Goal: Task Accomplishment & Management: Complete application form

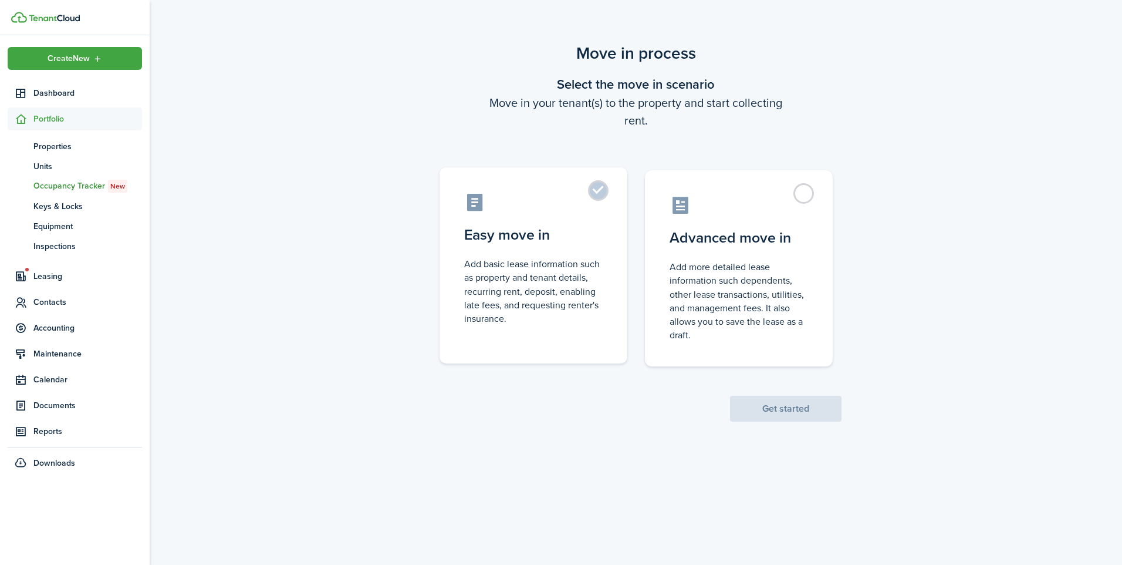
click at [593, 244] on control-radio-card-title "Easy move in" at bounding box center [533, 234] width 139 height 21
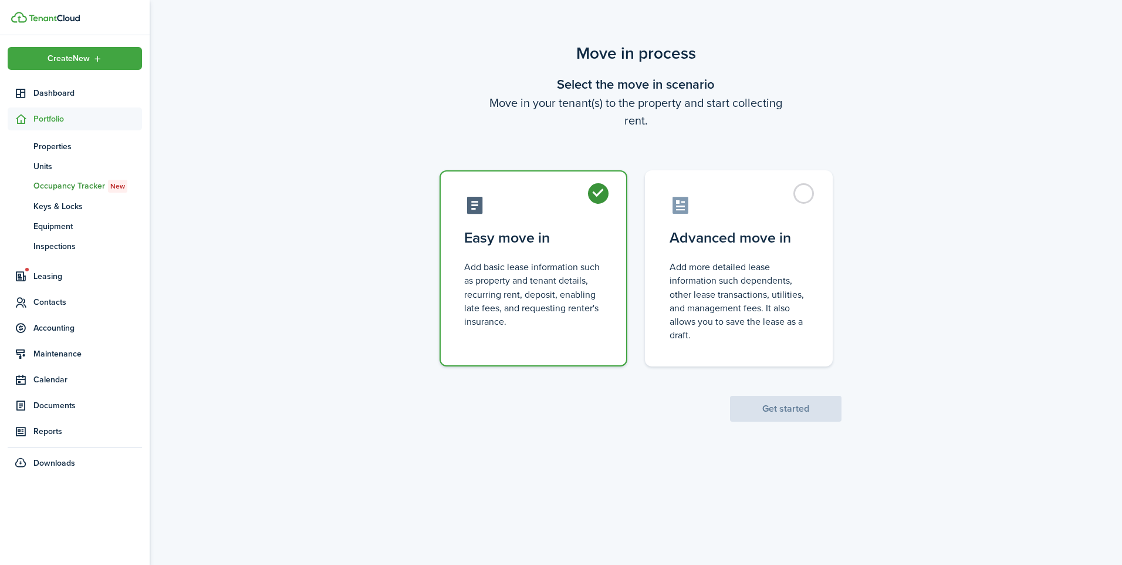
radio input "true"
click at [784, 413] on button "Get started" at bounding box center [786, 409] width 112 height 26
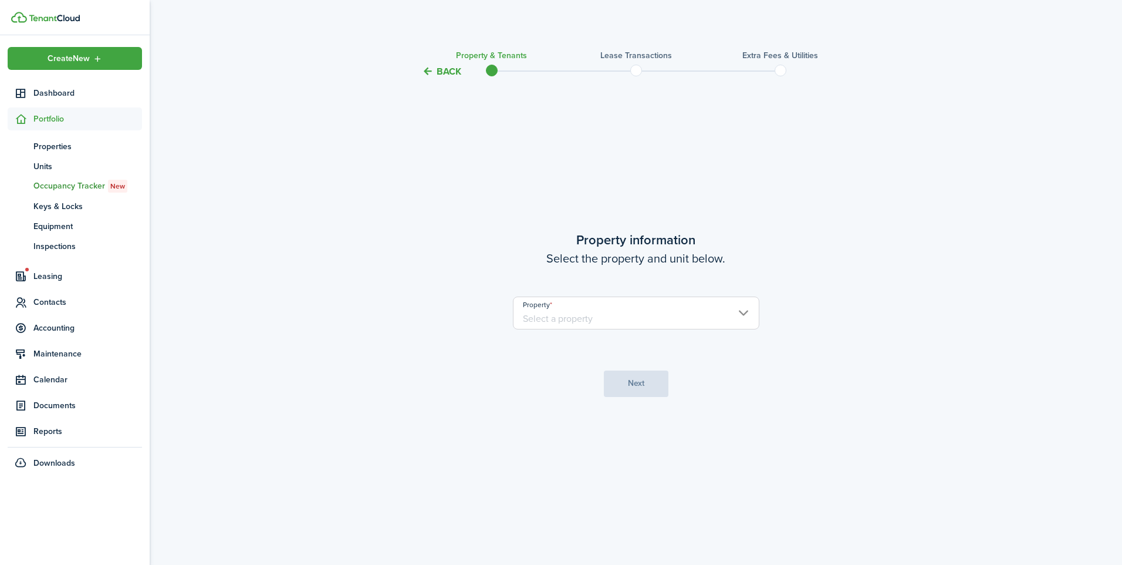
click at [717, 321] on input "Property" at bounding box center [636, 312] width 247 height 33
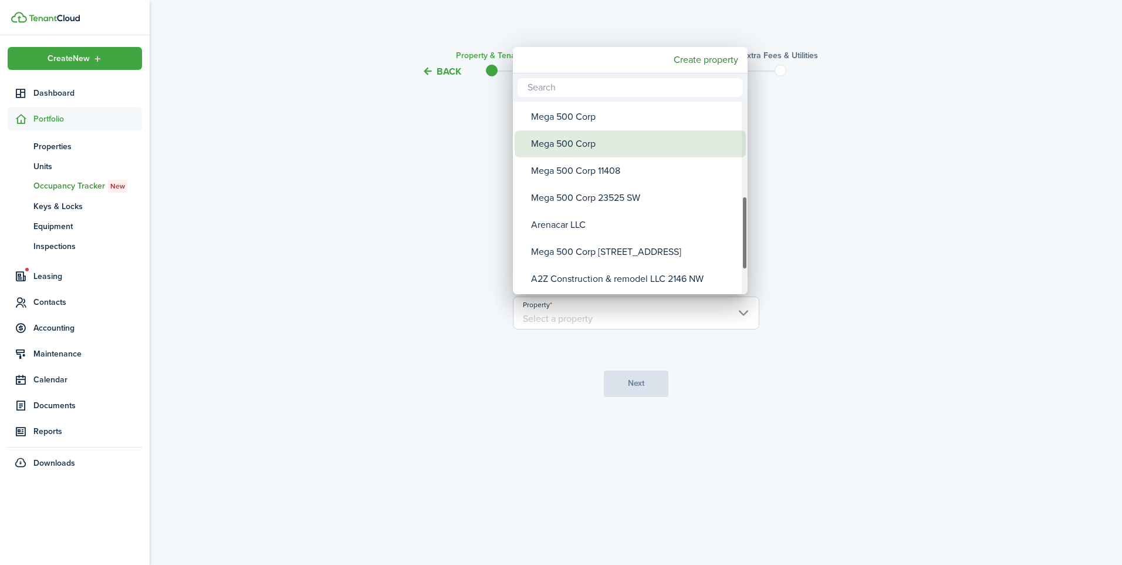
click at [593, 137] on div "Mega 500 Corp" at bounding box center [635, 143] width 208 height 27
type input "Mega 500 Corp"
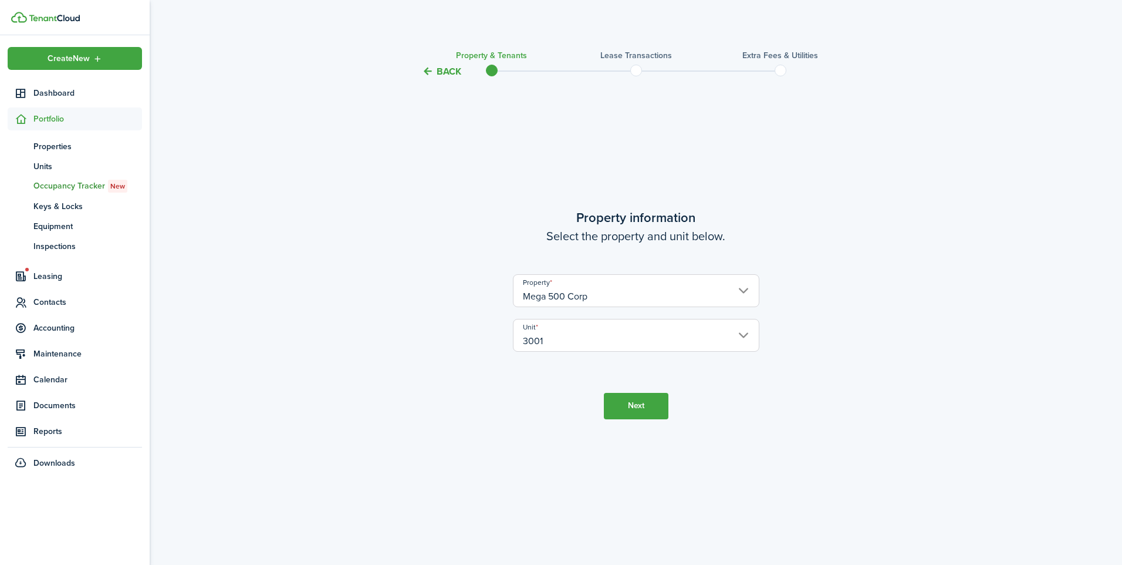
click at [640, 305] on input "Mega 500 Corp" at bounding box center [636, 290] width 247 height 33
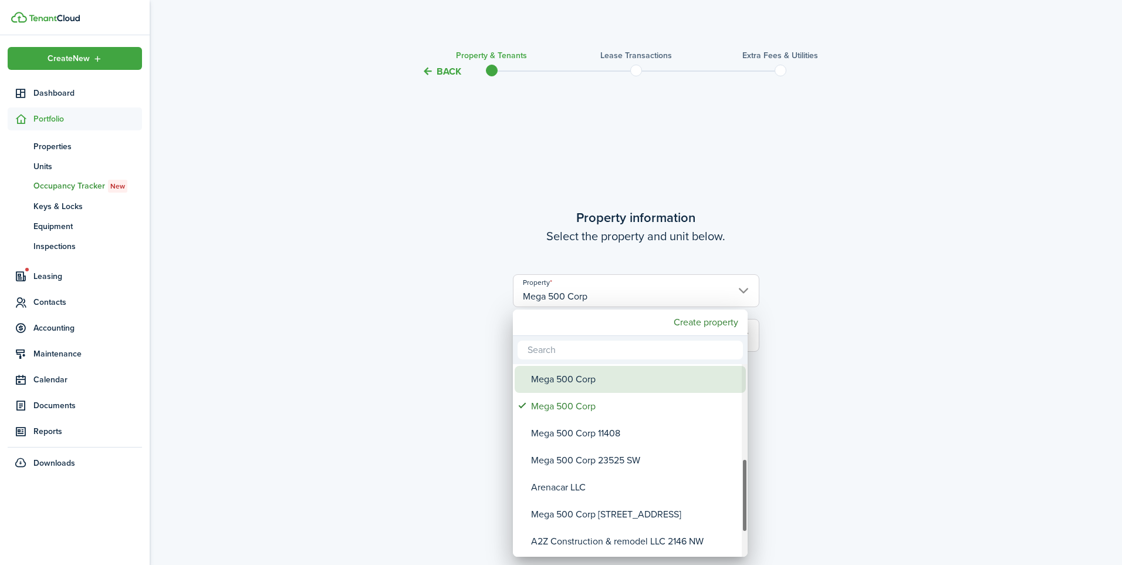
click at [602, 379] on div "Mega 500 Corp" at bounding box center [635, 379] width 208 height 27
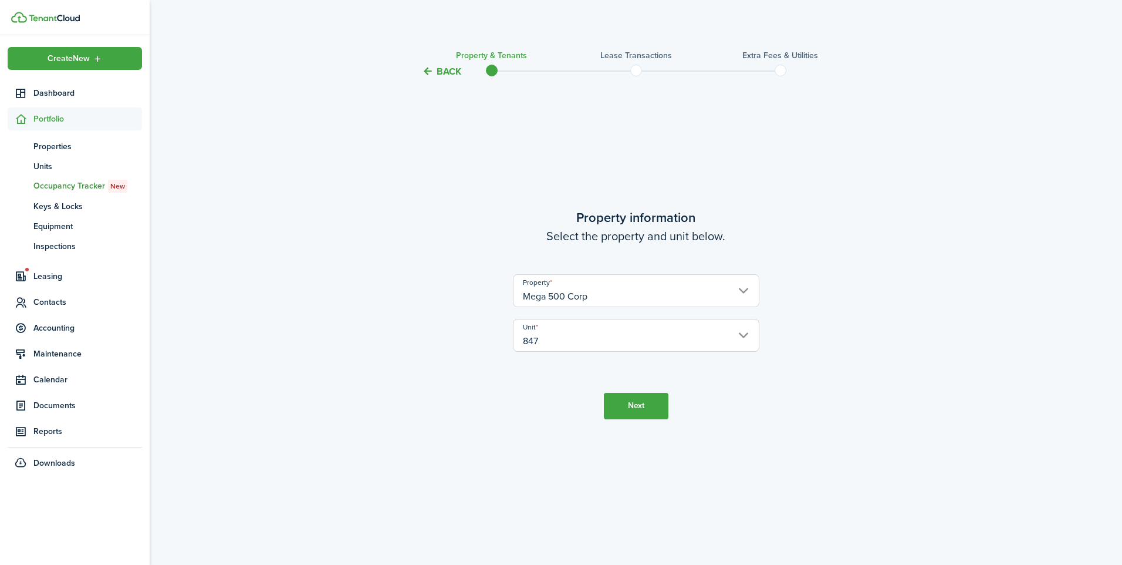
click at [634, 289] on input "Mega 500 Corp" at bounding box center [636, 290] width 247 height 33
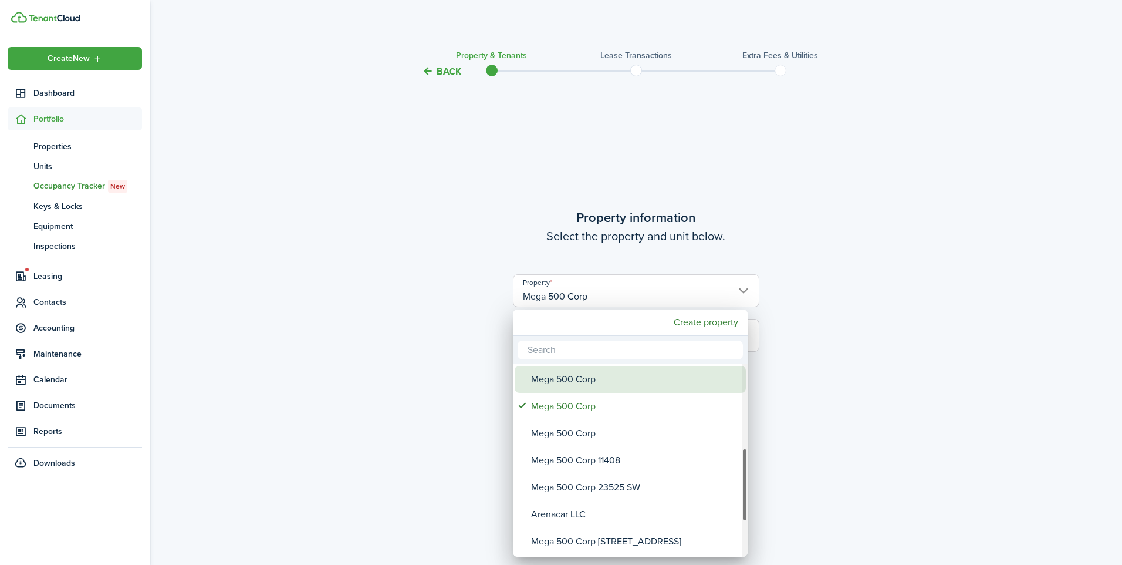
click at [612, 382] on div "Mega 500 Corp" at bounding box center [635, 379] width 208 height 27
type input "27"
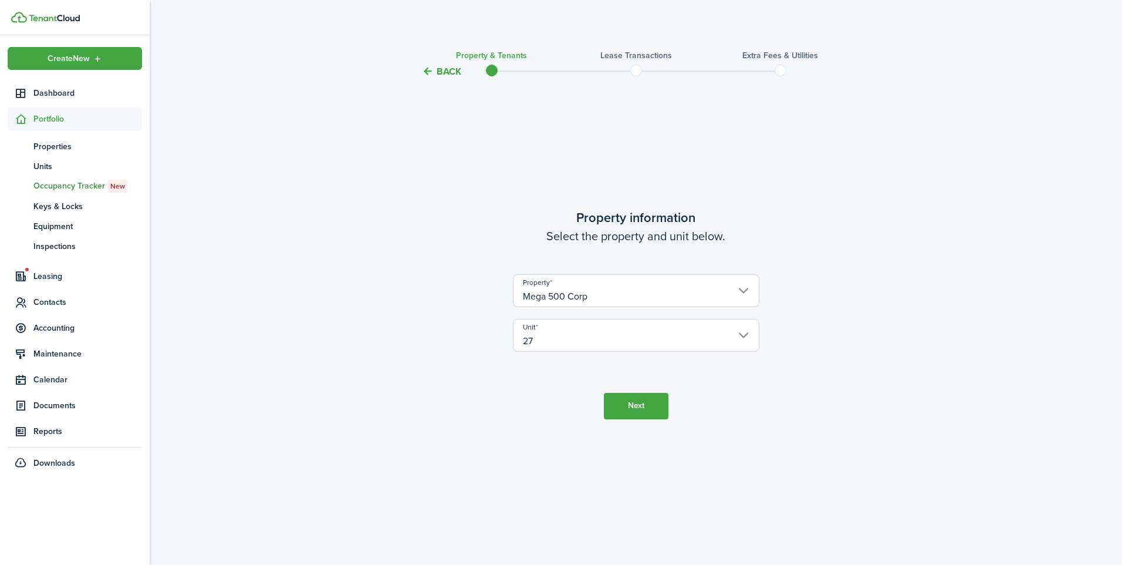
click at [640, 407] on button "Next" at bounding box center [636, 406] width 65 height 26
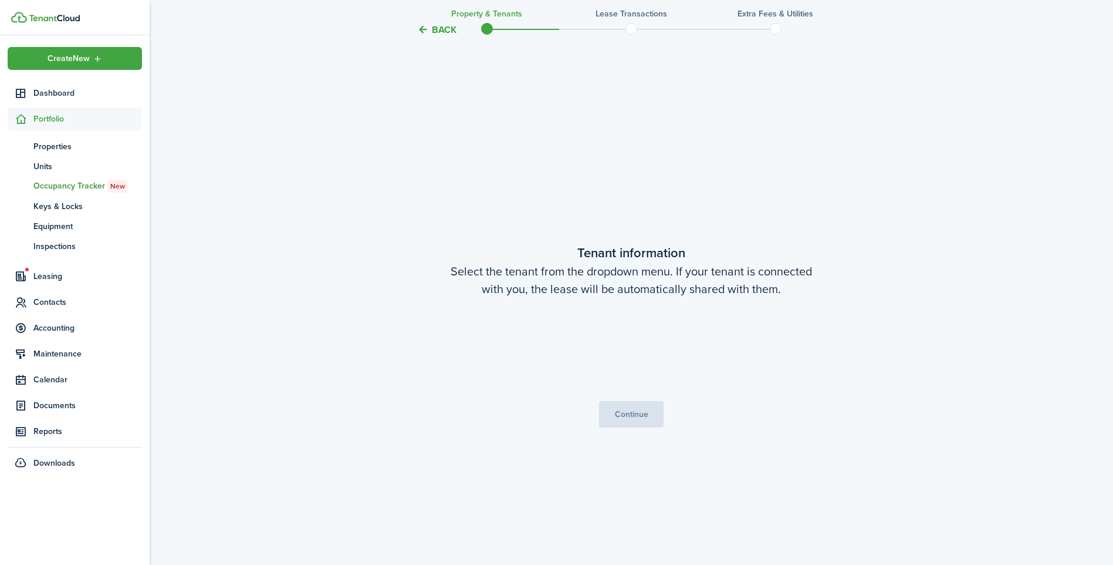
scroll to position [486, 0]
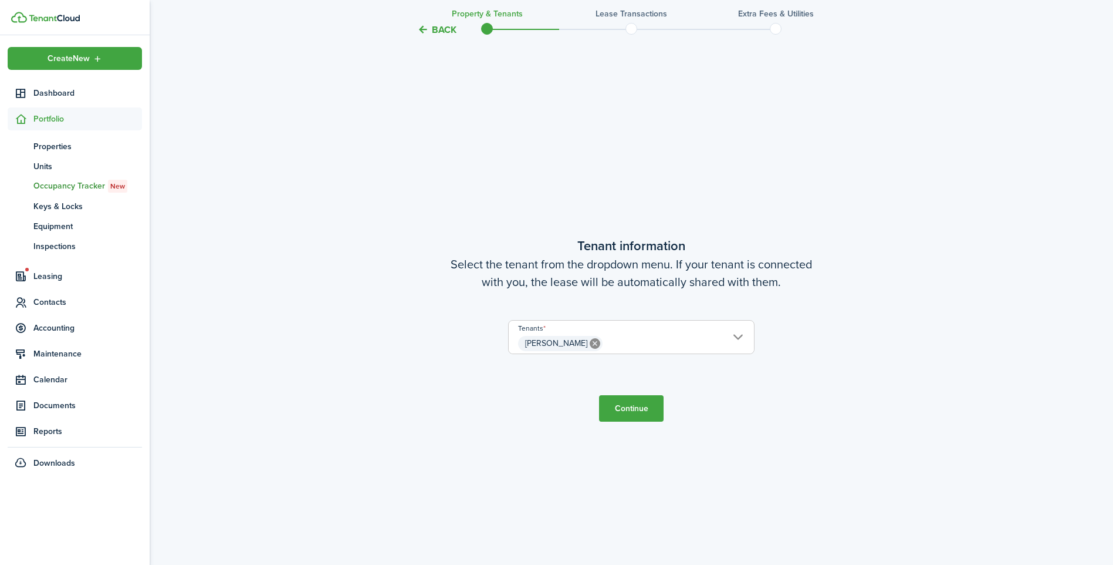
click at [735, 339] on span "[PERSON_NAME]" at bounding box center [631, 343] width 245 height 20
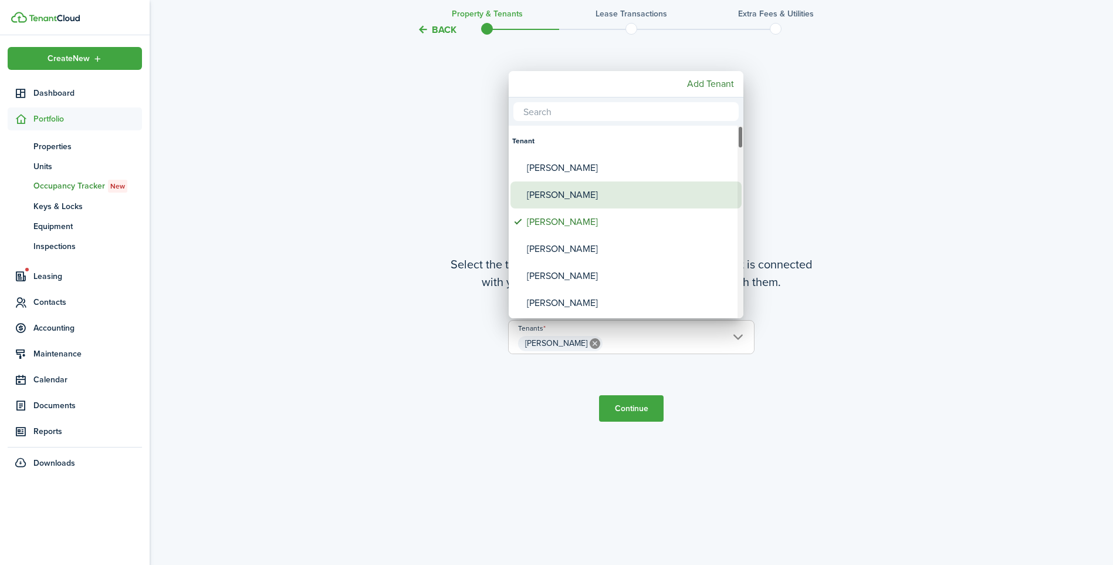
click at [548, 191] on div "[PERSON_NAME]" at bounding box center [631, 194] width 208 height 27
type input "[PERSON_NAME], [PERSON_NAME]"
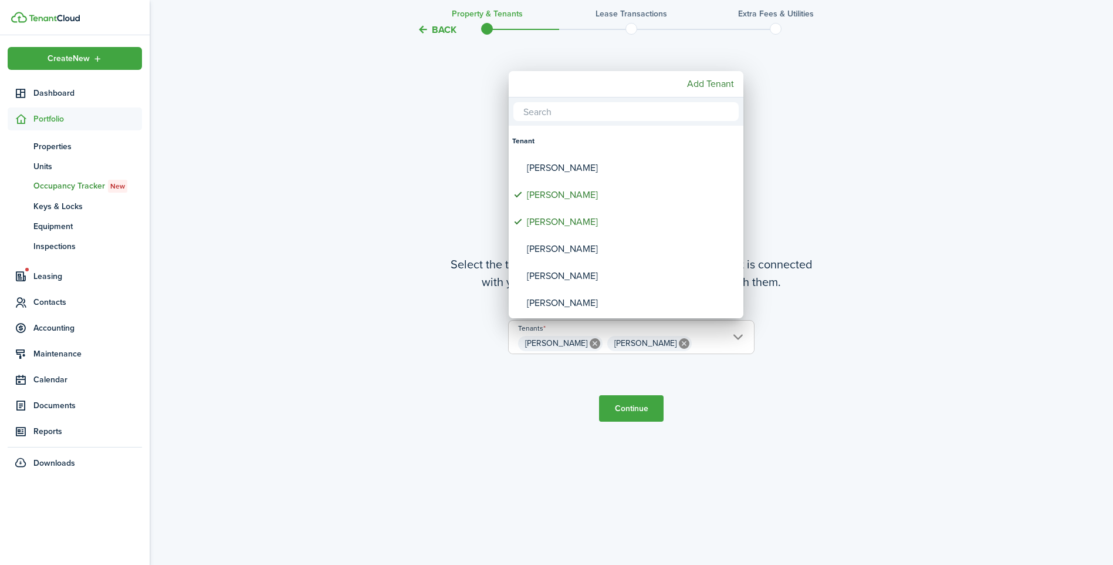
click at [647, 404] on div at bounding box center [556, 282] width 1301 height 752
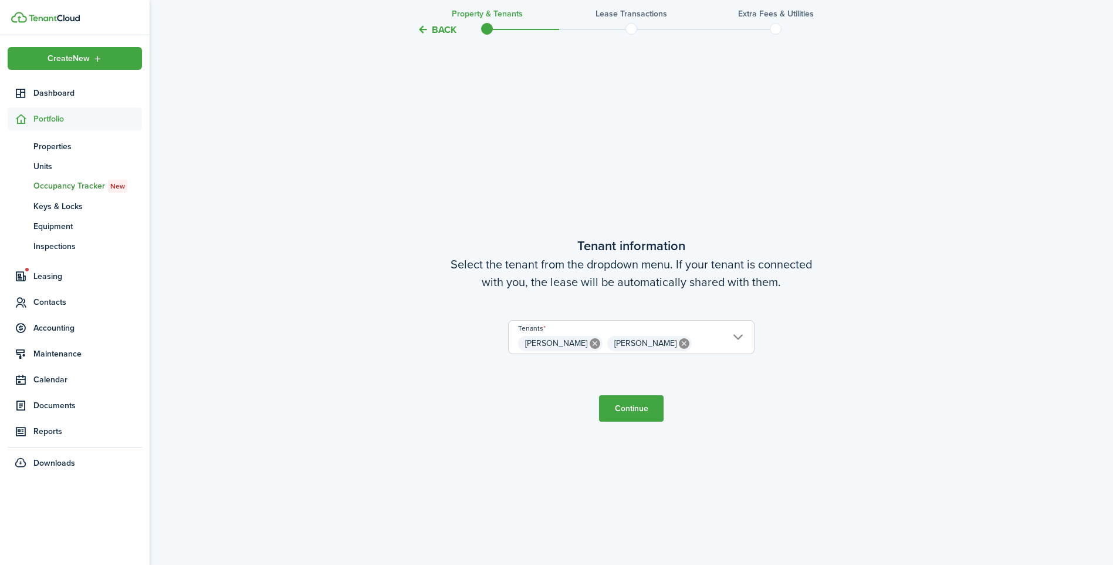
click at [640, 408] on button "Continue" at bounding box center [631, 408] width 65 height 26
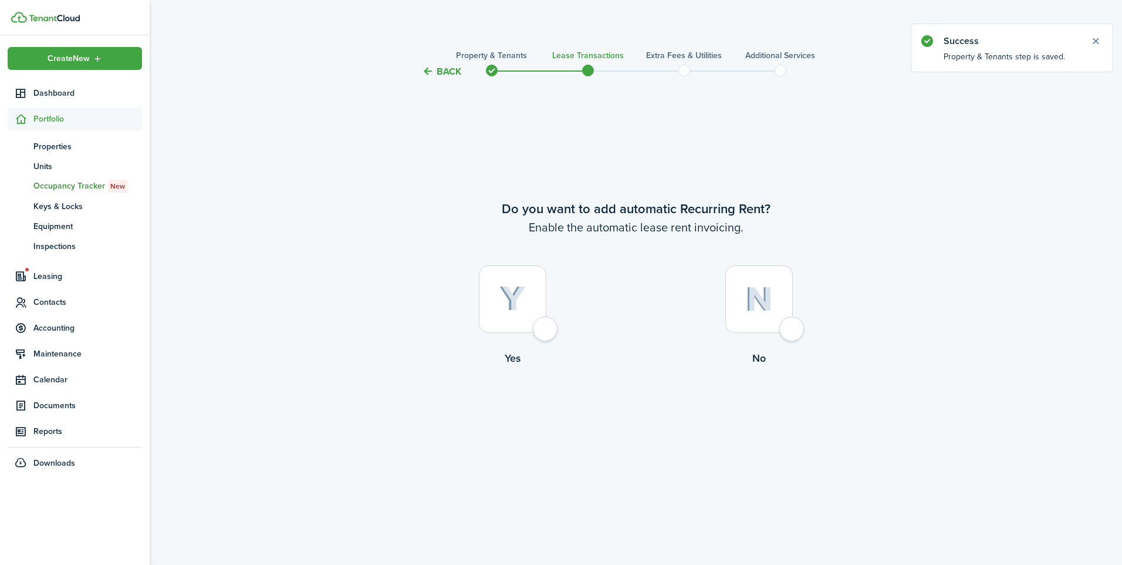
click at [542, 326] on div at bounding box center [513, 299] width 68 height 68
radio input "true"
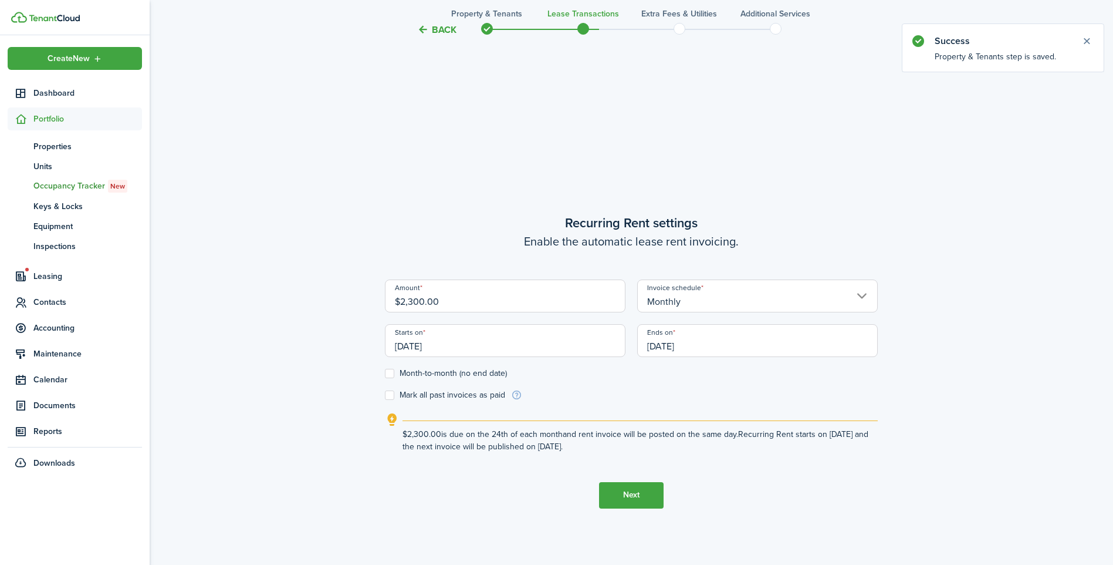
scroll to position [486, 0]
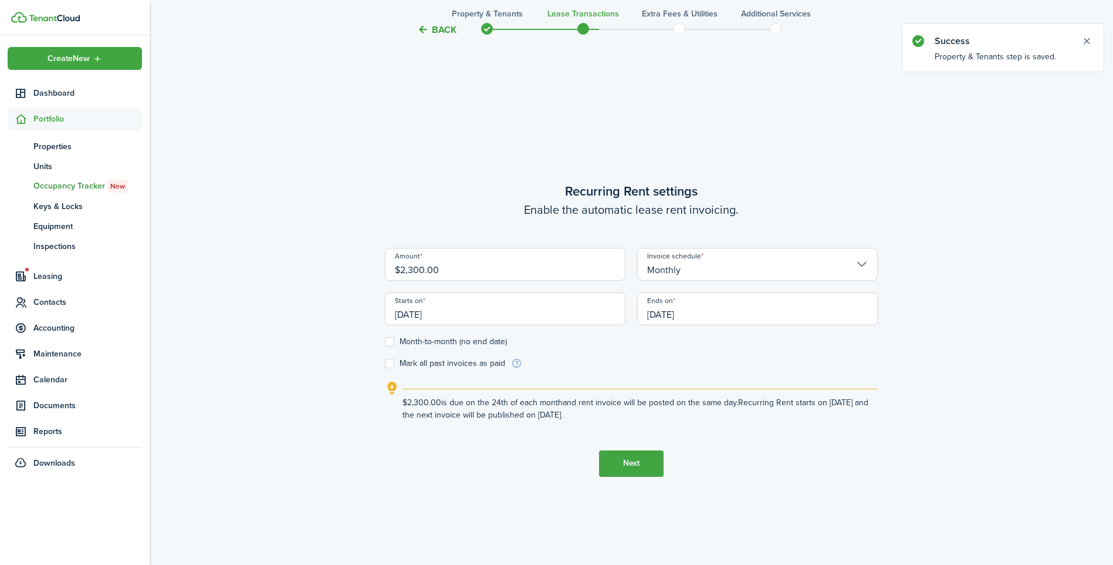
click at [517, 318] on input "[DATE]" at bounding box center [505, 308] width 241 height 33
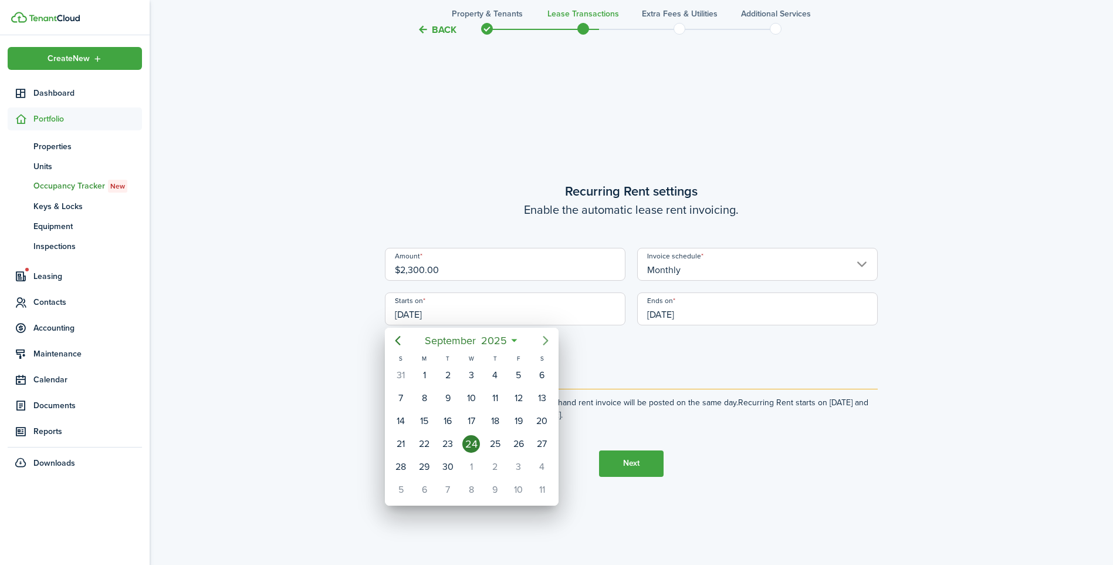
click at [548, 341] on icon "Next page" at bounding box center [545, 340] width 5 height 9
click at [475, 378] on div "1" at bounding box center [472, 375] width 18 height 18
type input "[DATE]"
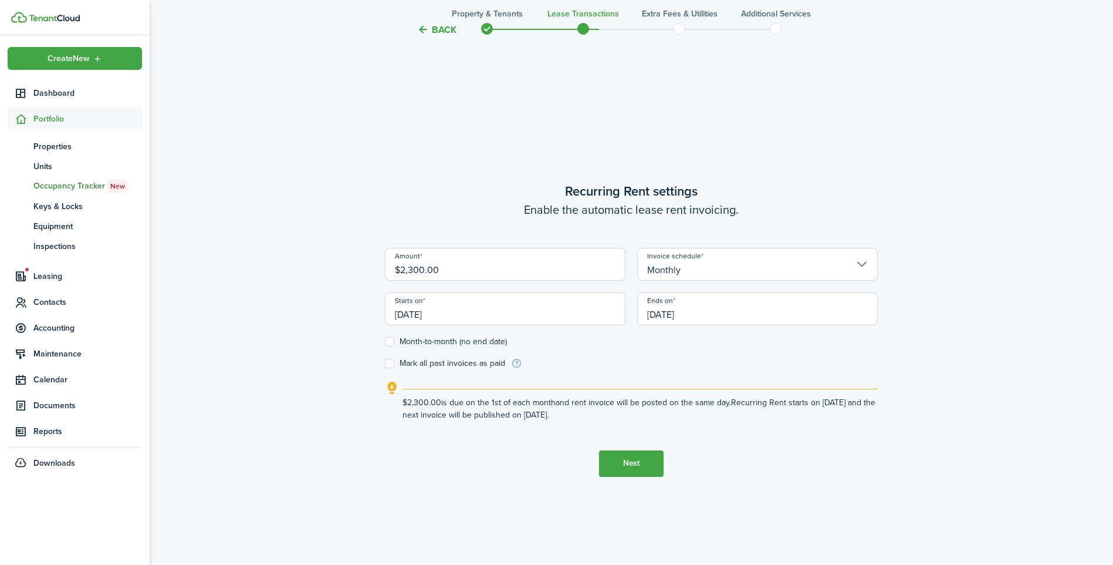
click at [721, 319] on input "[DATE]" at bounding box center [757, 308] width 241 height 33
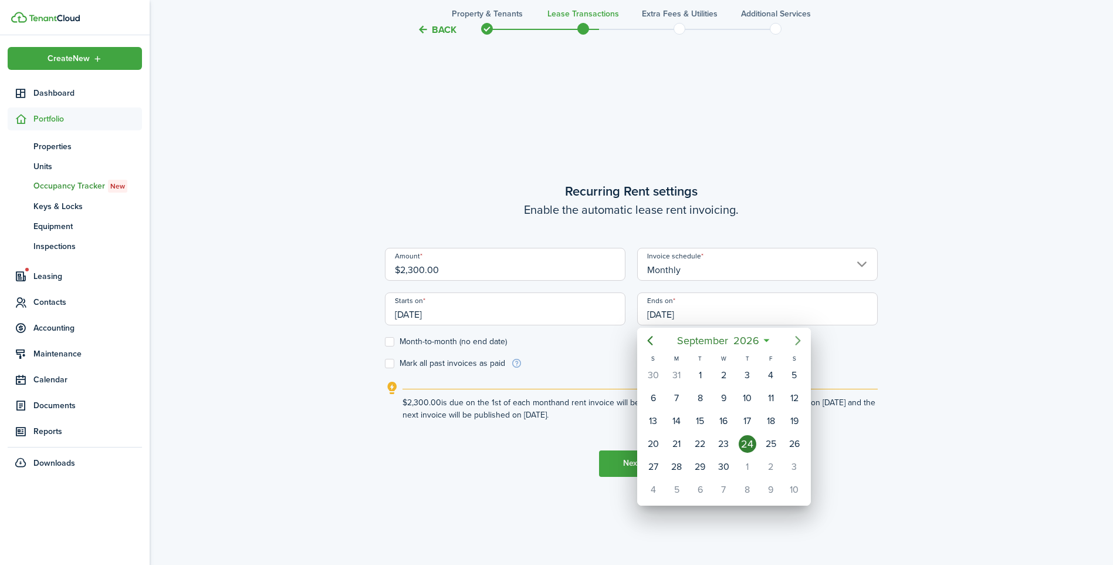
click at [799, 341] on icon "Next page" at bounding box center [797, 340] width 5 height 9
click at [751, 382] on div "1" at bounding box center [748, 375] width 18 height 18
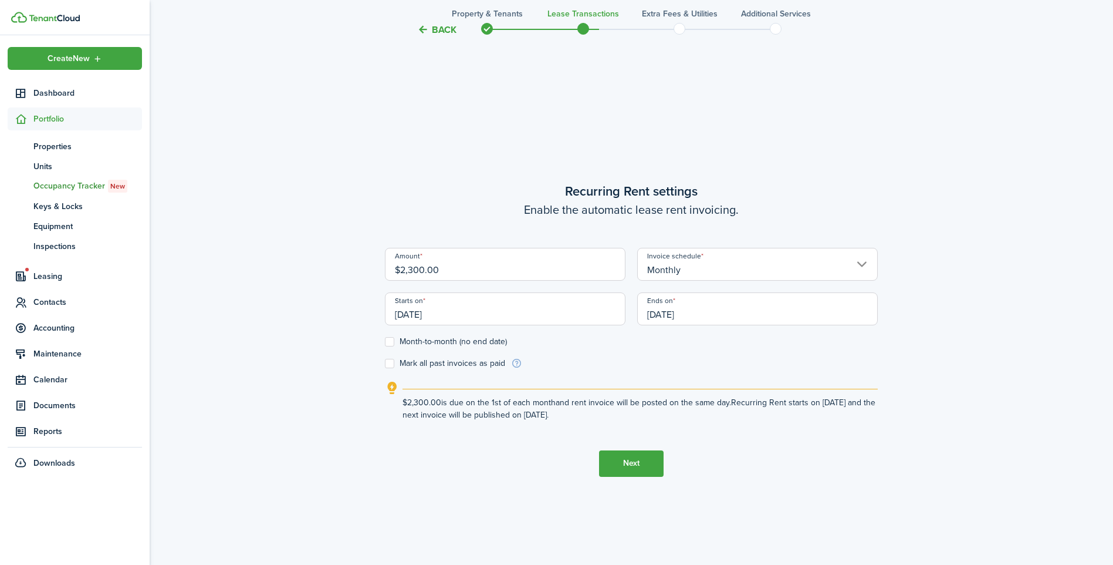
click at [671, 316] on input "[DATE]" at bounding box center [757, 308] width 241 height 33
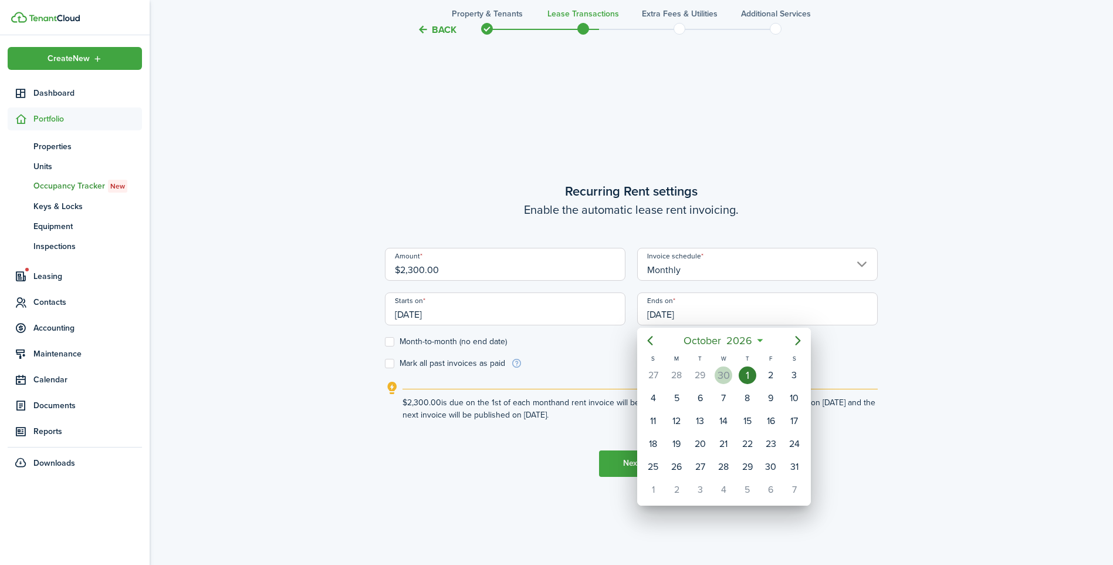
click at [728, 377] on div "30" at bounding box center [724, 375] width 18 height 18
type input "[DATE]"
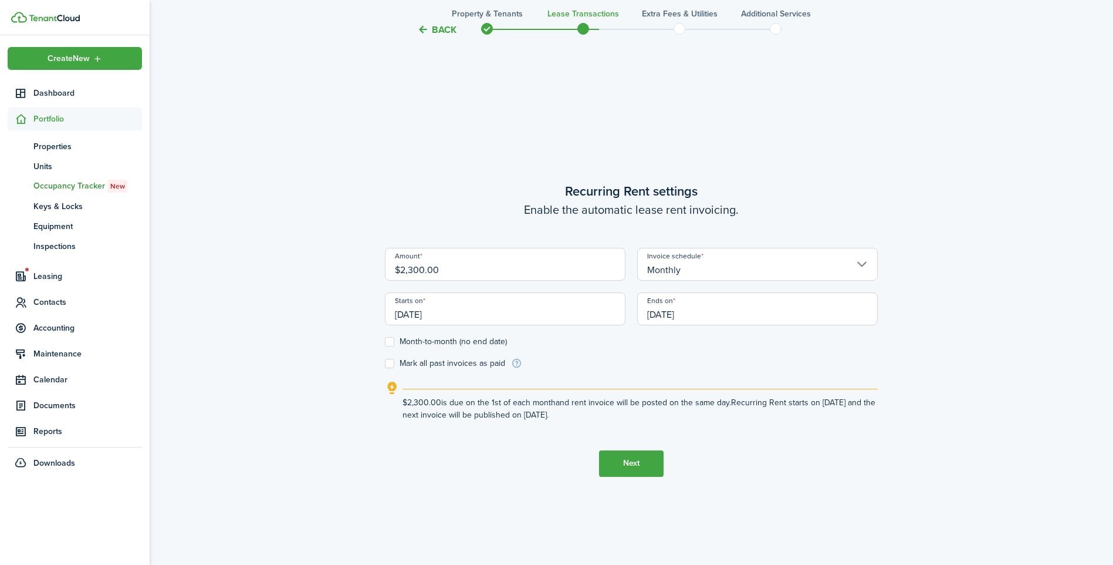
click at [650, 457] on button "Next" at bounding box center [631, 463] width 65 height 26
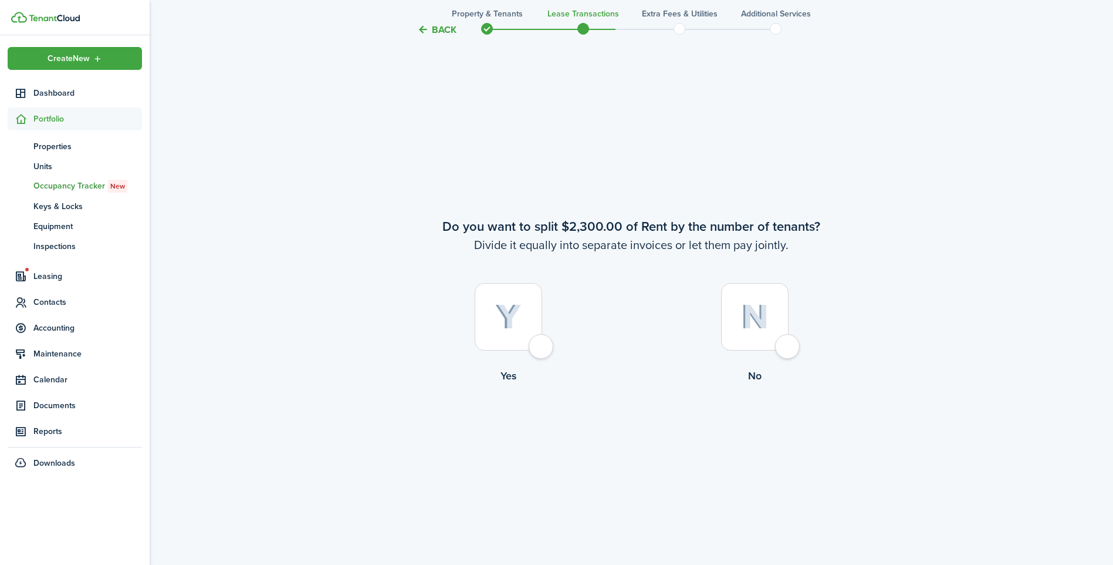
scroll to position [1051, 0]
click at [782, 346] on div at bounding box center [755, 315] width 68 height 68
radio input "true"
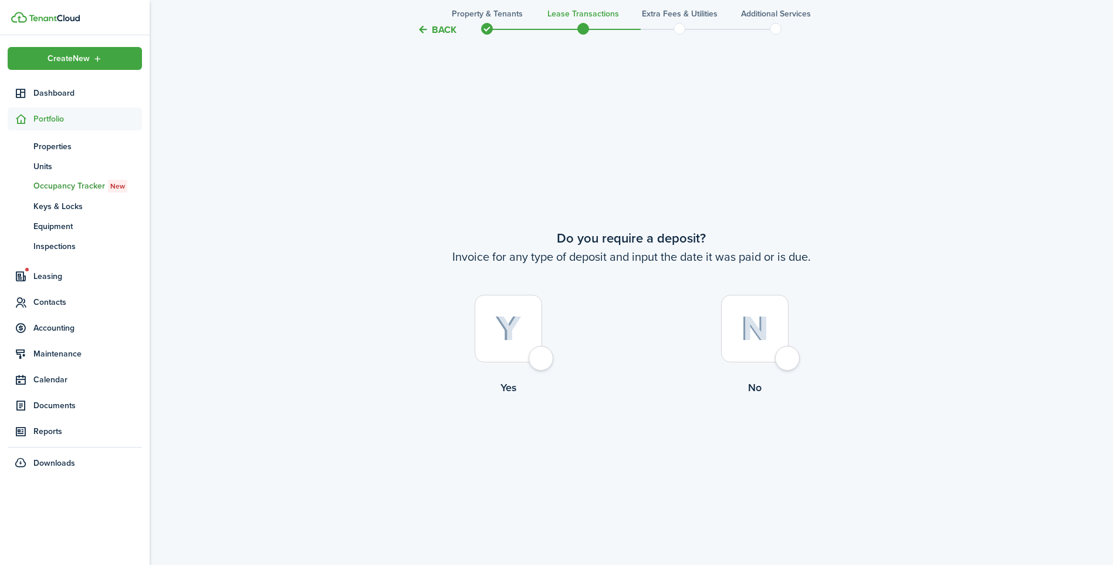
scroll to position [1615, 0]
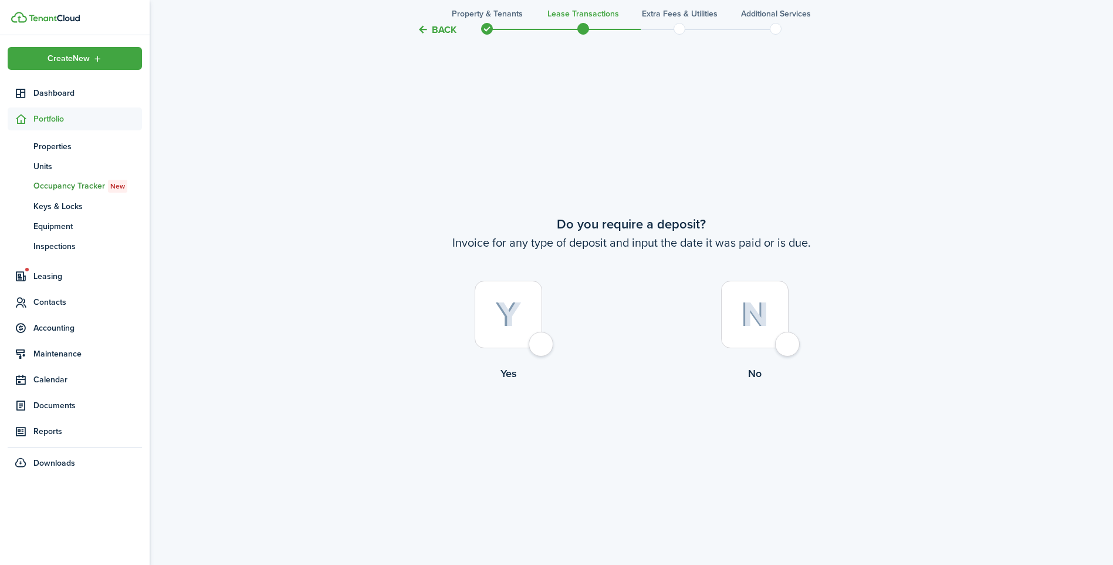
click at [542, 348] on div at bounding box center [509, 315] width 68 height 68
radio input "true"
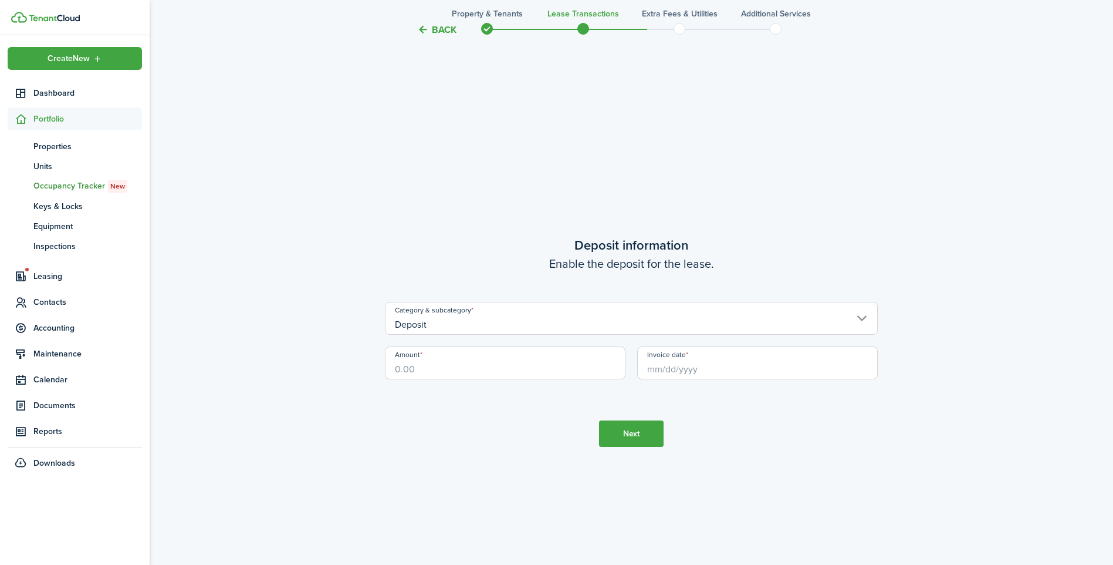
scroll to position [2180, 0]
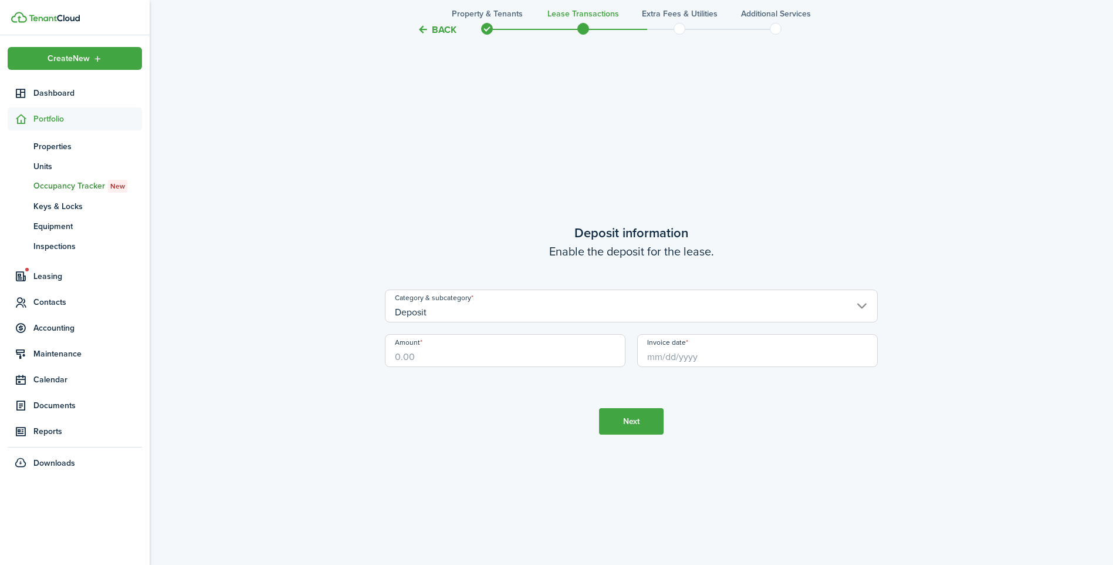
click at [459, 352] on input "Amount" at bounding box center [505, 350] width 241 height 33
click at [683, 357] on input "Invoice date" at bounding box center [757, 350] width 241 height 33
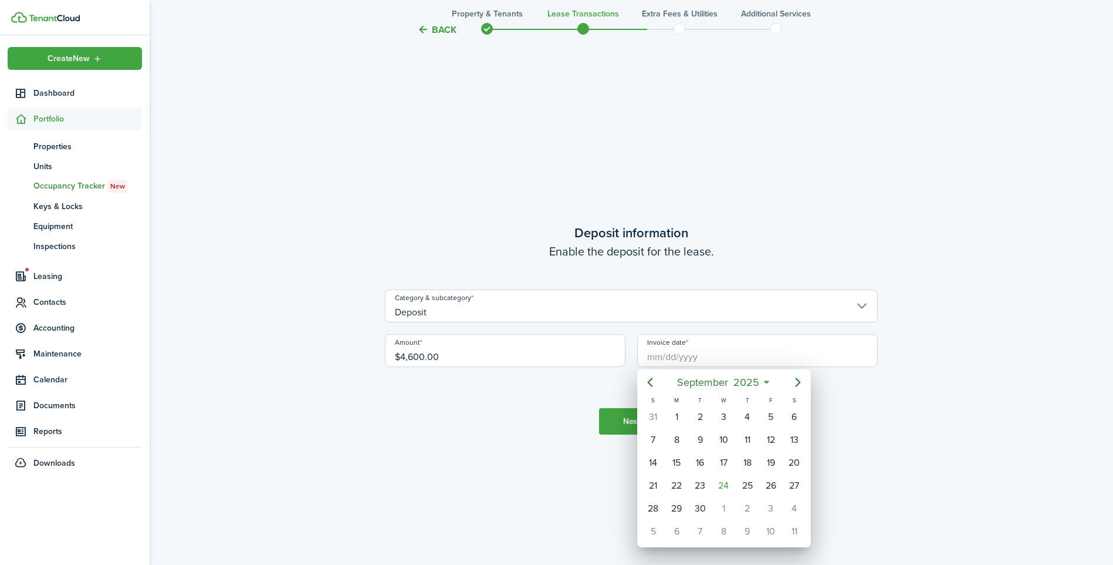
click at [555, 357] on div at bounding box center [556, 282] width 1301 height 752
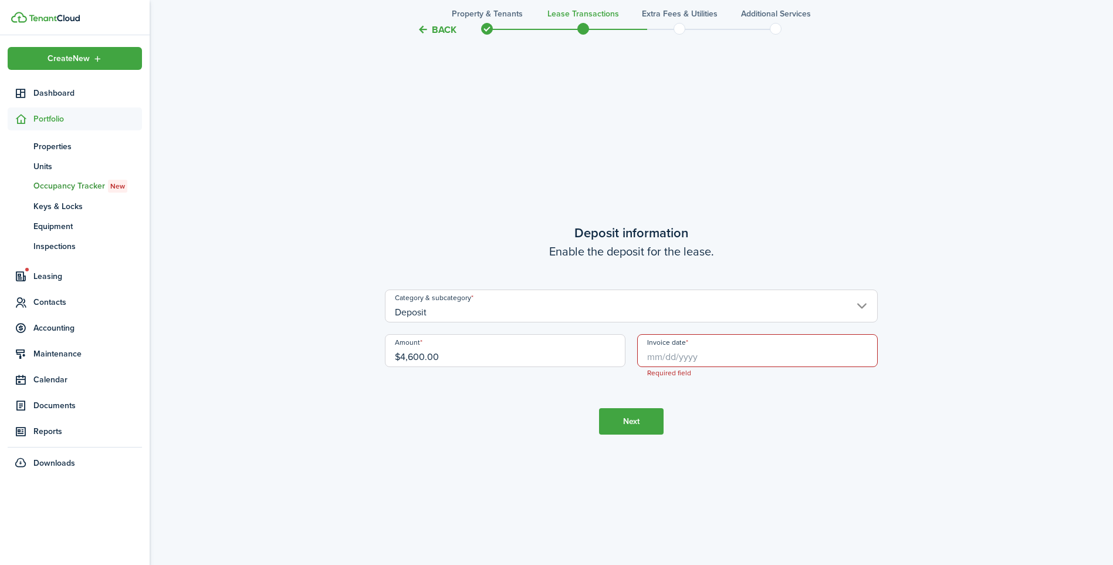
click at [544, 357] on input "$4,600.00" at bounding box center [505, 350] width 241 height 33
click at [696, 350] on input "Invoice date" at bounding box center [757, 350] width 241 height 33
type input "$2,300.00"
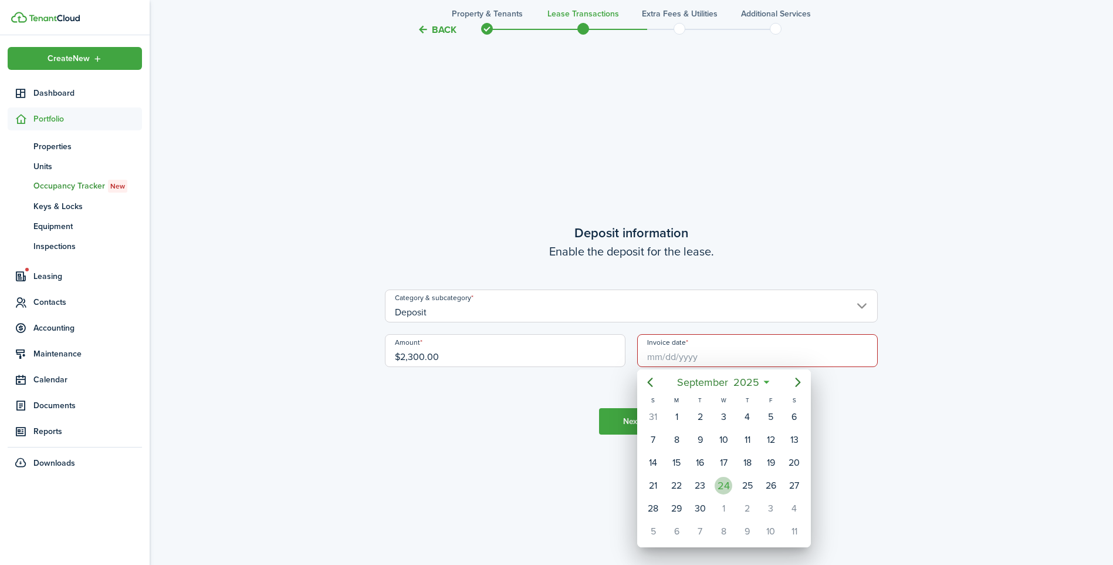
click at [723, 490] on div "24" at bounding box center [724, 486] width 18 height 18
type input "[DATE]"
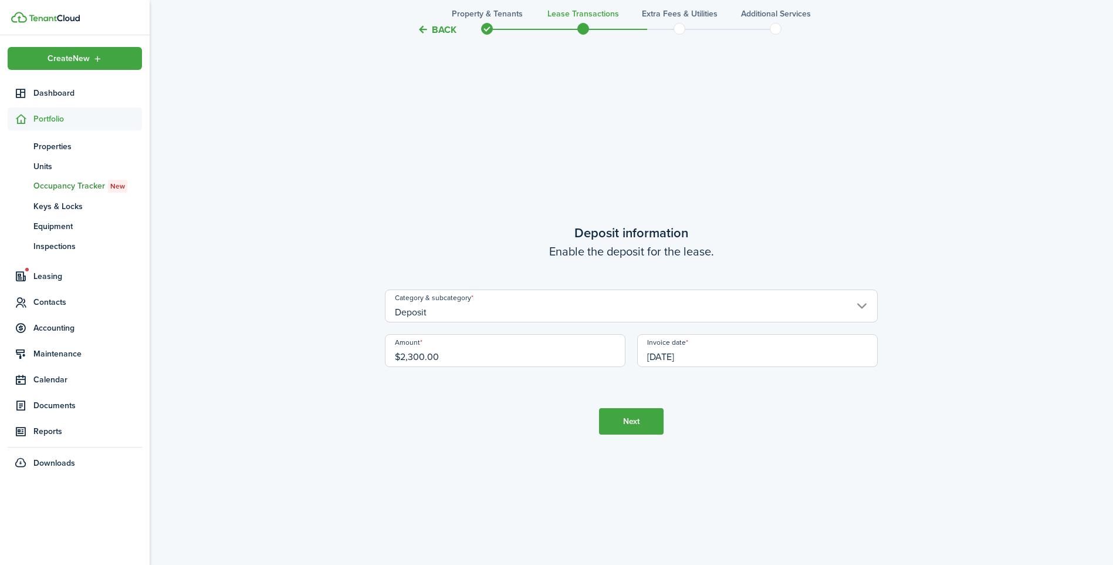
click at [640, 427] on button "Next" at bounding box center [631, 421] width 65 height 26
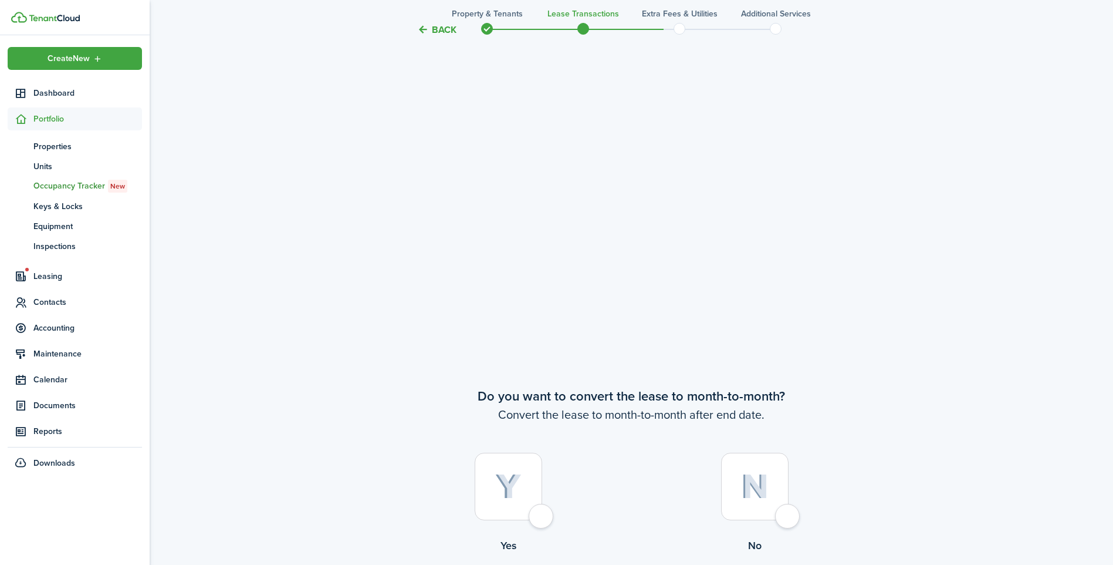
scroll to position [2569, 0]
click at [421, 30] on button "Back" at bounding box center [436, 29] width 39 height 12
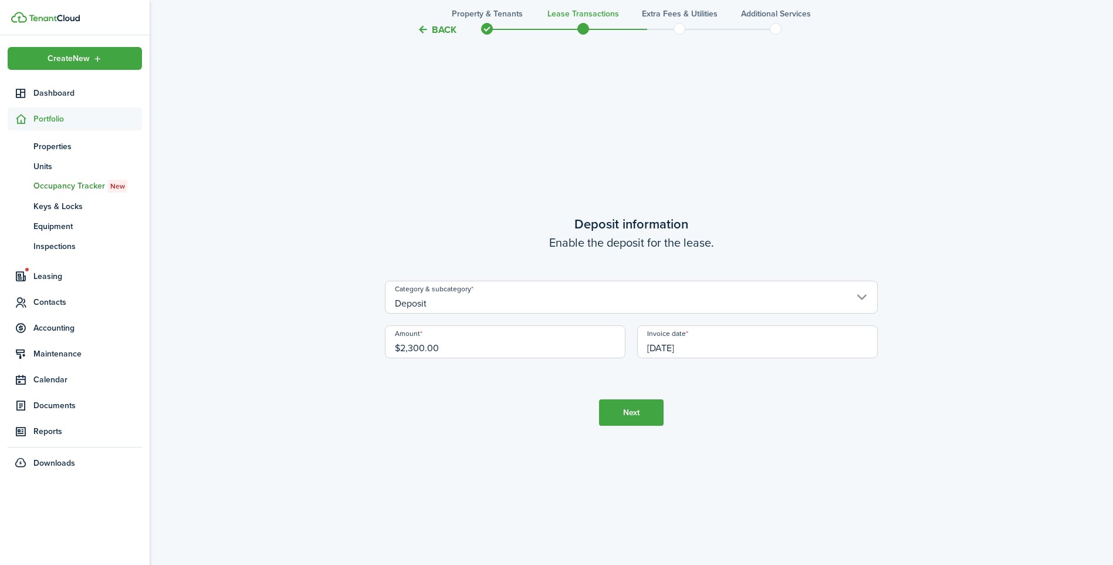
scroll to position [2180, 0]
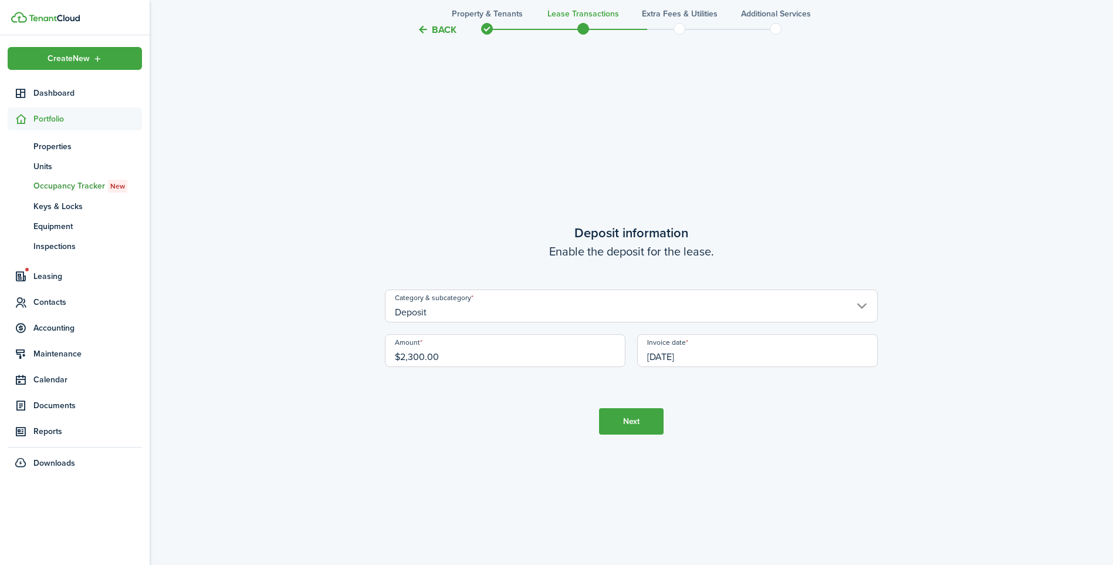
click at [504, 355] on input "$2,300.00" at bounding box center [505, 350] width 241 height 33
type input "$4,600.00"
click at [622, 427] on button "Next" at bounding box center [631, 421] width 65 height 26
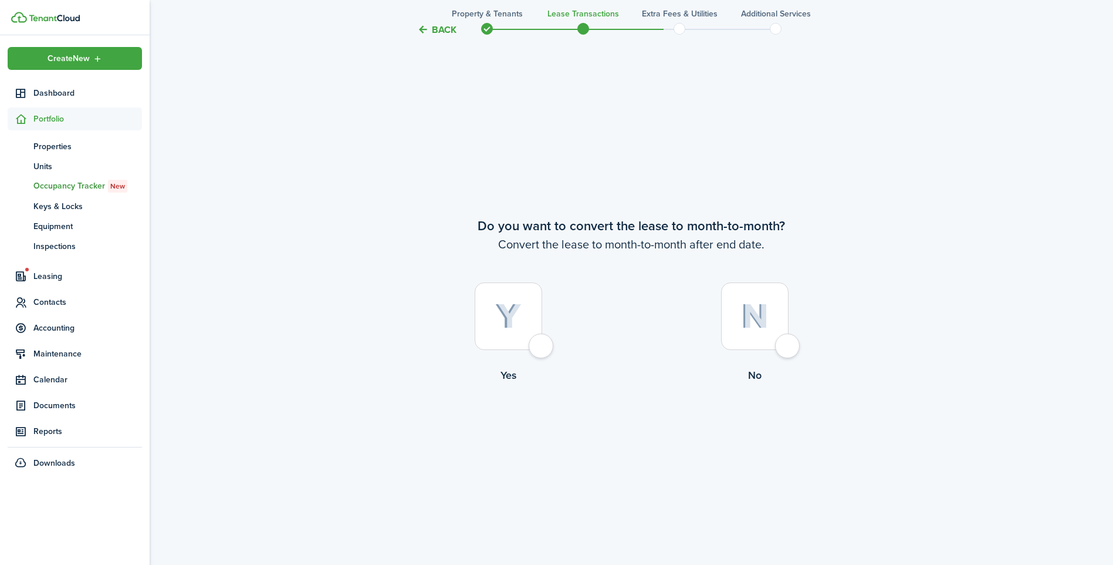
scroll to position [2745, 0]
click at [781, 341] on div at bounding box center [755, 315] width 68 height 68
radio input "true"
click at [642, 432] on button "Continue" at bounding box center [631, 430] width 65 height 26
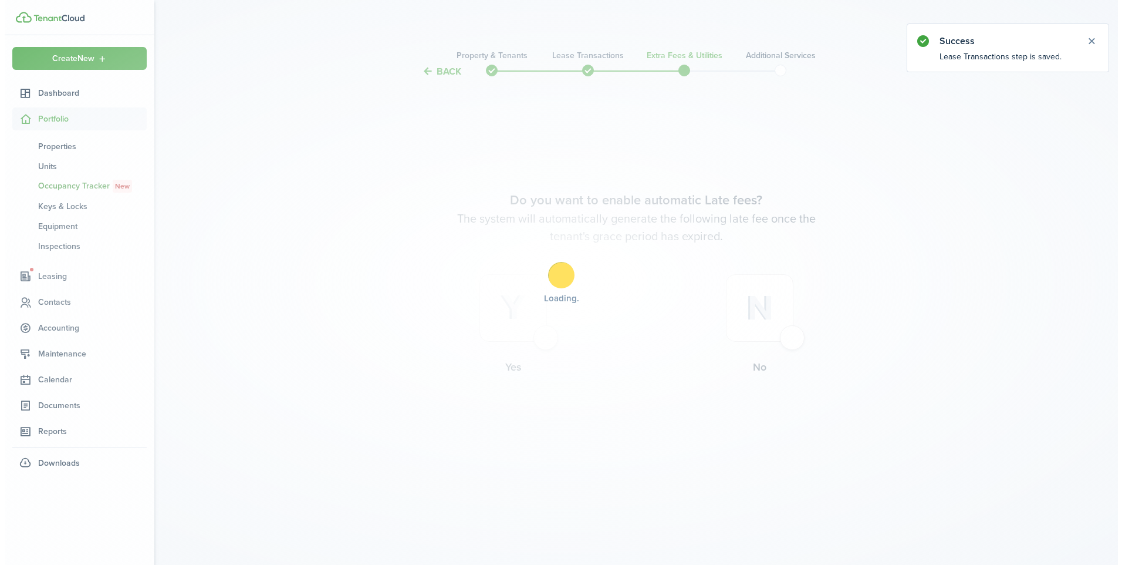
scroll to position [0, 0]
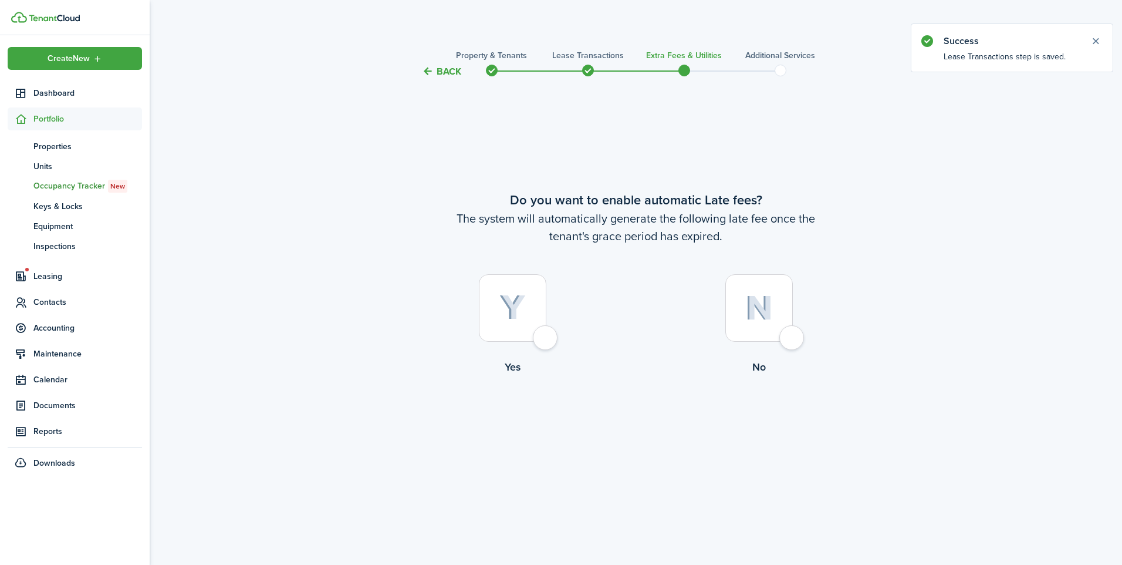
click at [546, 333] on div at bounding box center [513, 308] width 68 height 68
radio input "true"
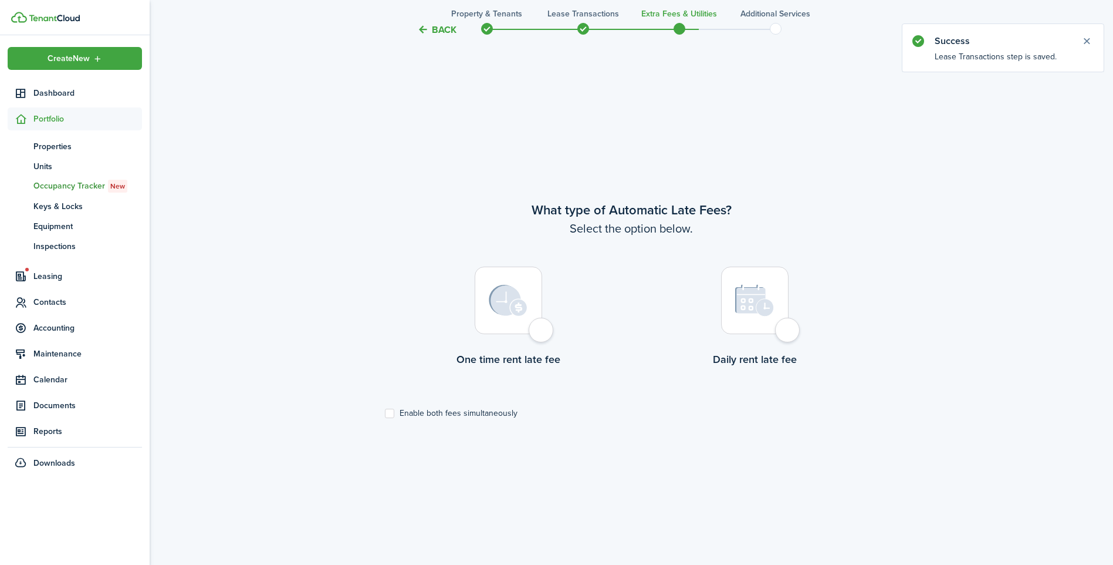
scroll to position [486, 0]
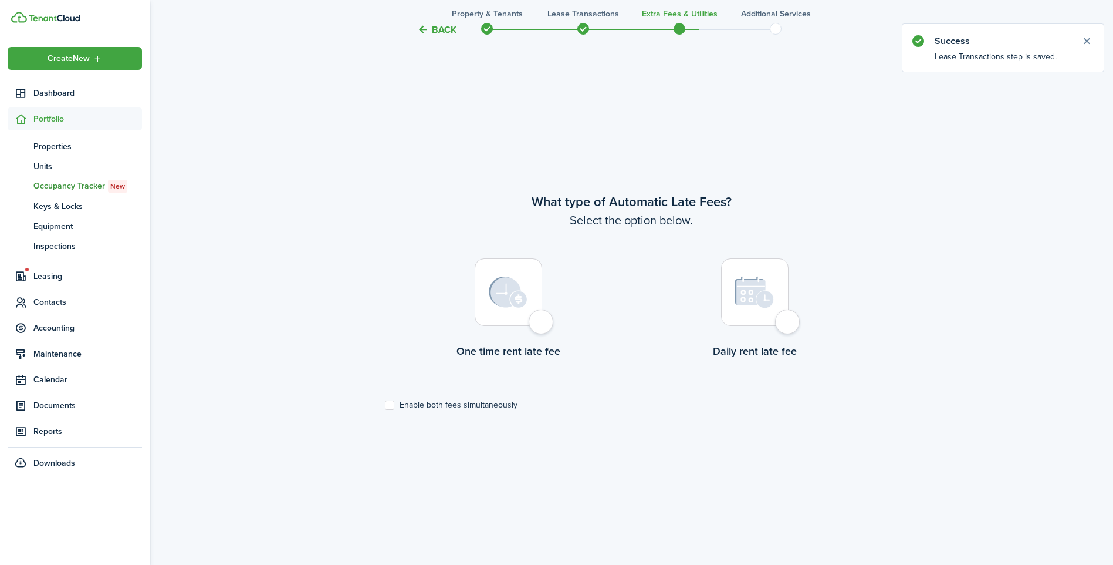
click at [542, 326] on div at bounding box center [509, 292] width 68 height 68
radio input "true"
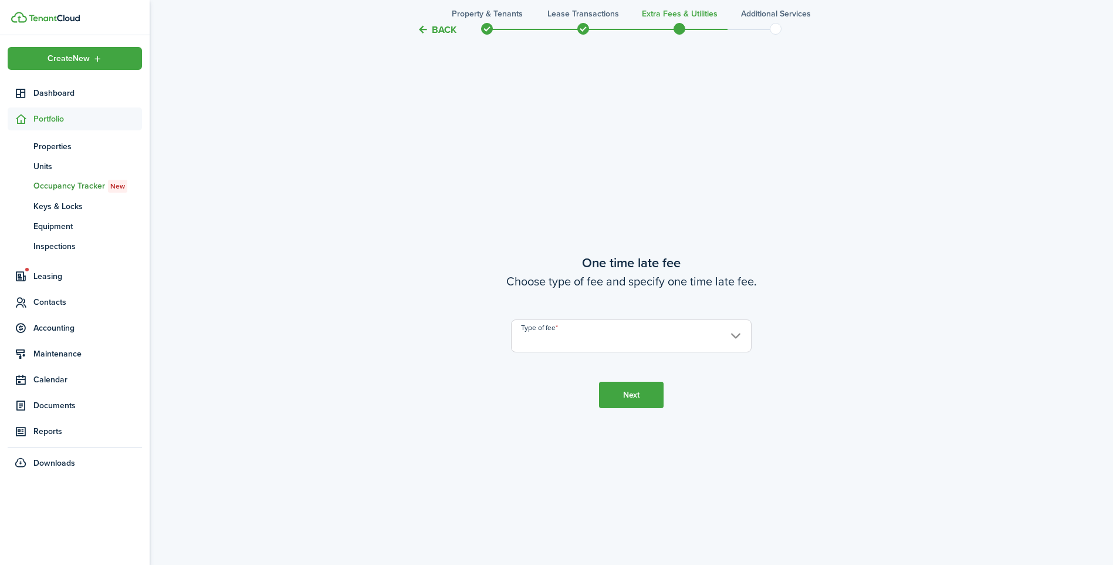
scroll to position [1051, 0]
click at [544, 332] on input "Type of fee" at bounding box center [631, 334] width 241 height 33
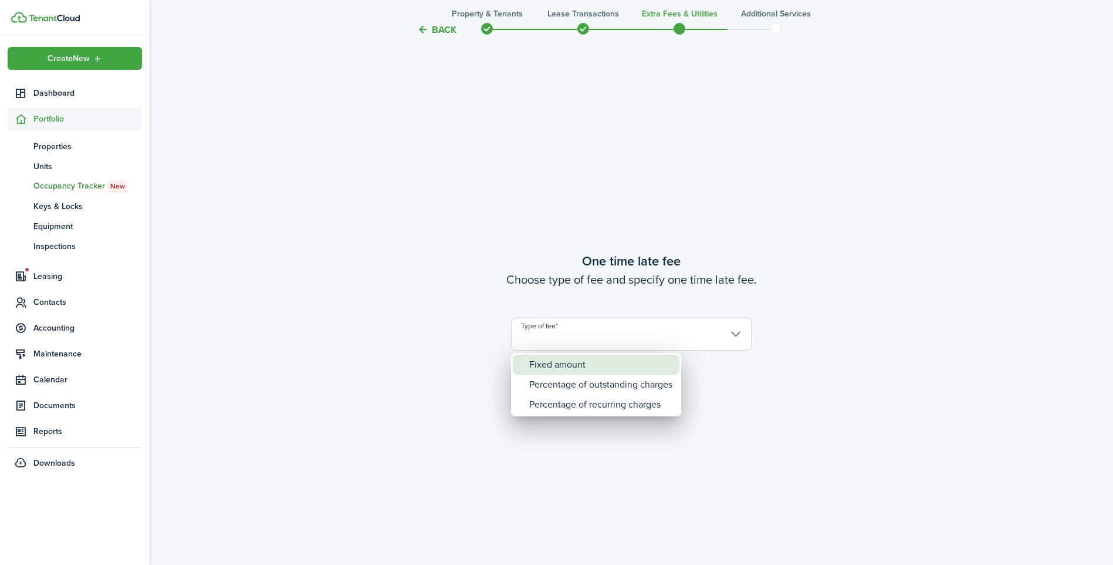
click at [555, 362] on div "Fixed amount" at bounding box center [600, 365] width 143 height 20
type input "Fixed amount"
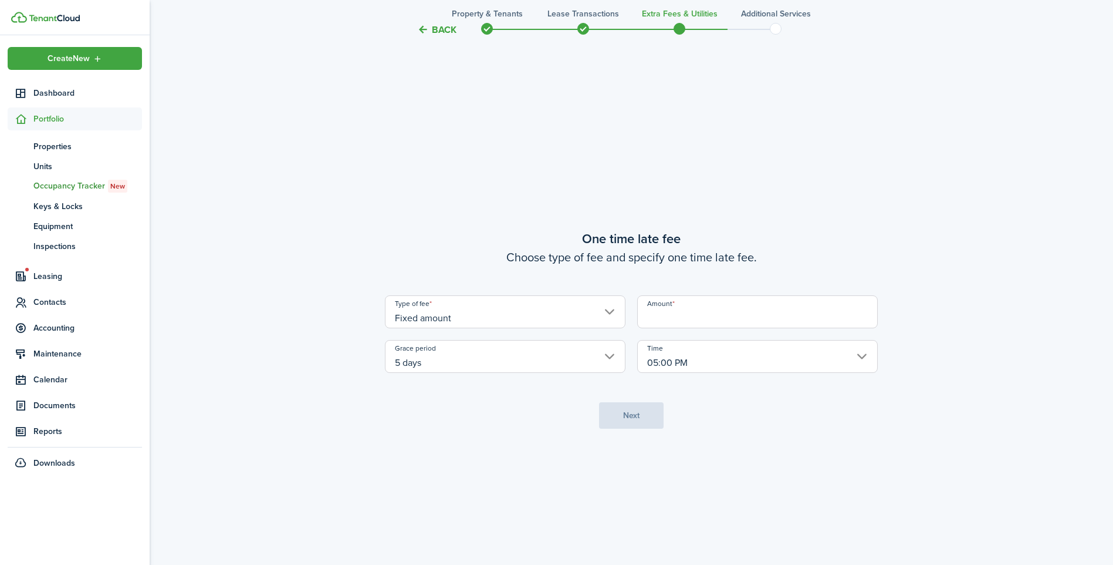
click at [714, 320] on input "Amount" at bounding box center [757, 311] width 241 height 33
type input "$150.00"
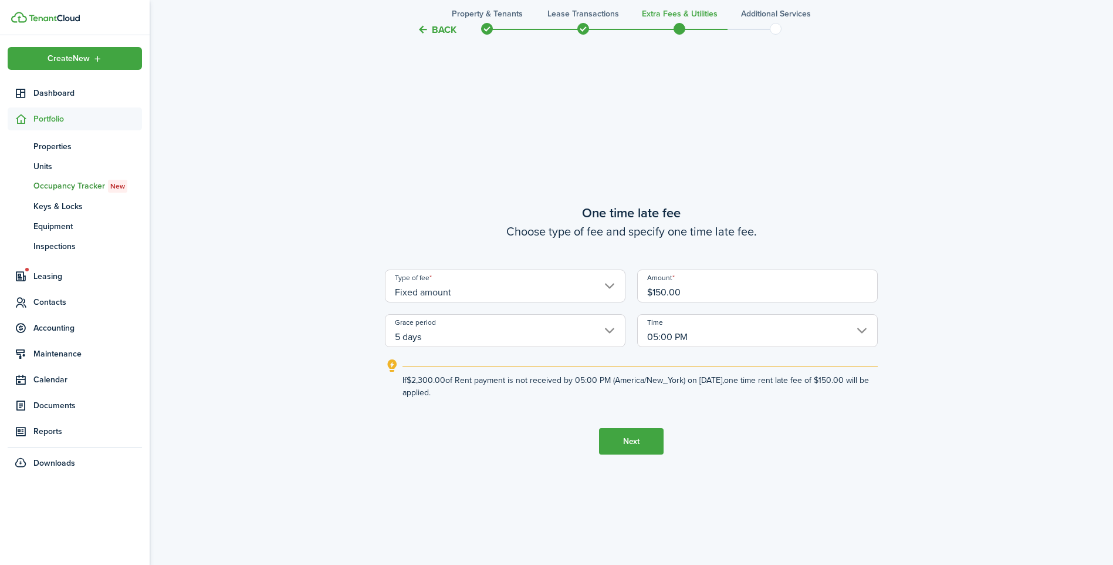
click at [622, 441] on button "Next" at bounding box center [631, 441] width 65 height 26
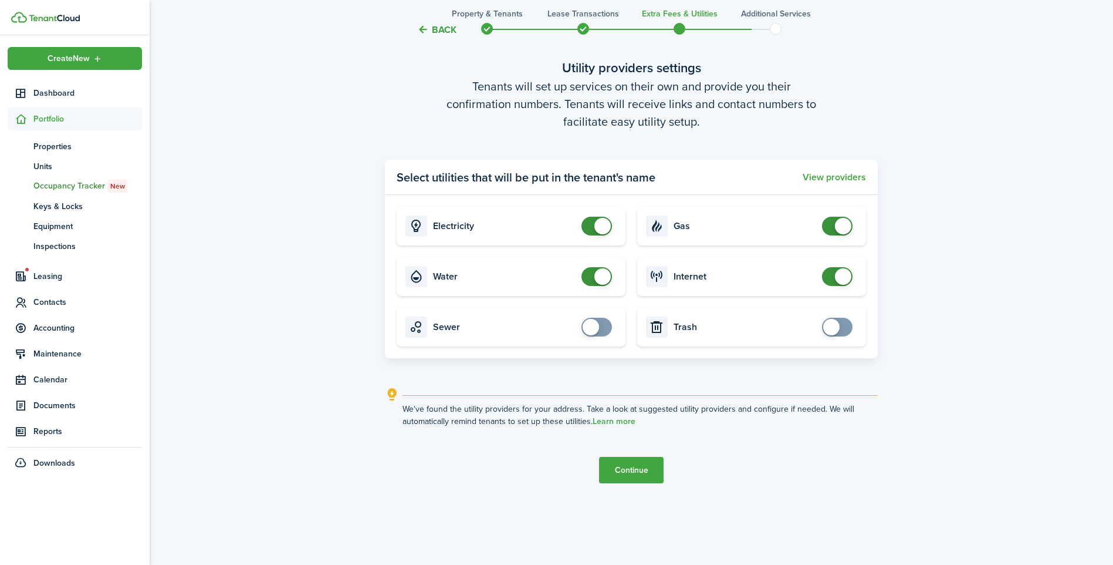
scroll to position [1674, 0]
click at [858, 221] on card "Gas" at bounding box center [751, 225] width 229 height 39
checkbox input "false"
click at [848, 227] on span at bounding box center [843, 225] width 16 height 16
click at [625, 484] on tc-wizard-step "Utility providers settings Tenants will set up services on their own and provid…" at bounding box center [631, 270] width 493 height 565
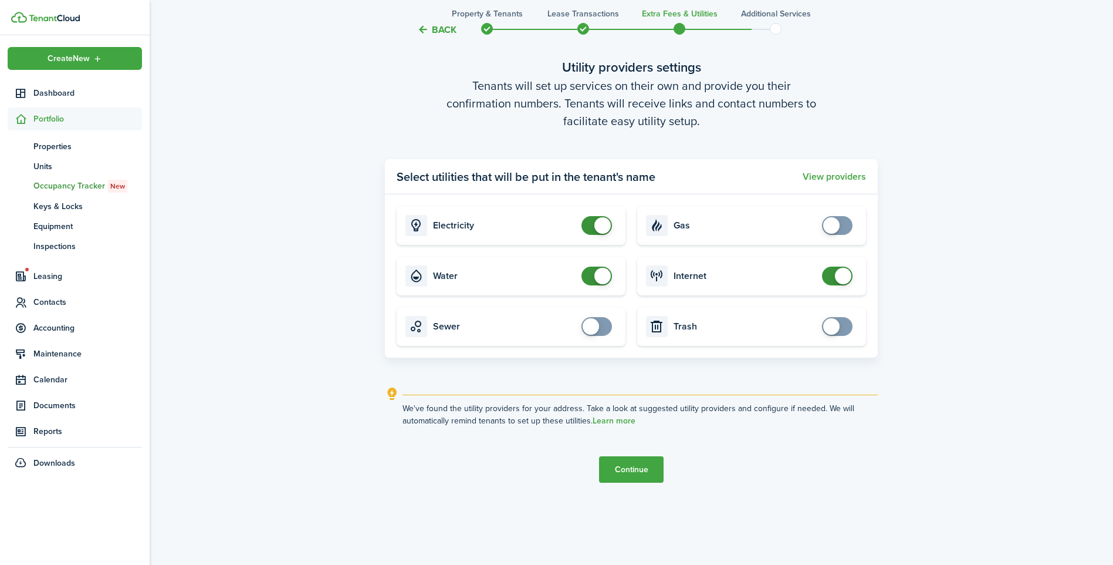
click at [627, 473] on button "Continue" at bounding box center [631, 469] width 65 height 26
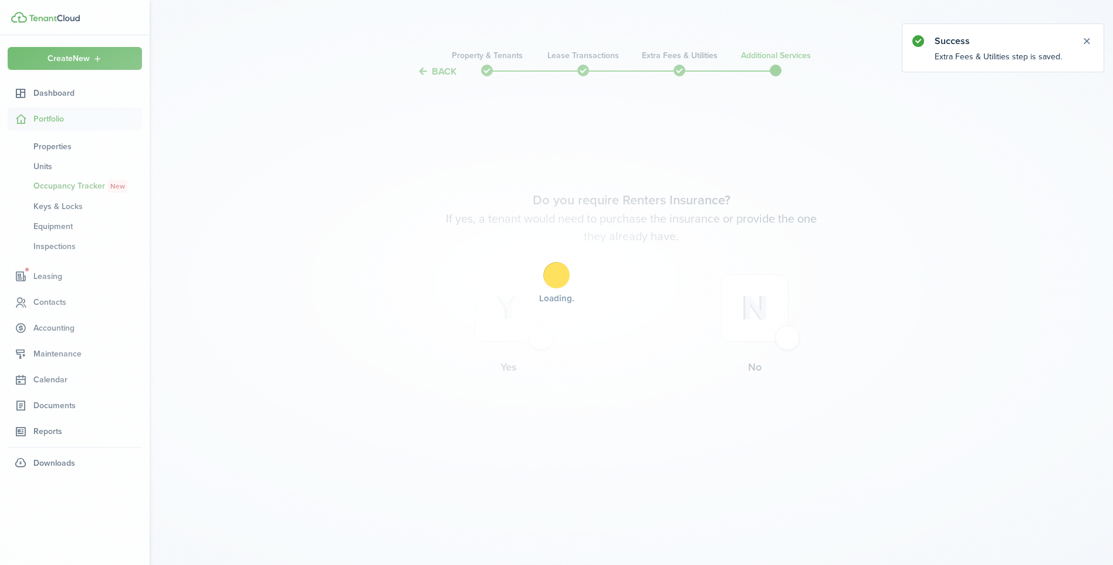
scroll to position [0, 0]
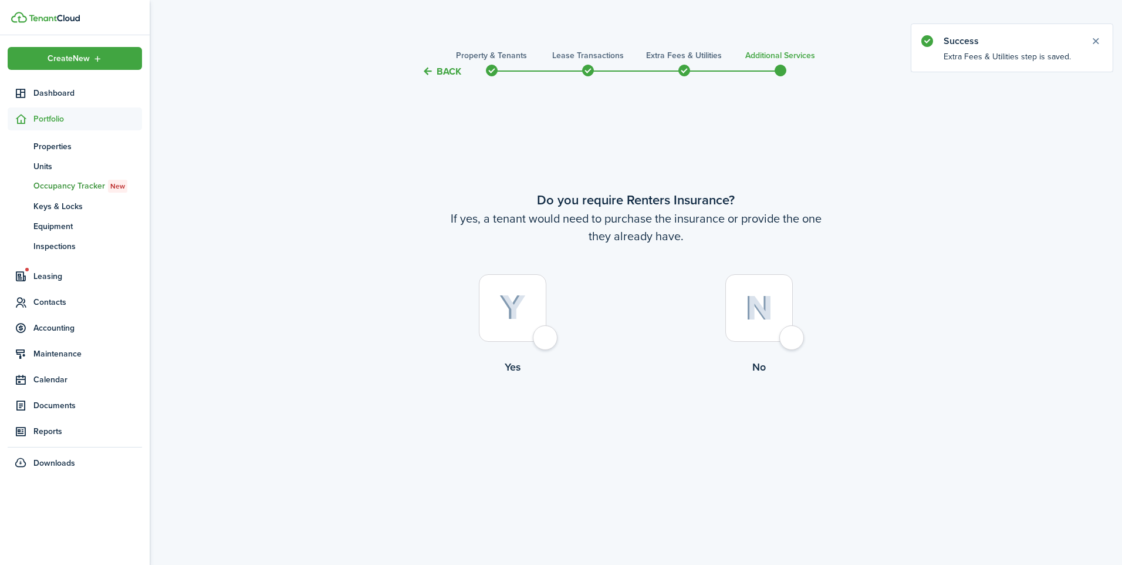
click at [783, 342] on div at bounding box center [759, 308] width 68 height 68
radio input "true"
click at [622, 427] on button "Complete move in" at bounding box center [636, 423] width 86 height 26
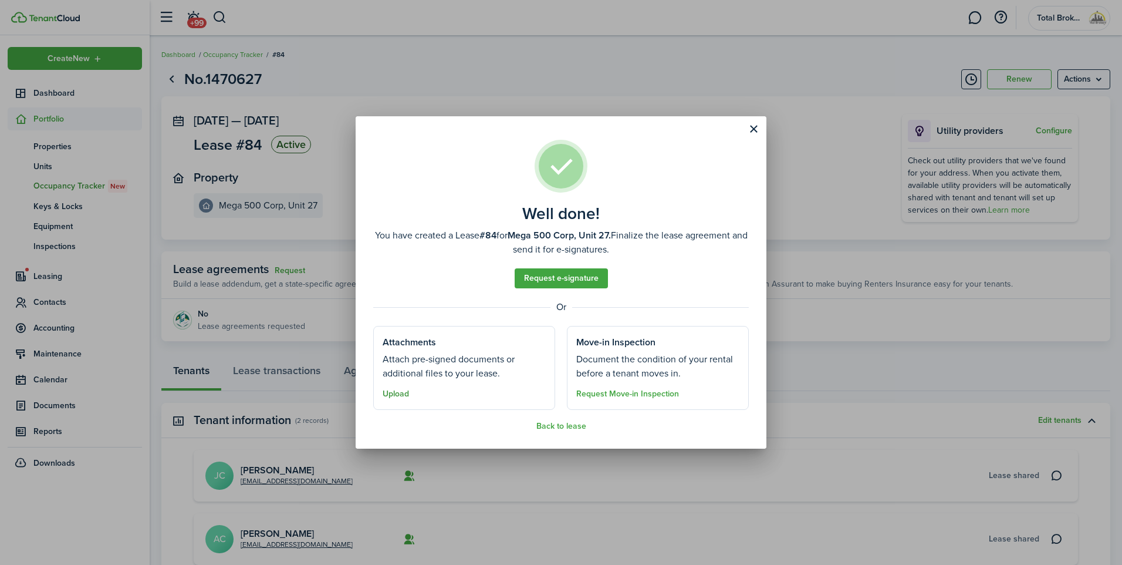
click at [401, 396] on button "Upload" at bounding box center [396, 393] width 26 height 9
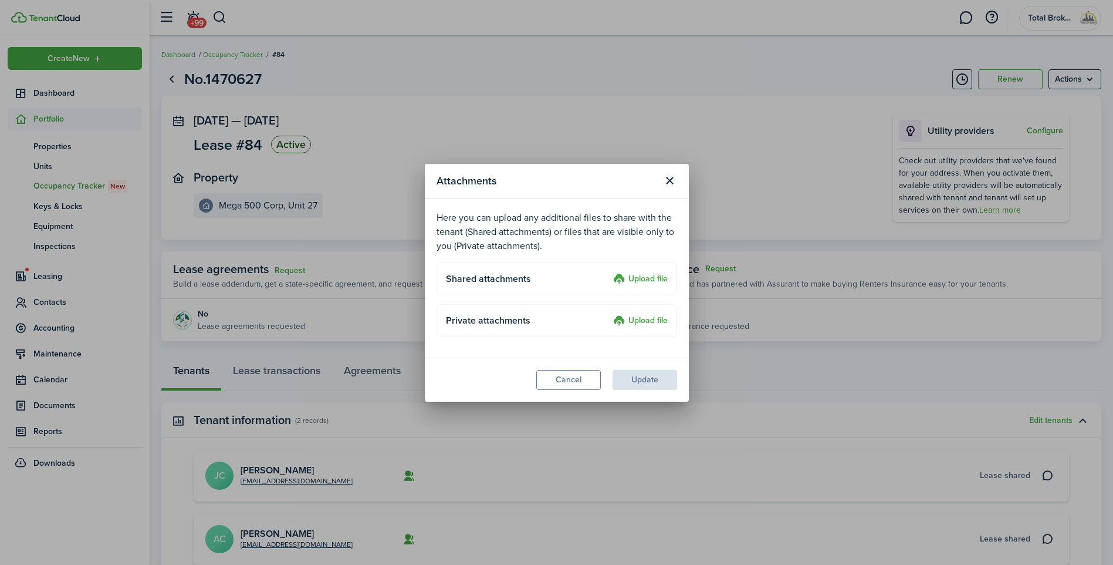
click at [638, 279] on label "Upload file" at bounding box center [640, 279] width 55 height 14
click at [609, 272] on input "Upload file" at bounding box center [609, 272] width 0 height 0
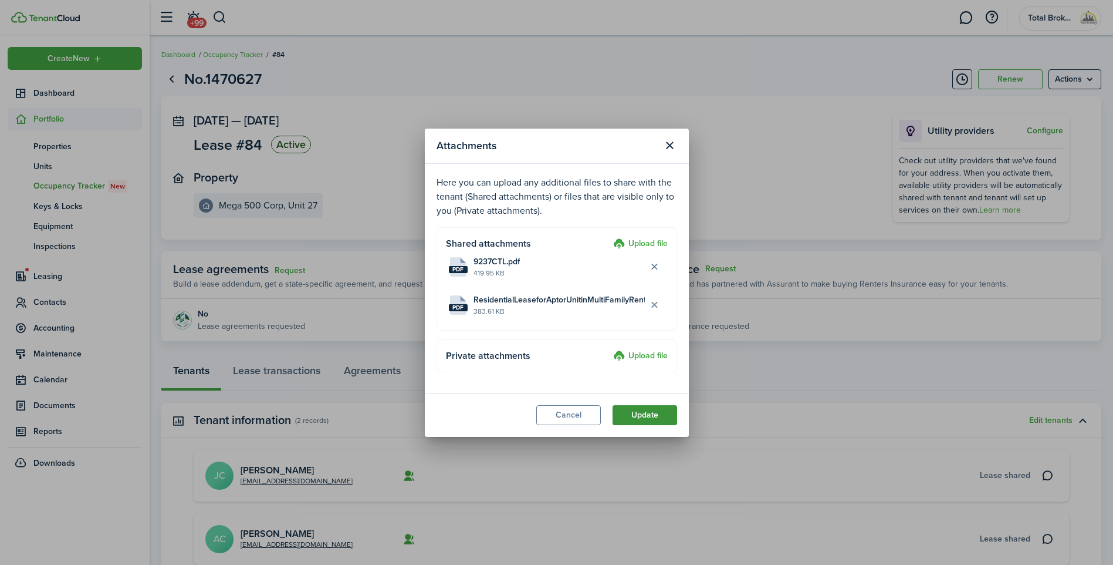
click at [657, 423] on button "Update" at bounding box center [645, 415] width 65 height 20
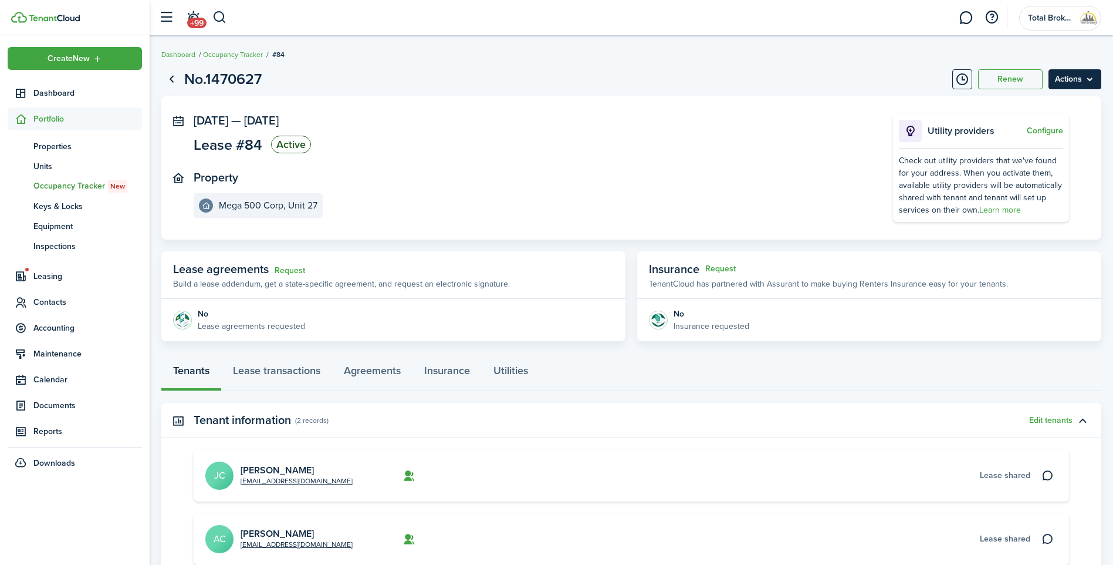
click at [1068, 83] on menu-btn "Actions" at bounding box center [1075, 79] width 53 height 20
click at [767, 131] on panel-main-section "[DATE] — [DATE] Lease #84 Active" at bounding box center [526, 135] width 664 height 43
click at [61, 147] on span "Properties" at bounding box center [87, 146] width 109 height 12
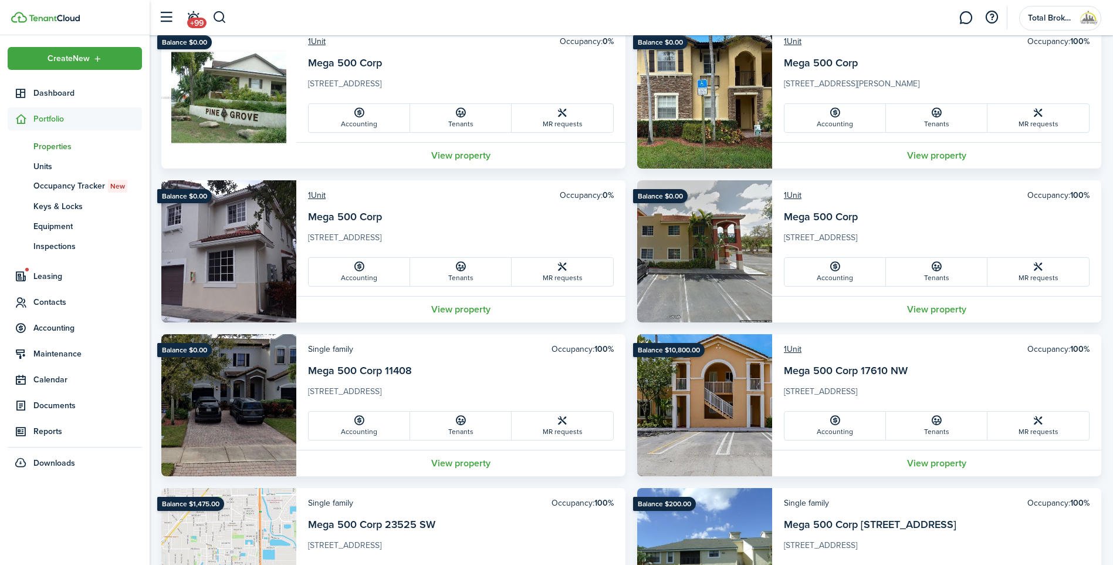
scroll to position [737, 0]
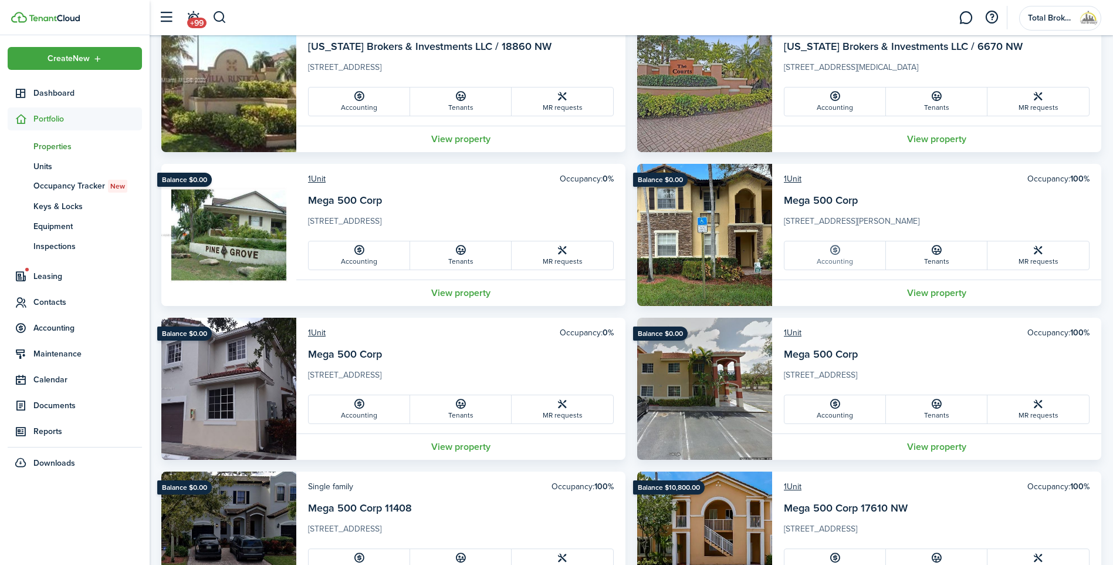
click at [850, 255] on link "Accounting" at bounding box center [836, 255] width 102 height 28
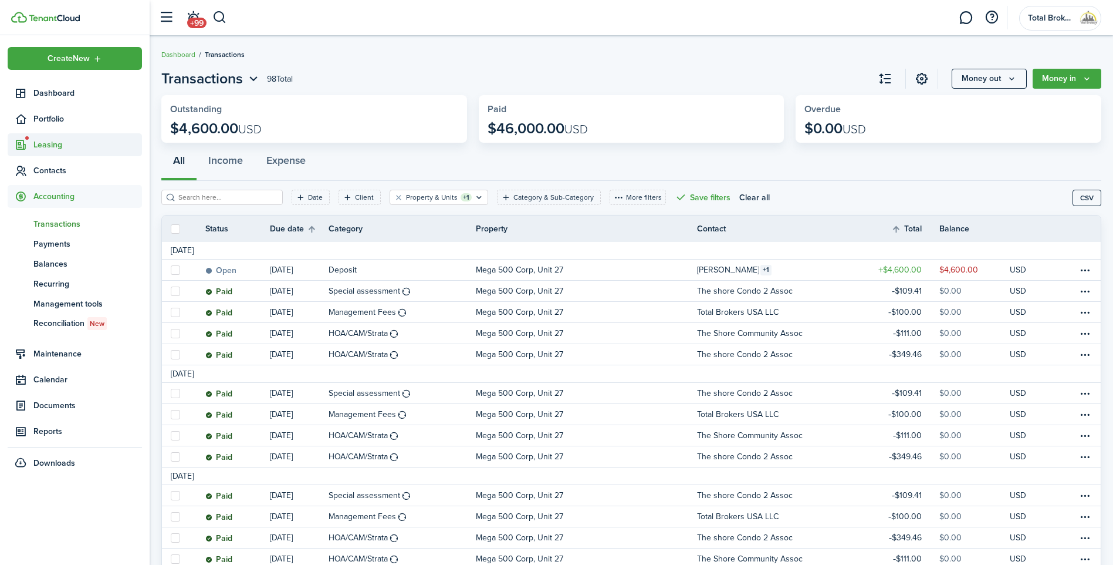
click at [39, 150] on span "Leasing" at bounding box center [87, 145] width 109 height 12
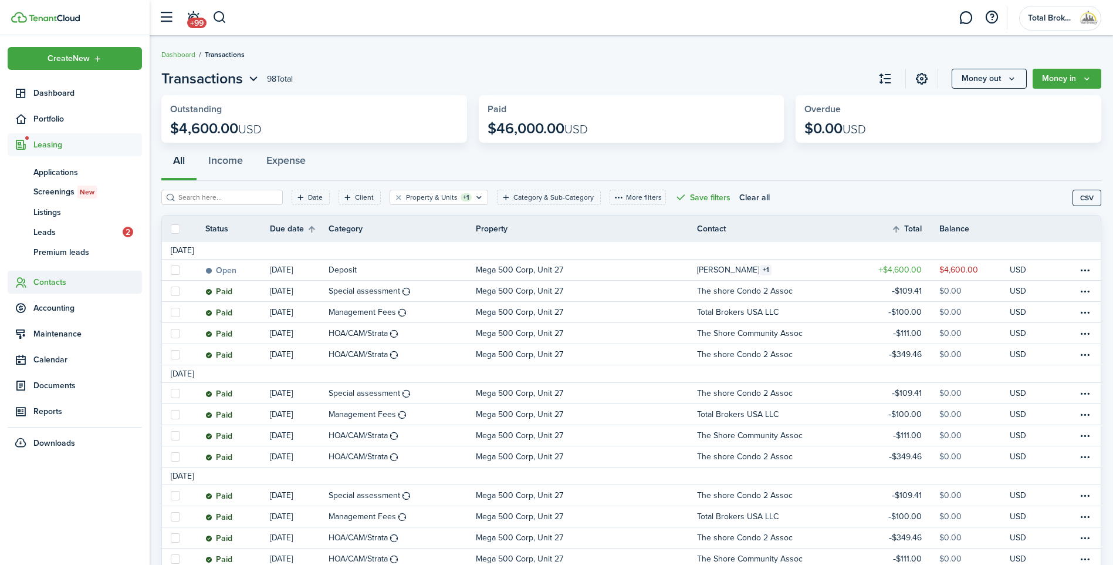
click at [59, 280] on span "Contacts" at bounding box center [87, 282] width 109 height 12
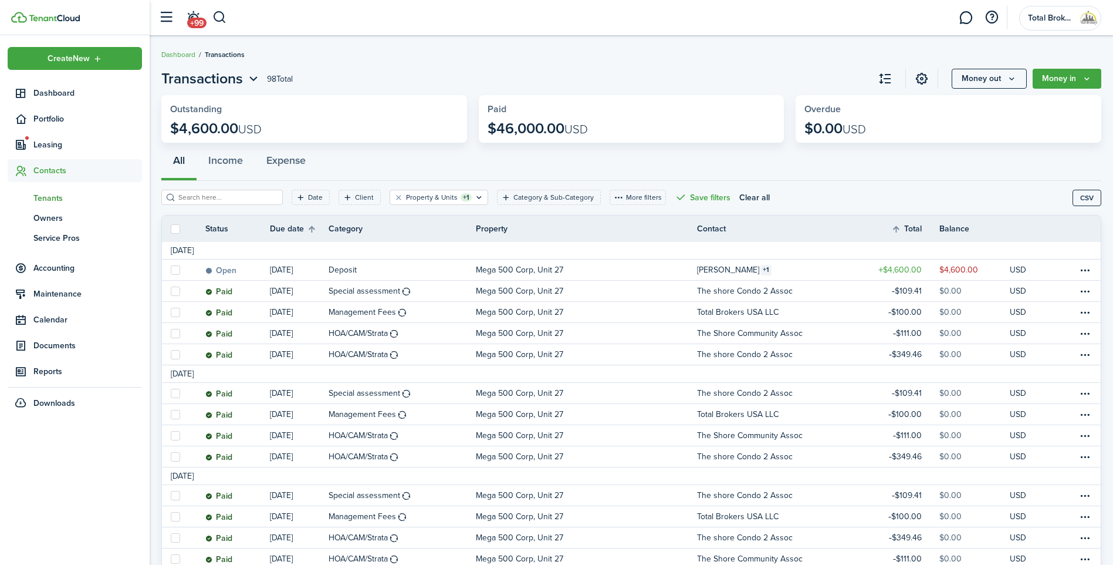
click at [56, 193] on span "Tenants" at bounding box center [87, 198] width 109 height 12
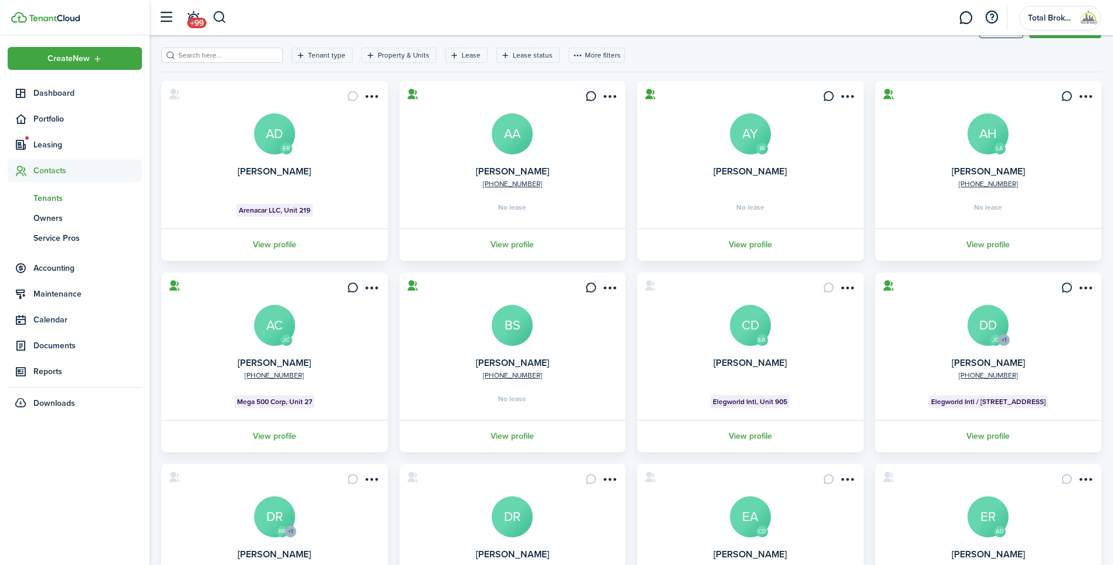
scroll to position [117, 0]
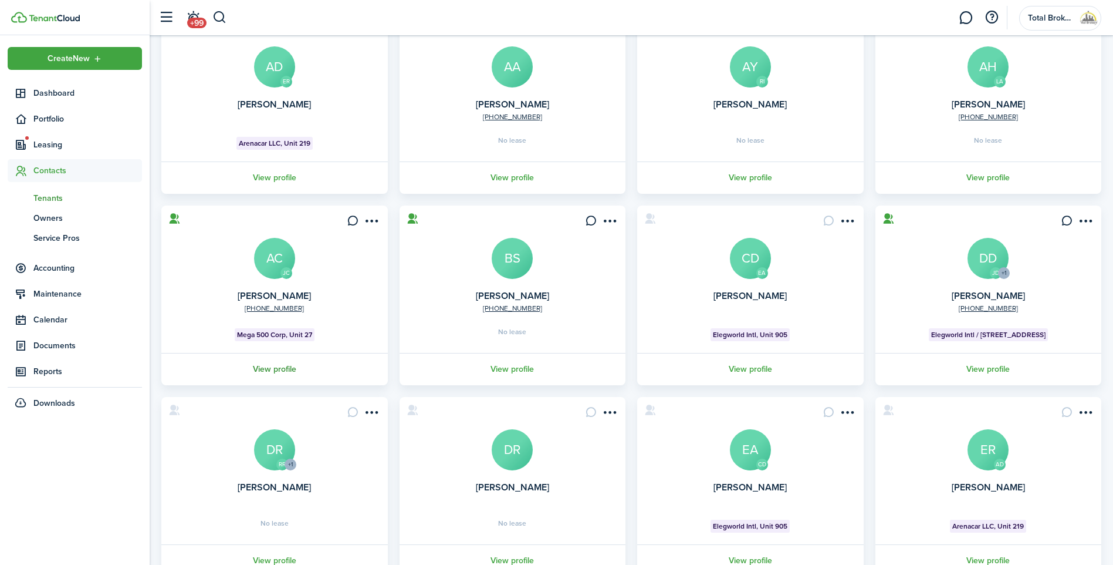
click at [293, 364] on link "View profile" at bounding box center [275, 369] width 230 height 32
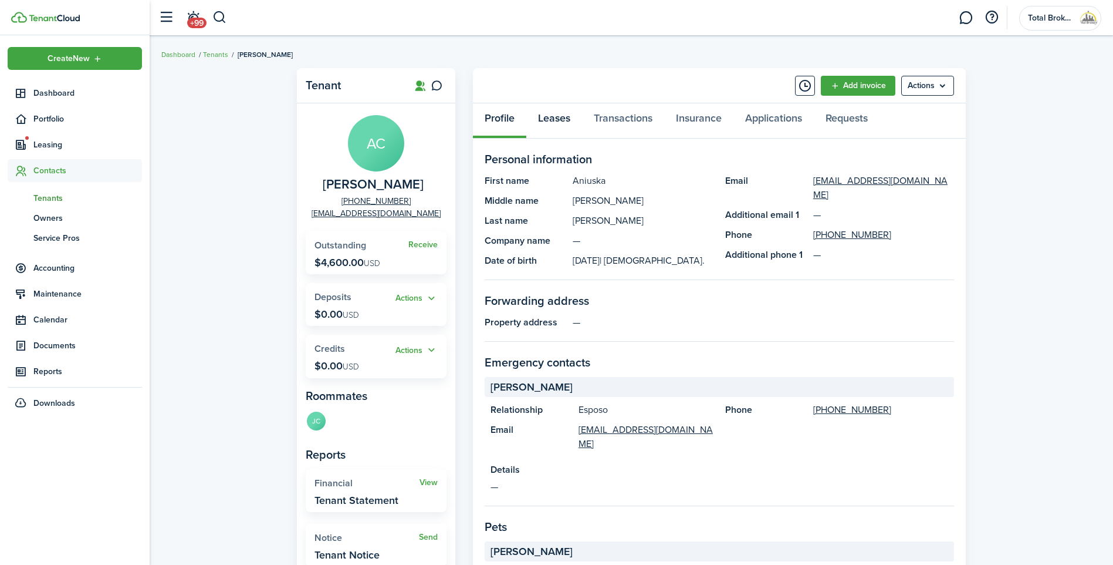
click at [550, 122] on link "Leases" at bounding box center [555, 120] width 56 height 35
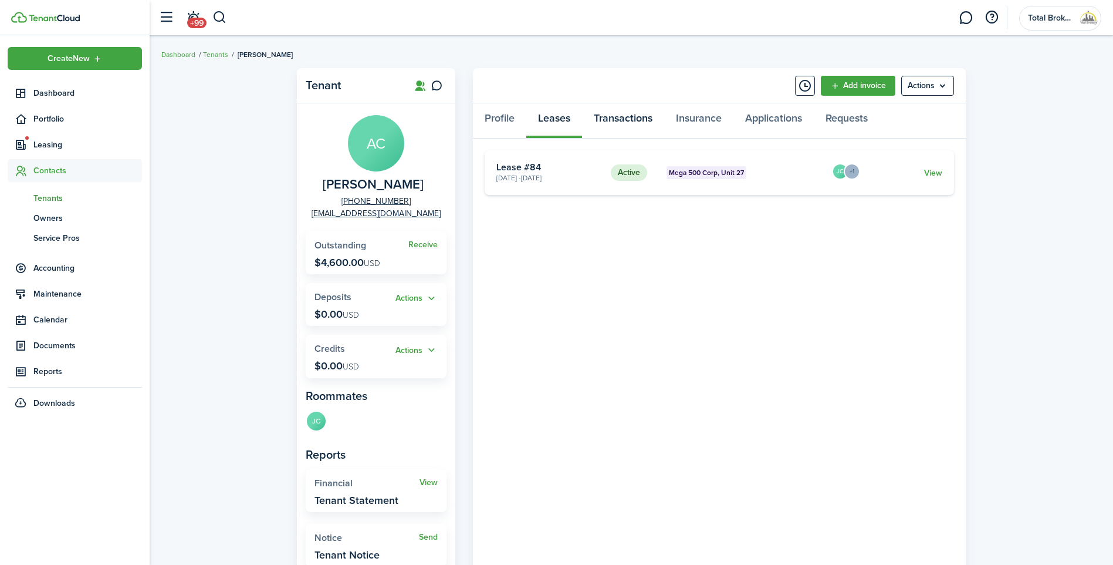
click at [627, 120] on link "Transactions" at bounding box center [623, 120] width 82 height 35
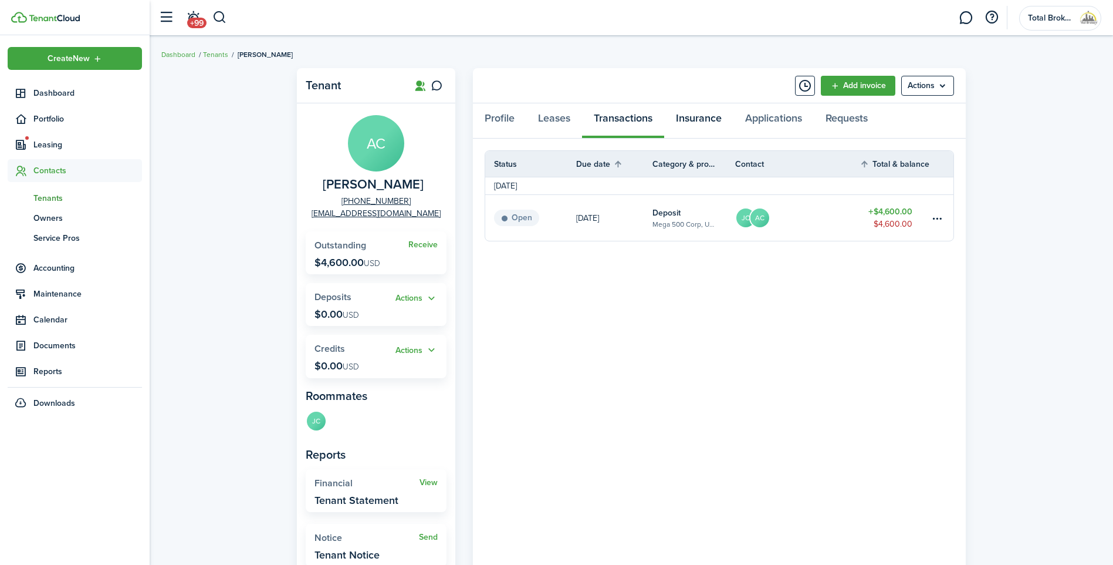
click at [720, 121] on link "Insurance" at bounding box center [698, 120] width 69 height 35
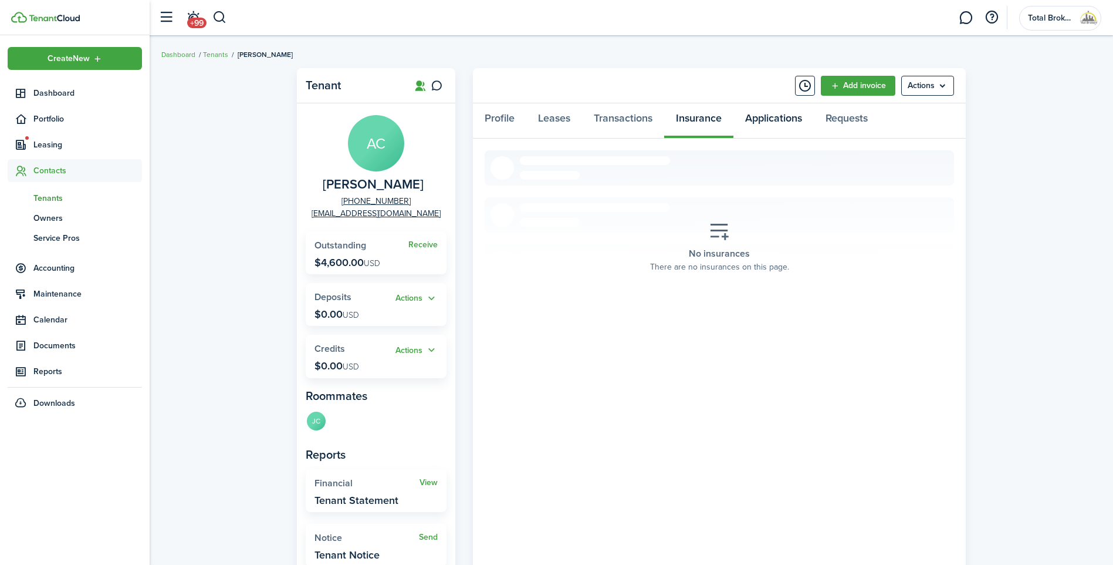
click at [764, 120] on link "Applications" at bounding box center [774, 120] width 80 height 35
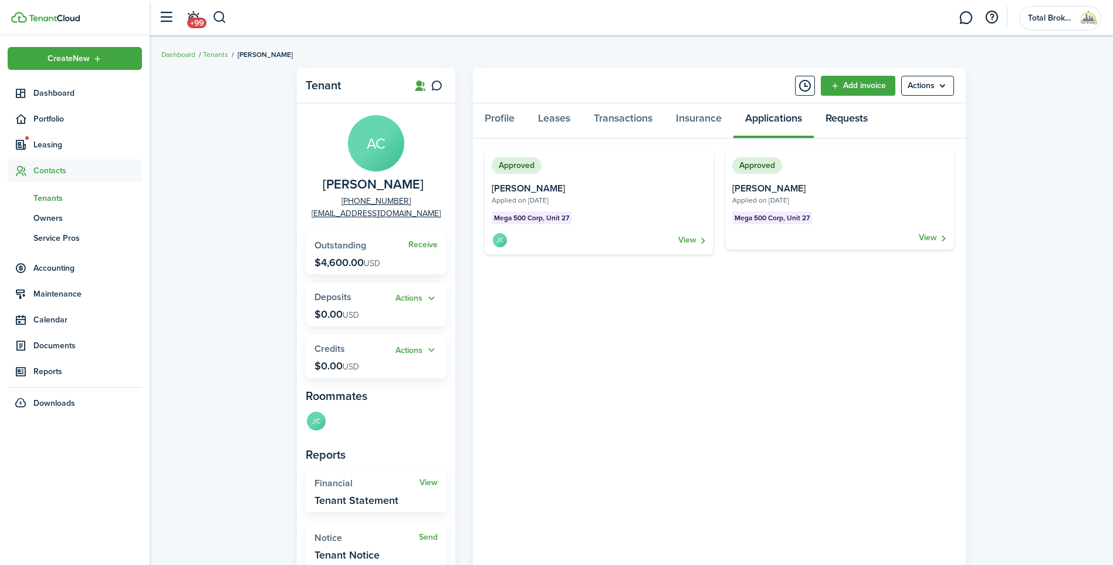
click at [846, 120] on link "Requests" at bounding box center [847, 120] width 66 height 35
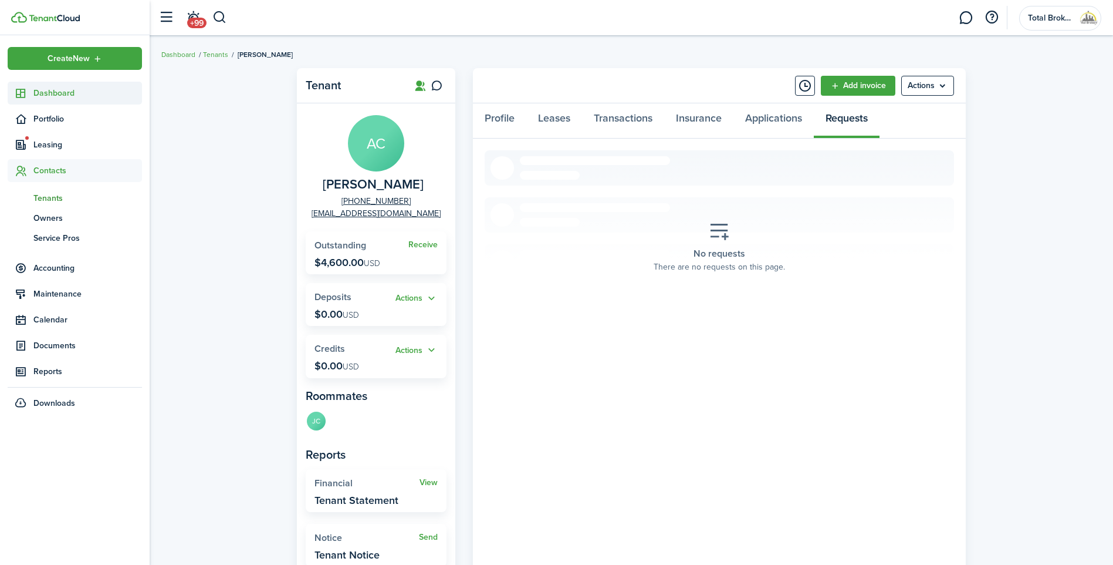
click at [55, 94] on span "Dashboard" at bounding box center [87, 93] width 109 height 12
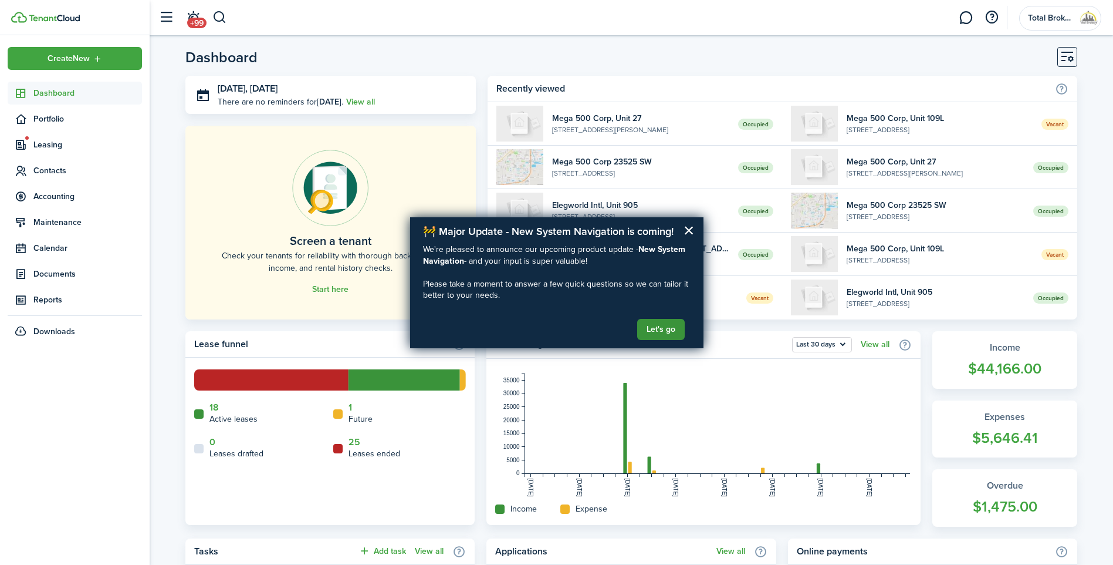
click at [662, 323] on button "Let's go" at bounding box center [661, 329] width 48 height 21
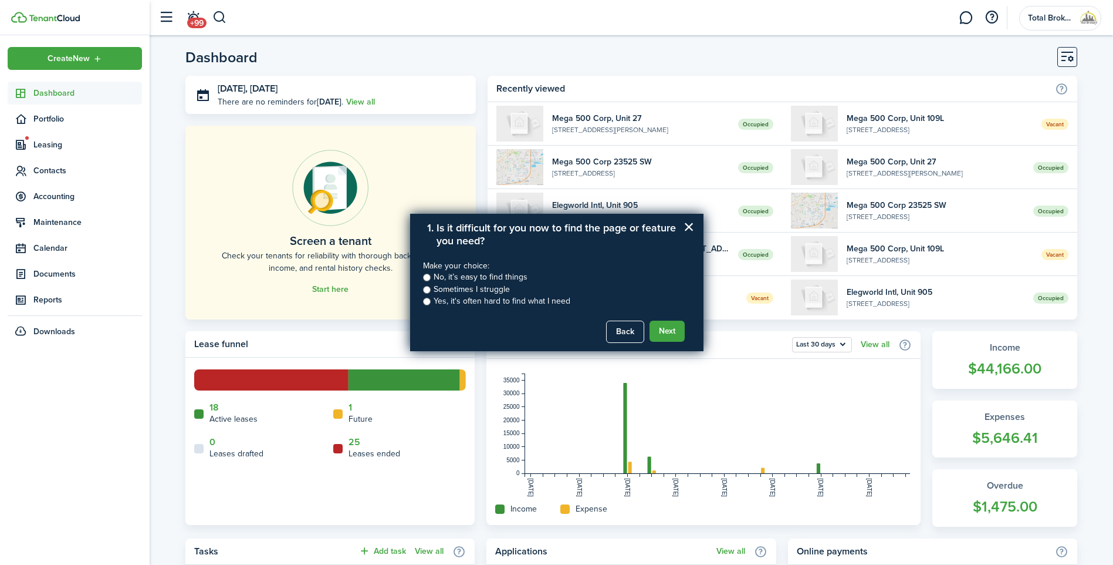
click at [431, 276] on span "No, it’s easy to find things" at bounding box center [496, 277] width 147 height 12
click at [427, 279] on input "No, it’s easy to find things" at bounding box center [427, 278] width 8 height 8
radio input "true"
drag, startPoint x: 669, startPoint y: 327, endPoint x: 651, endPoint y: 293, distance: 38.1
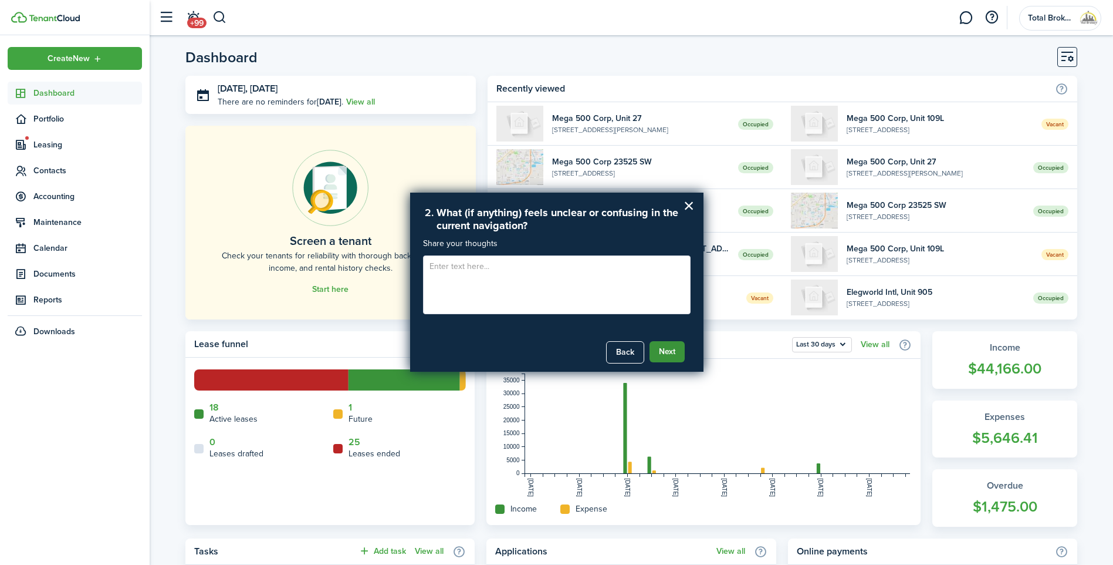
click at [668, 347] on button "Next" at bounding box center [667, 351] width 35 height 21
click at [663, 354] on button "Submit Feedback" at bounding box center [643, 351] width 83 height 21
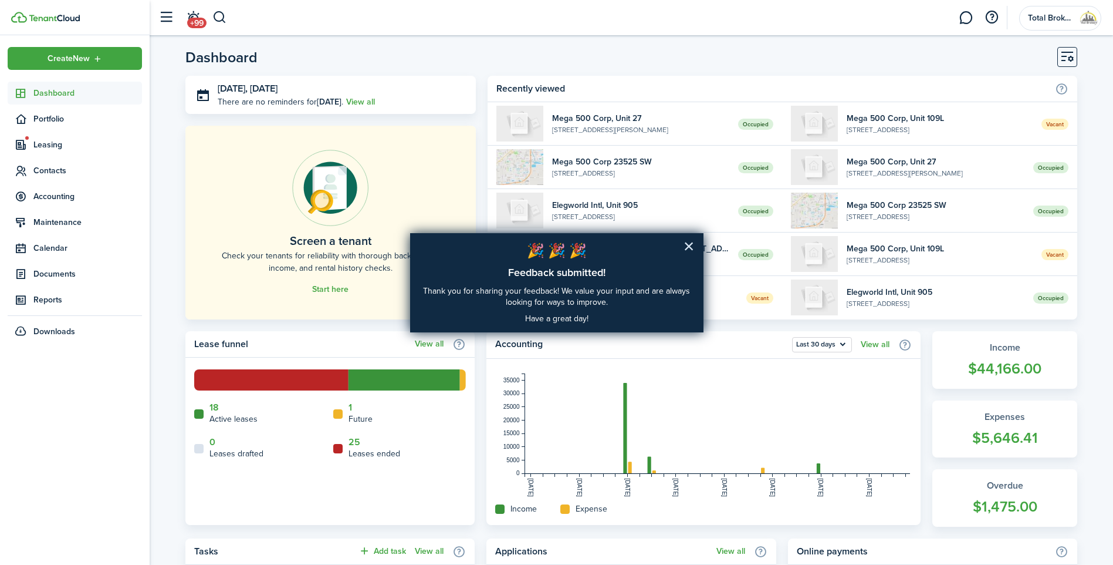
click at [685, 250] on button "×" at bounding box center [689, 246] width 11 height 19
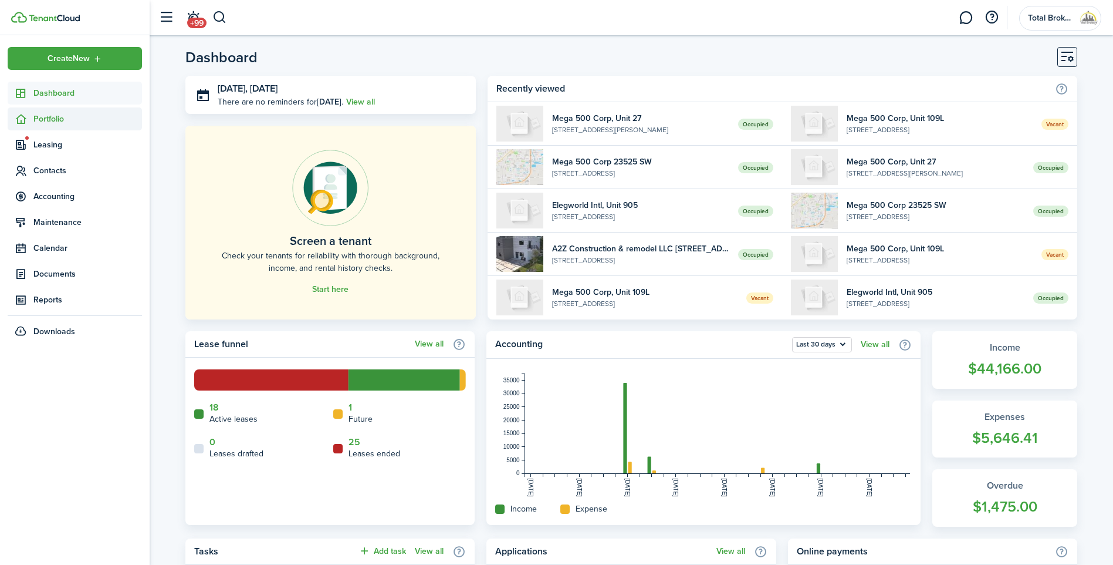
click at [36, 120] on span "Portfolio" at bounding box center [87, 119] width 109 height 12
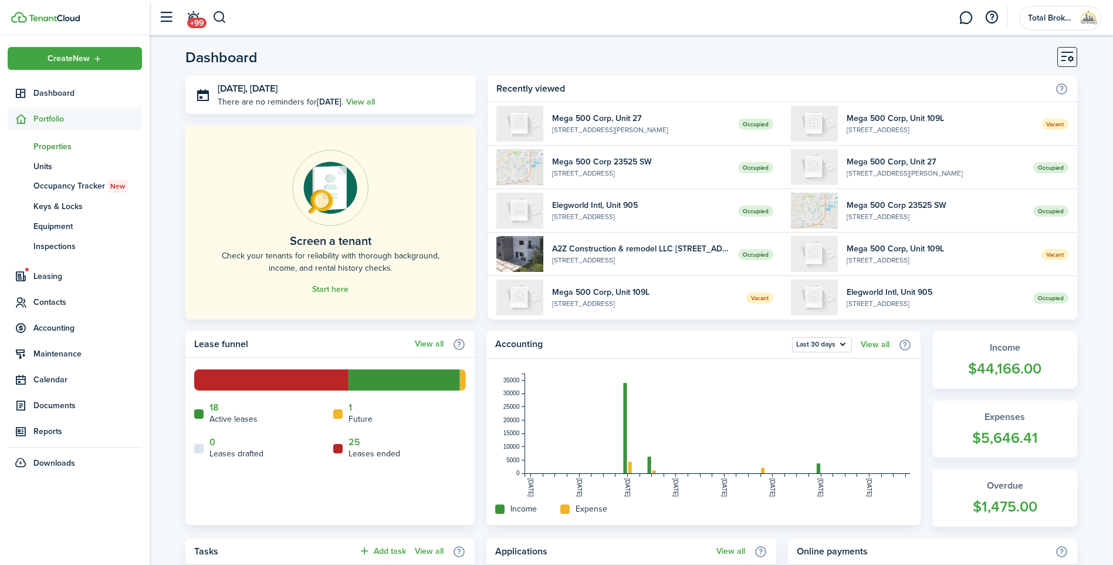
click at [45, 146] on span "Properties" at bounding box center [87, 146] width 109 height 12
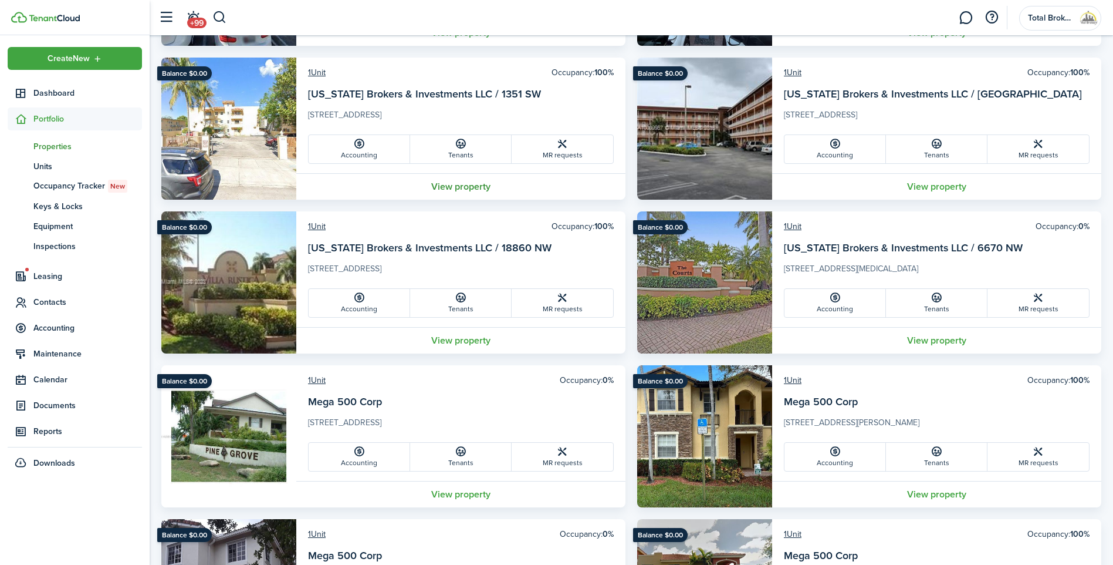
scroll to position [587, 0]
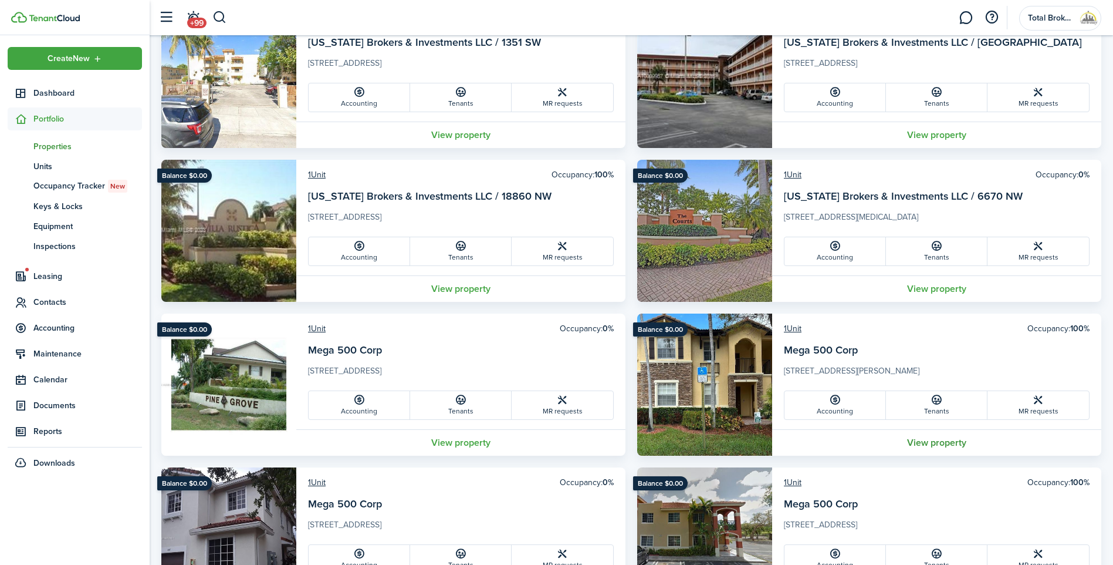
click at [960, 446] on link "View property" at bounding box center [936, 442] width 329 height 26
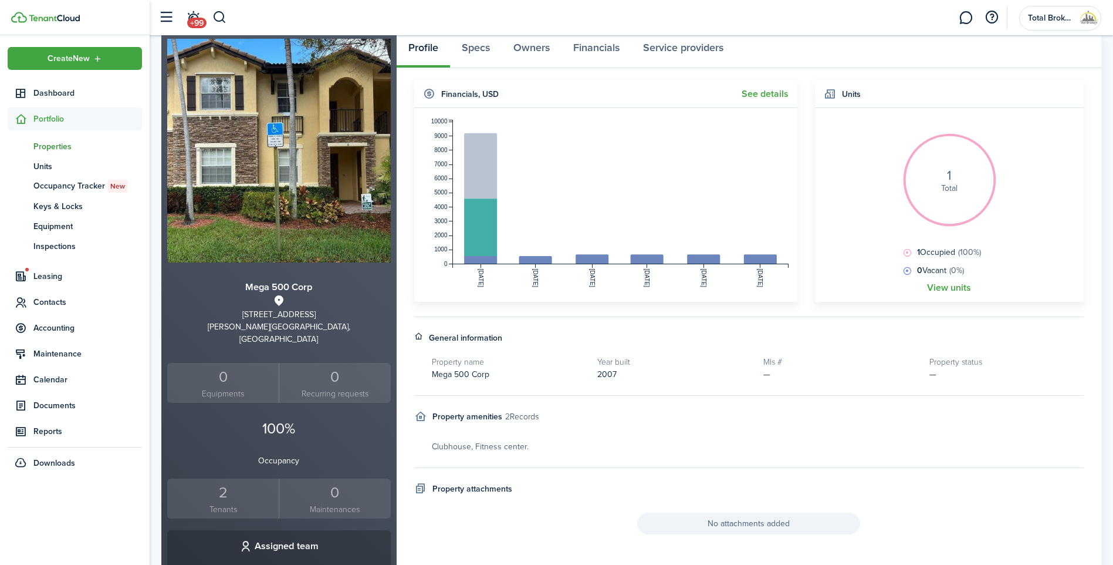
scroll to position [176, 0]
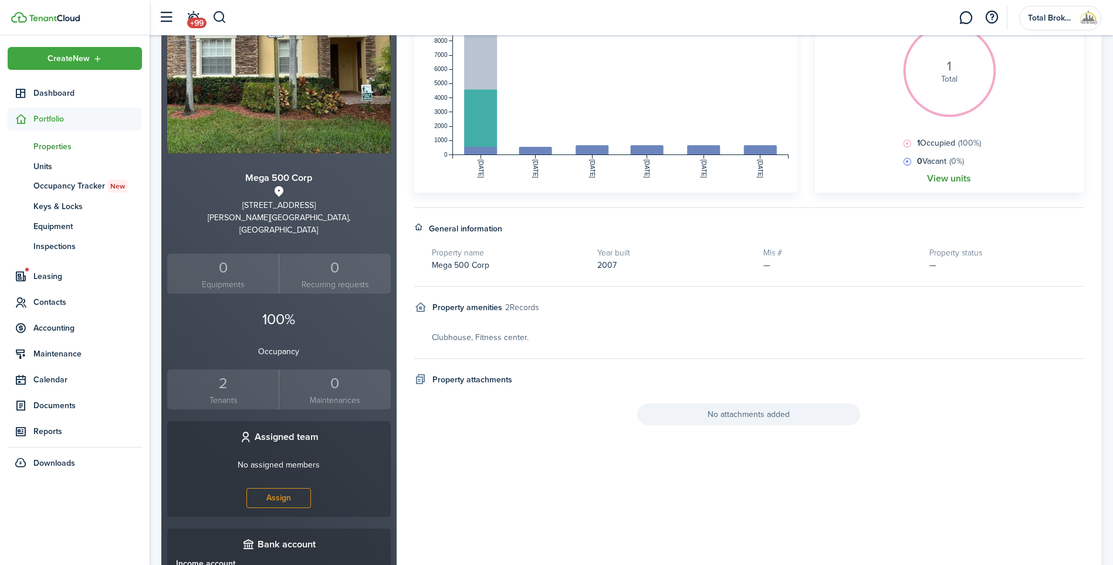
click at [944, 177] on link "View units" at bounding box center [949, 178] width 44 height 11
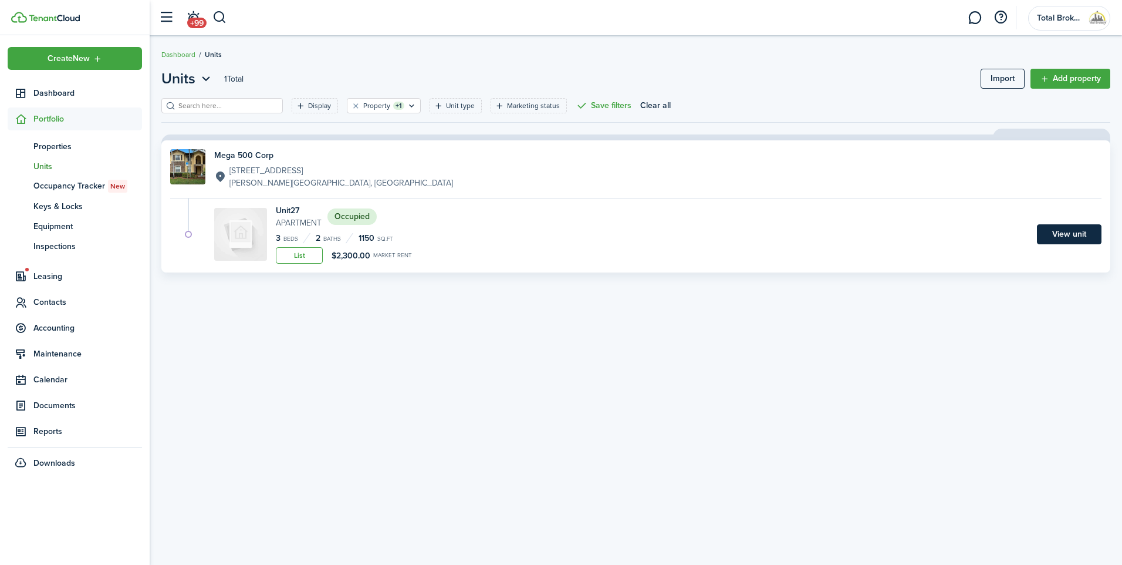
click at [1069, 235] on link "View unit" at bounding box center [1069, 234] width 65 height 20
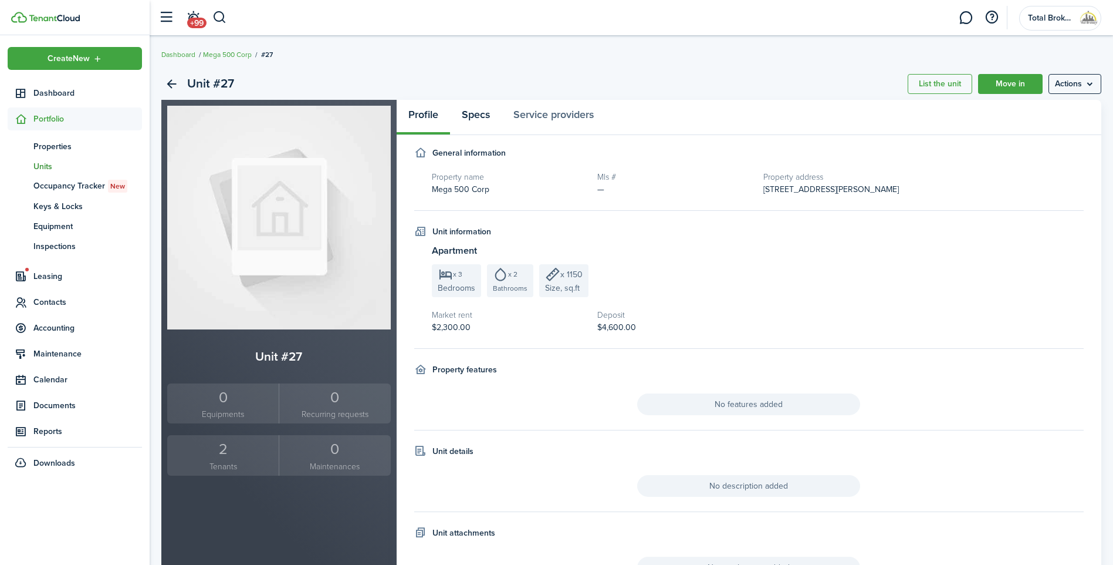
click at [485, 117] on link "Specs" at bounding box center [476, 117] width 52 height 35
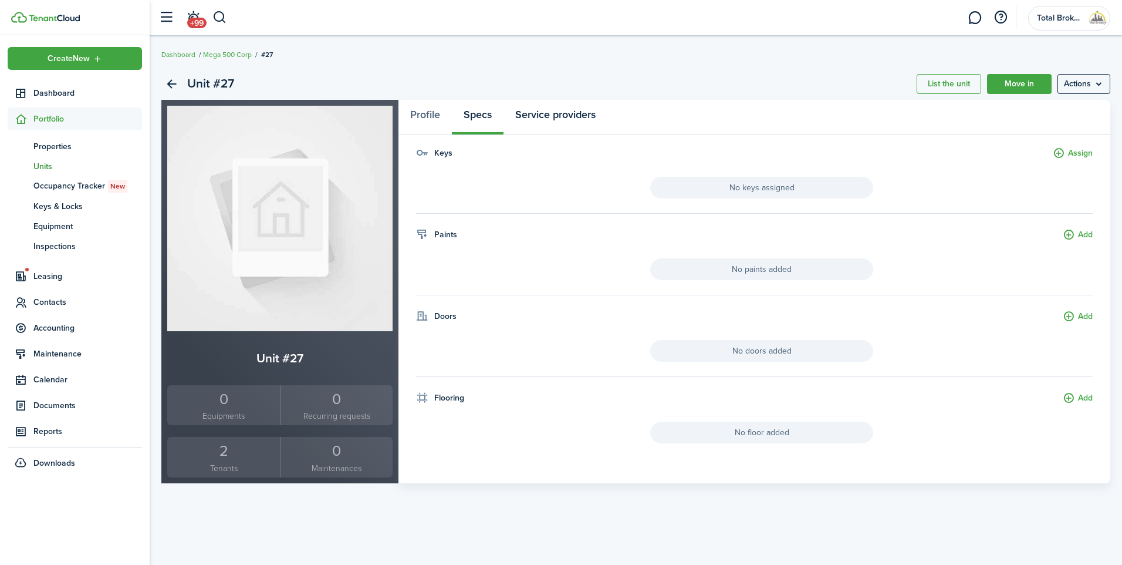
click at [561, 114] on link "Service providers" at bounding box center [556, 117] width 104 height 35
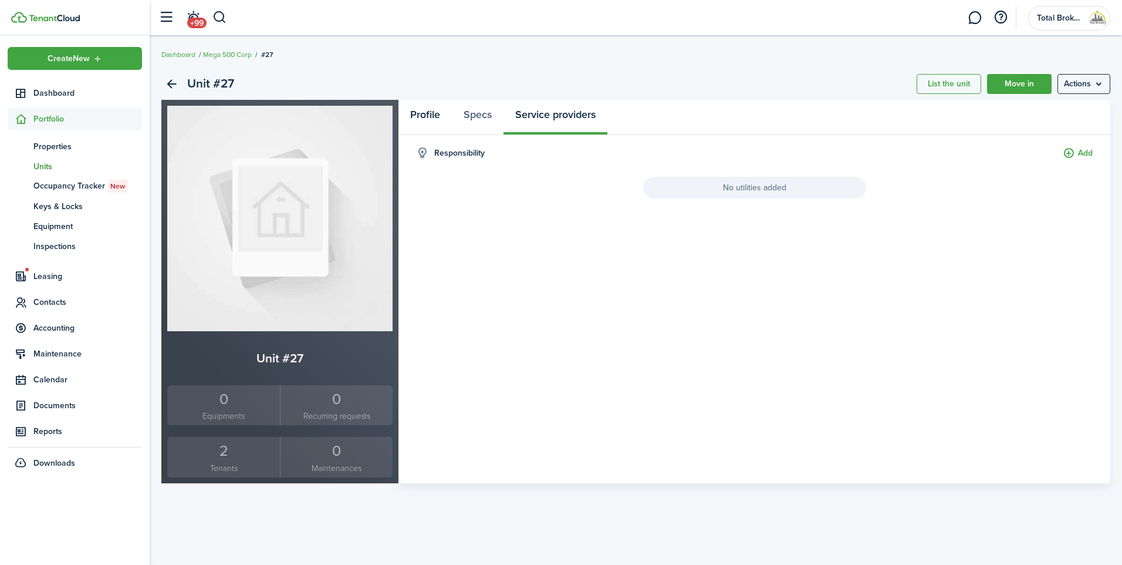
click at [438, 118] on link "Profile" at bounding box center [425, 117] width 53 height 35
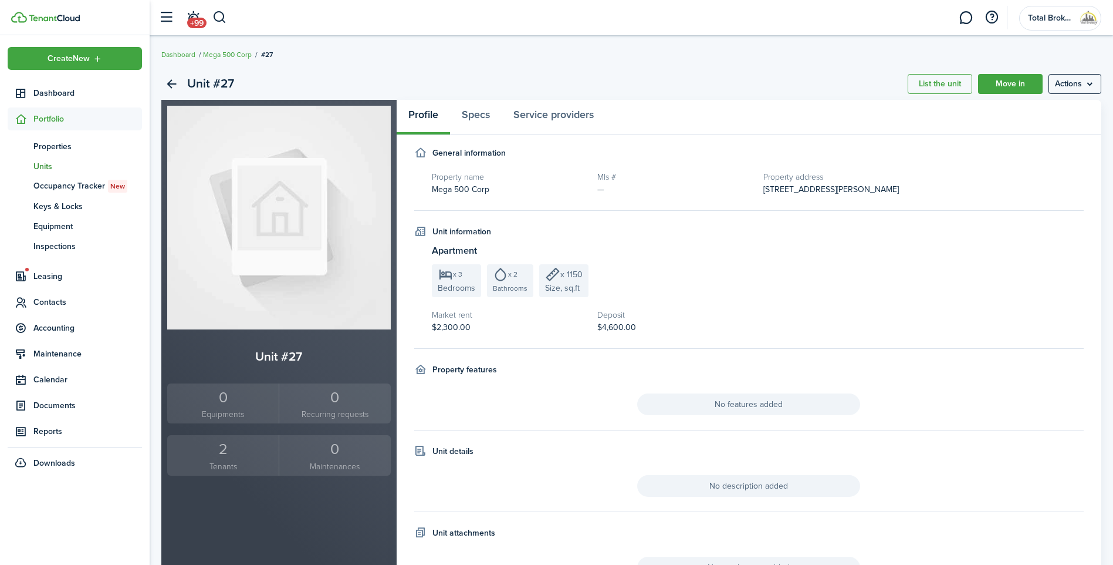
click at [185, 86] on div "Unit #27" at bounding box center [197, 84] width 73 height 20
click at [177, 85] on link "Back" at bounding box center [171, 84] width 20 height 20
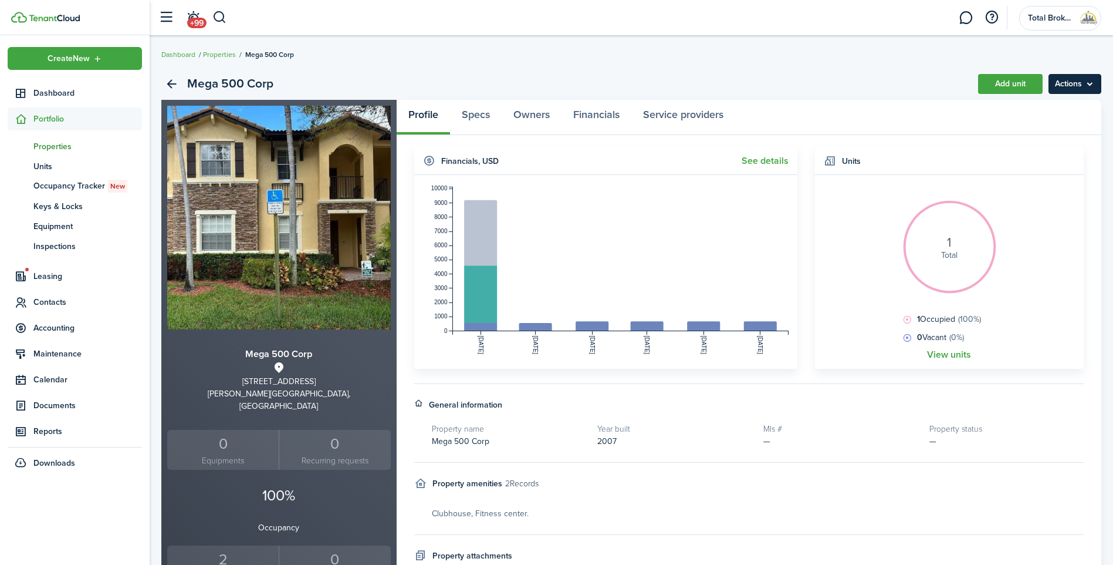
click at [1067, 79] on menu-btn "Actions" at bounding box center [1075, 84] width 53 height 20
click at [1041, 109] on link "Edit property" at bounding box center [1050, 110] width 103 height 20
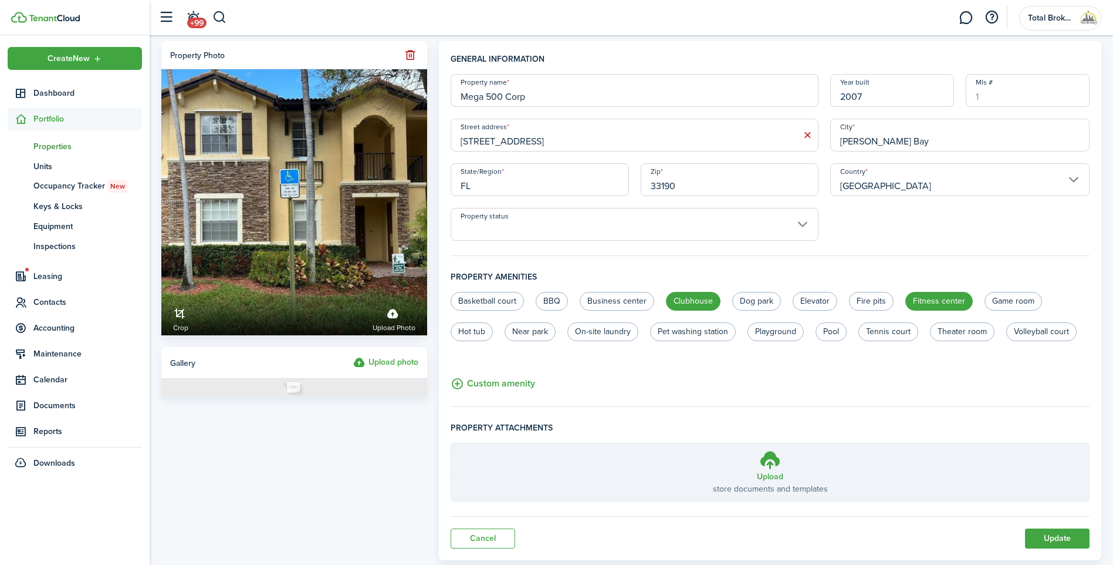
scroll to position [28, 0]
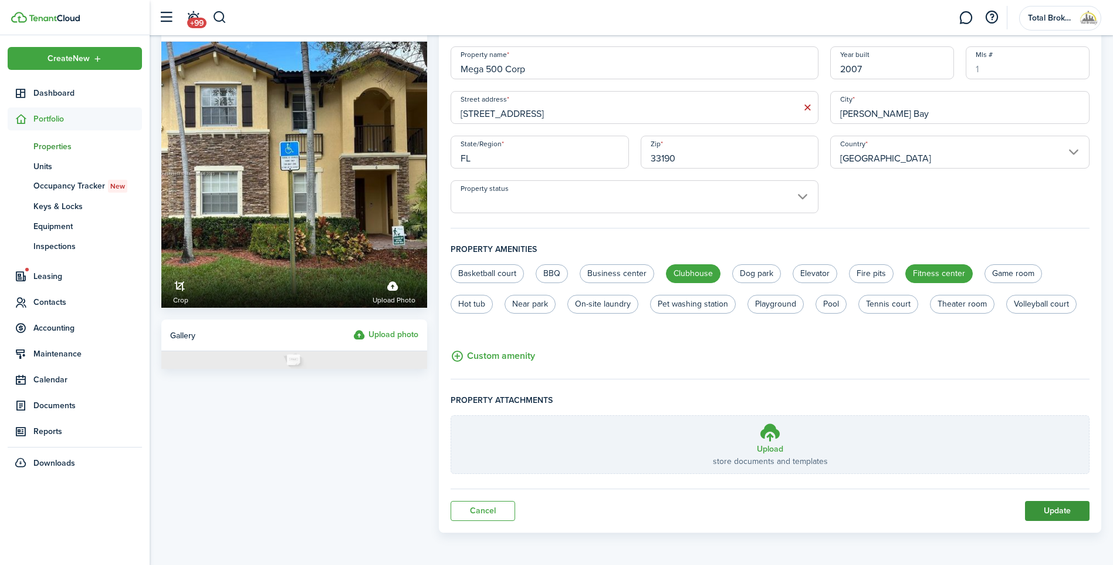
click at [1048, 514] on button "Update" at bounding box center [1057, 511] width 65 height 20
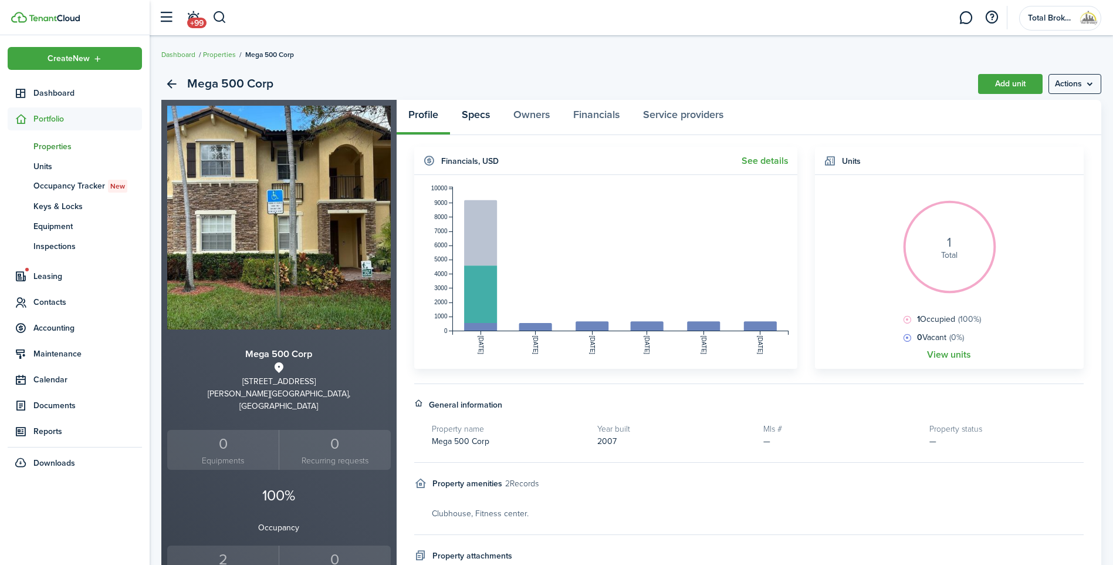
click at [477, 120] on link "Specs" at bounding box center [476, 117] width 52 height 35
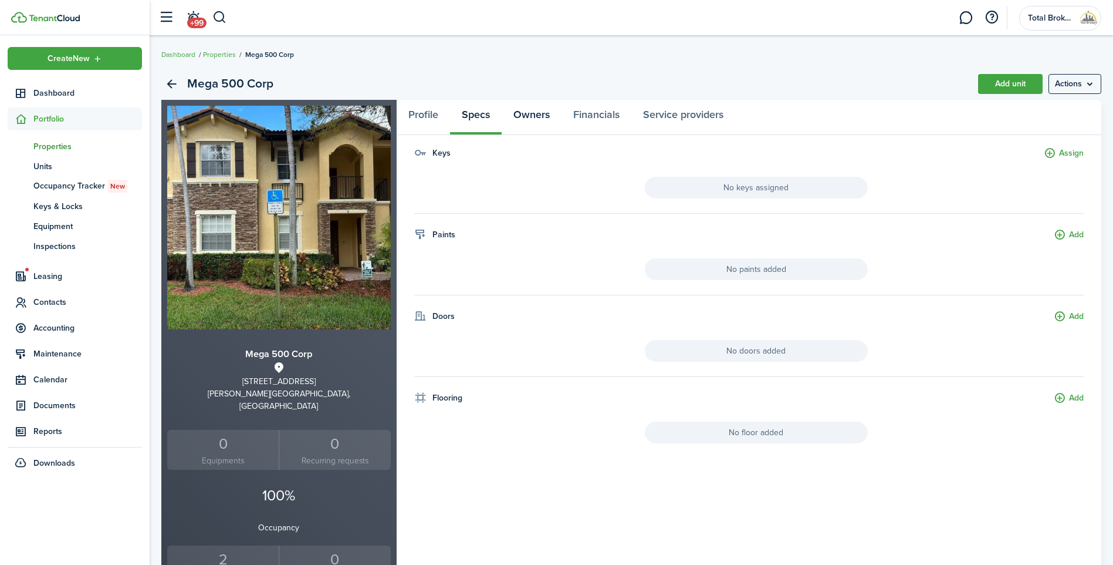
click at [531, 121] on link "Owners" at bounding box center [532, 117] width 60 height 35
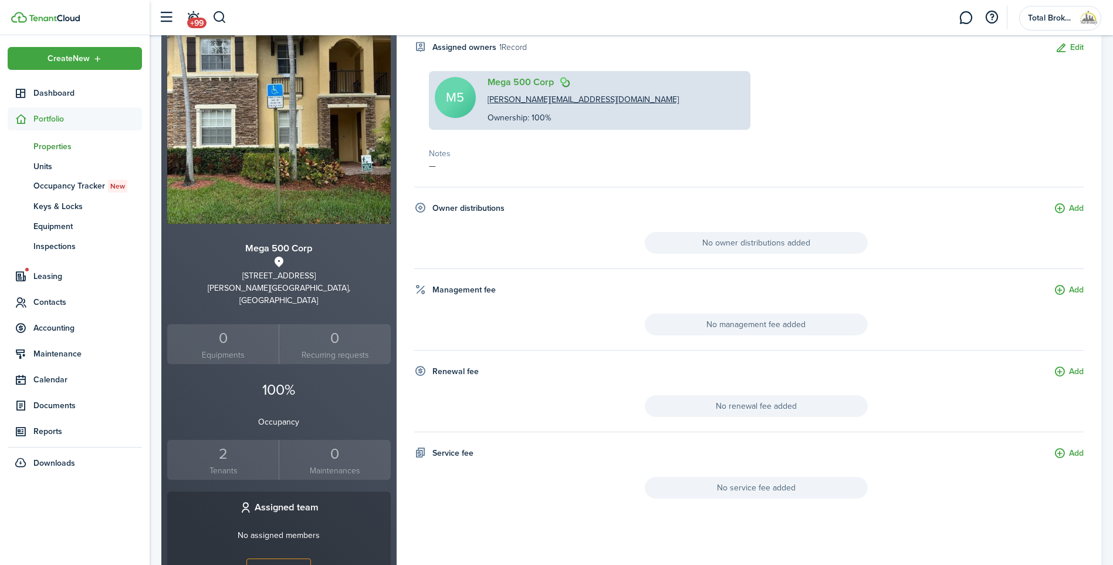
scroll to position [117, 0]
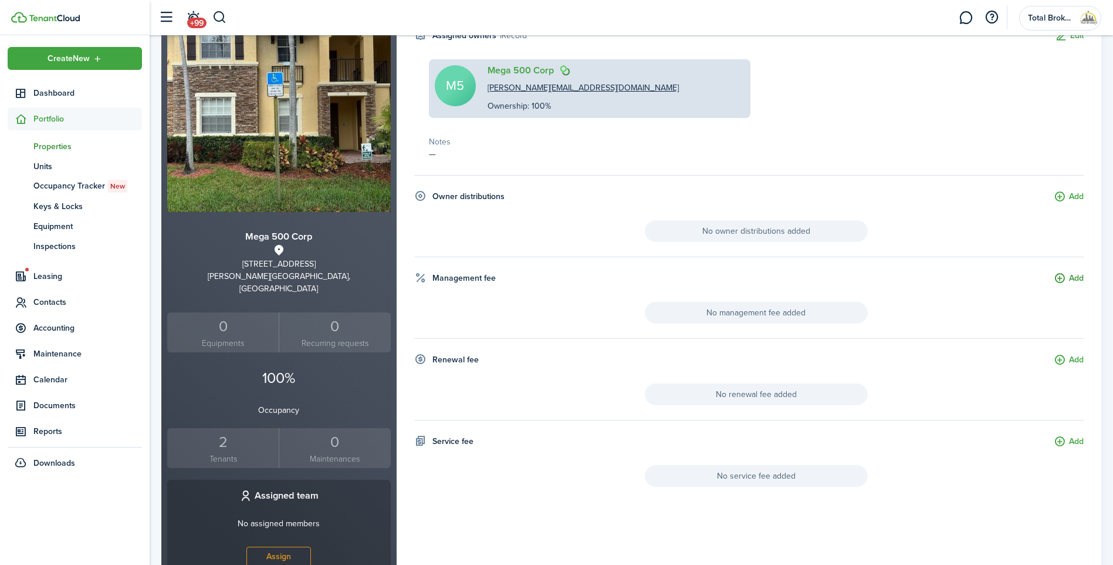
click at [1069, 280] on button "Add" at bounding box center [1069, 279] width 30 height 14
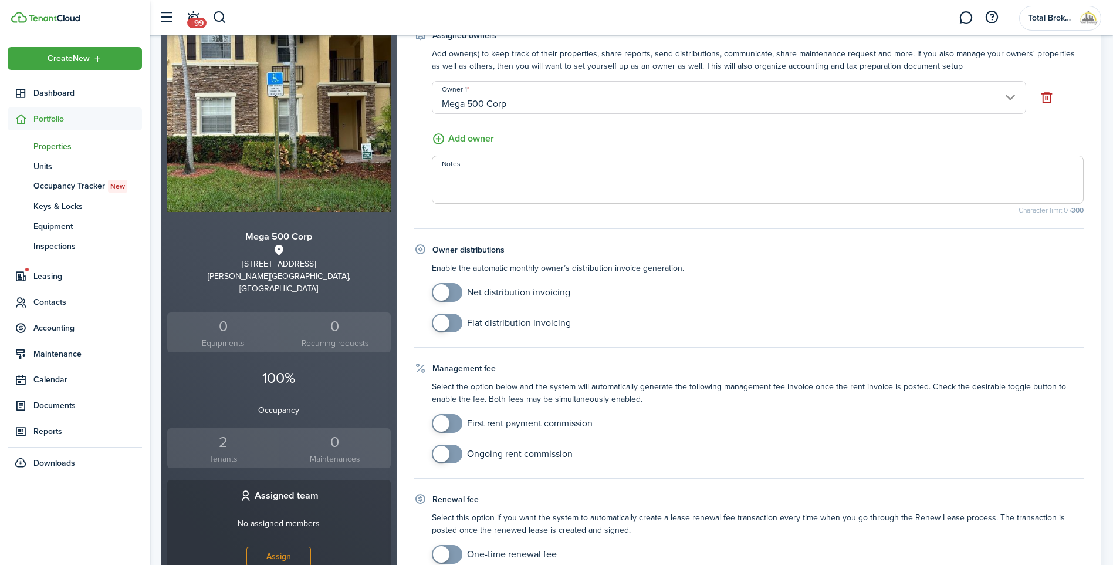
checkbox input "true"
click at [453, 424] on span at bounding box center [447, 423] width 12 height 19
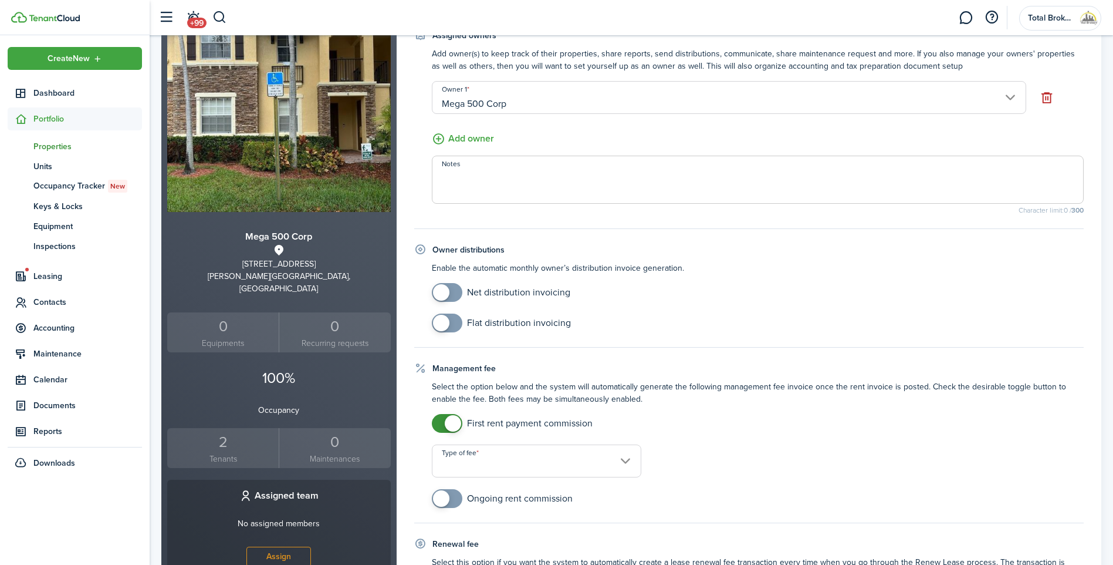
click at [612, 458] on input "Type of fee" at bounding box center [537, 460] width 210 height 33
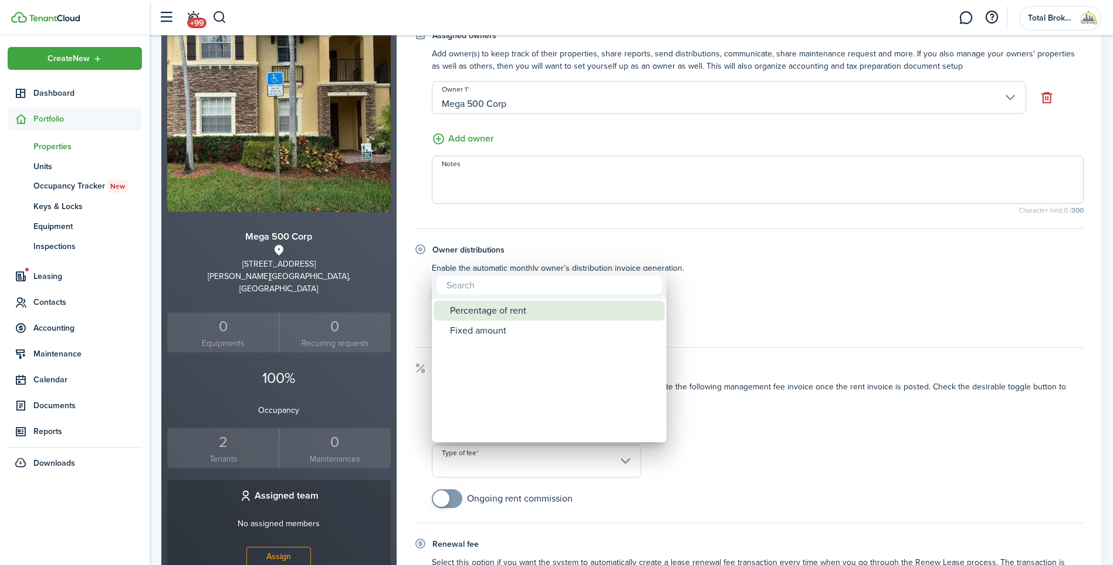
click at [530, 316] on div "Percentage of rent" at bounding box center [554, 311] width 208 height 20
type input "Percentage of rent"
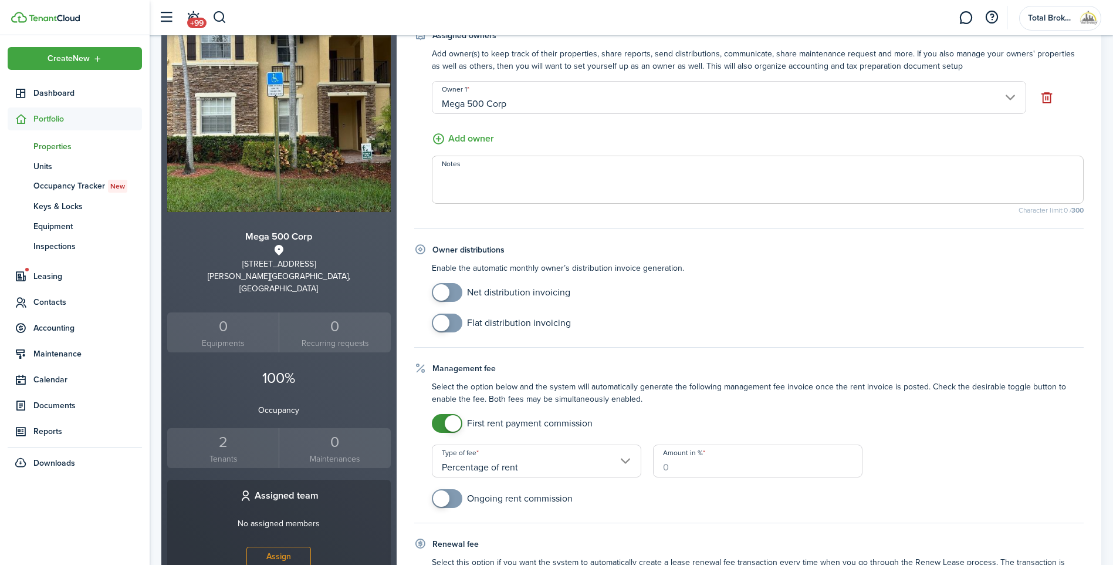
click at [699, 473] on input "Amount in %" at bounding box center [758, 460] width 210 height 33
type input "5"
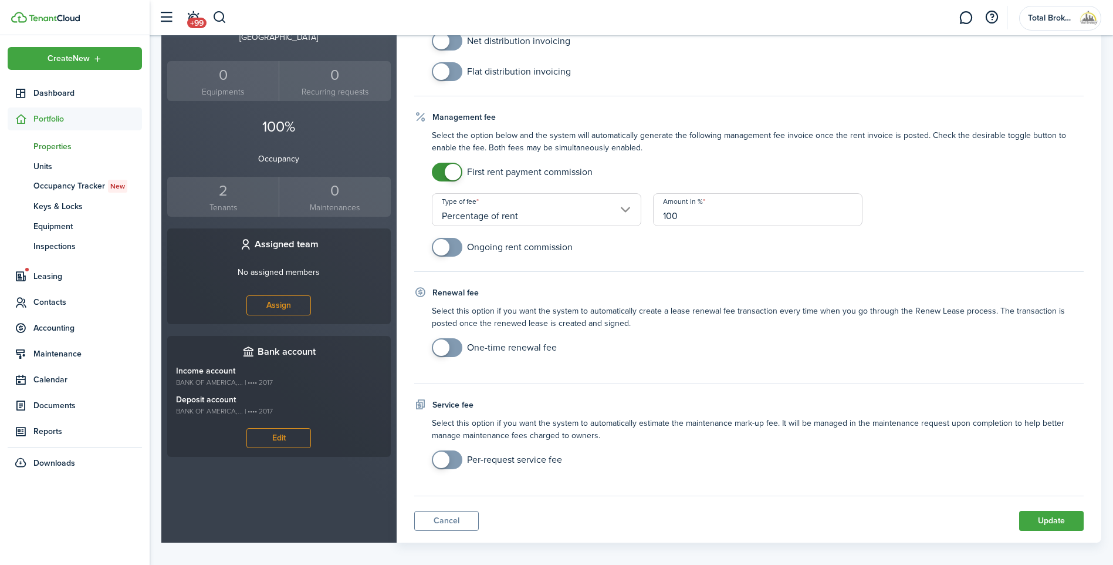
scroll to position [379, 0]
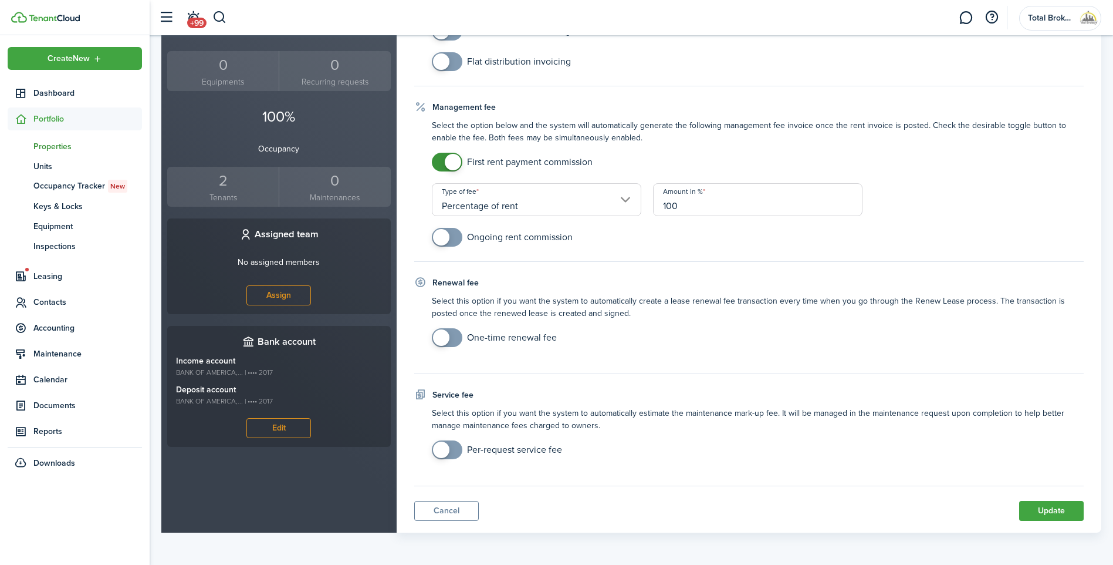
type input "100"
checkbox input "true"
click at [453, 339] on span at bounding box center [447, 337] width 12 height 19
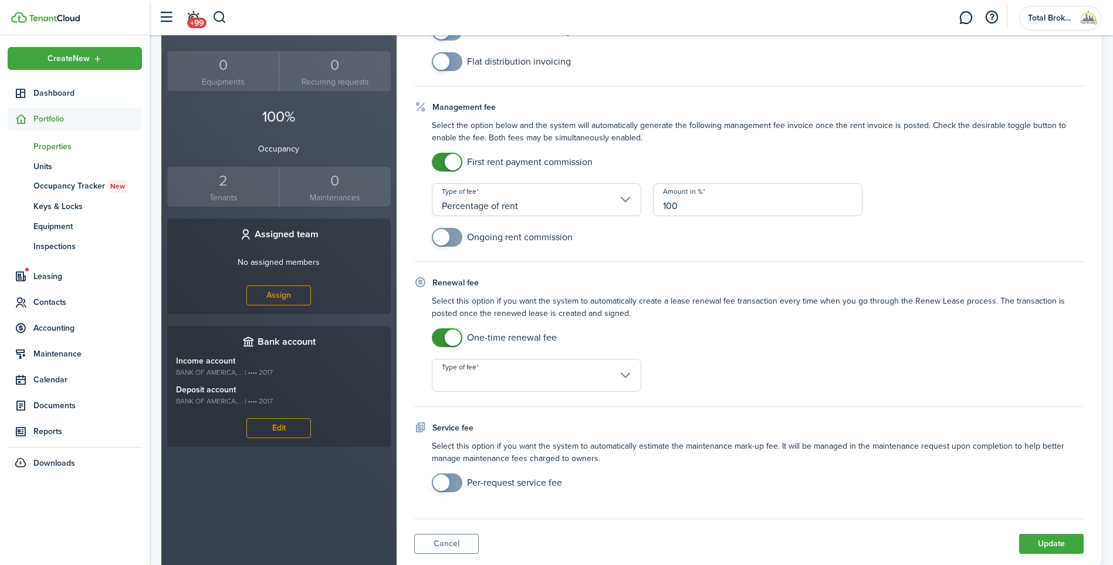
click at [496, 383] on input "Type of fee" at bounding box center [537, 375] width 210 height 33
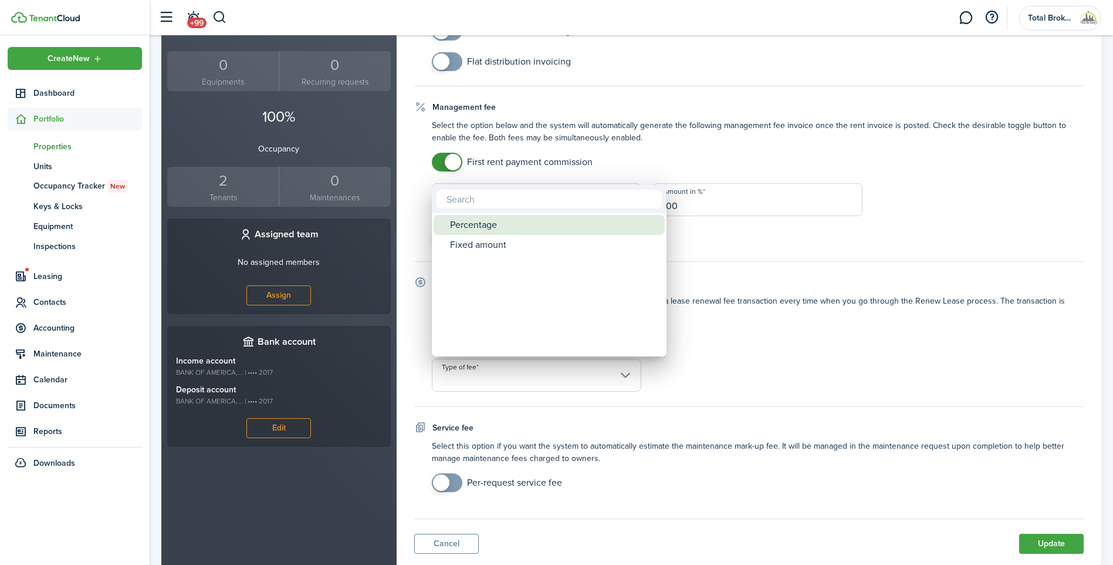
click at [496, 227] on div "Percentage" at bounding box center [554, 225] width 208 height 20
type input "Percentage"
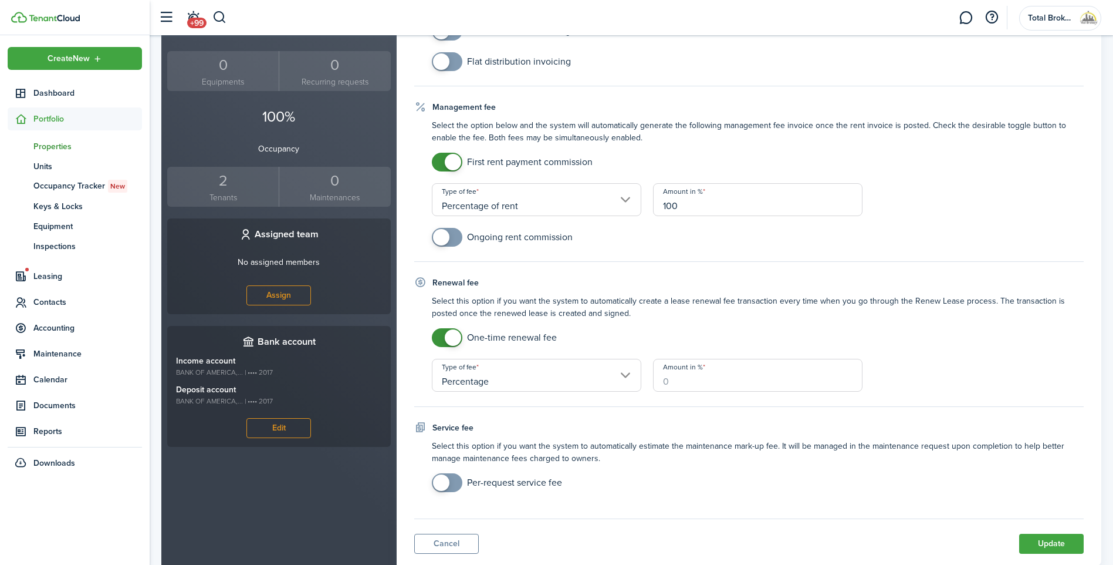
click at [704, 387] on input "Amount in %" at bounding box center [758, 375] width 210 height 33
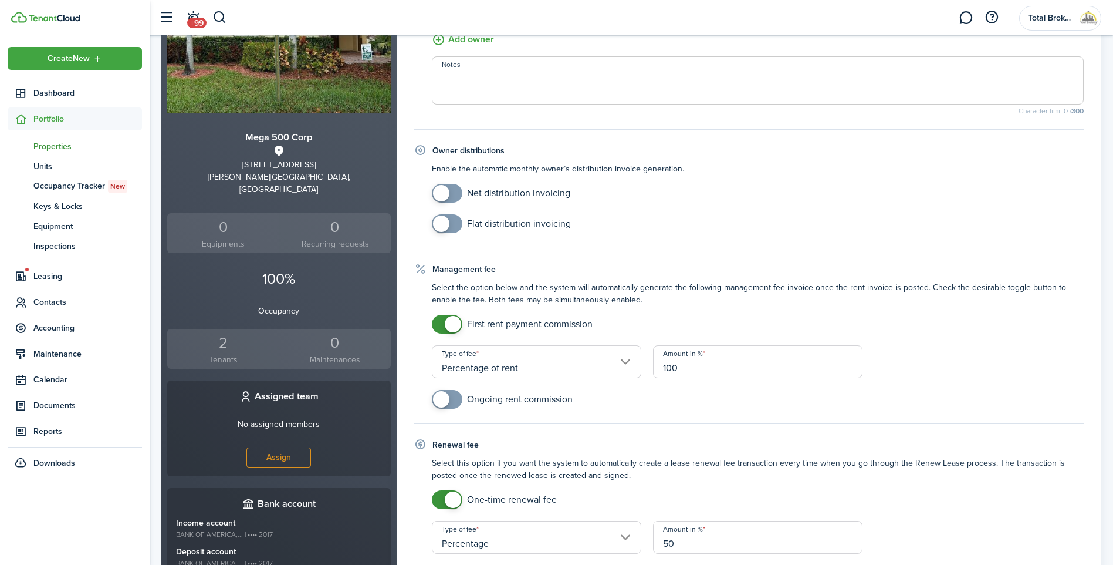
scroll to position [235, 0]
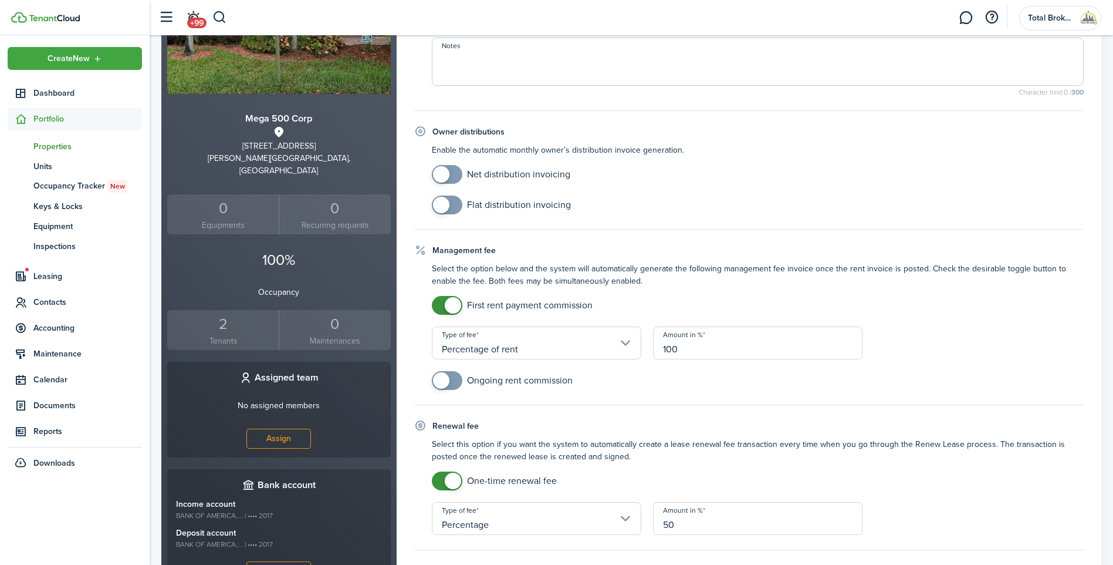
click at [627, 341] on input "Percentage of rent" at bounding box center [537, 342] width 210 height 33
type input "50"
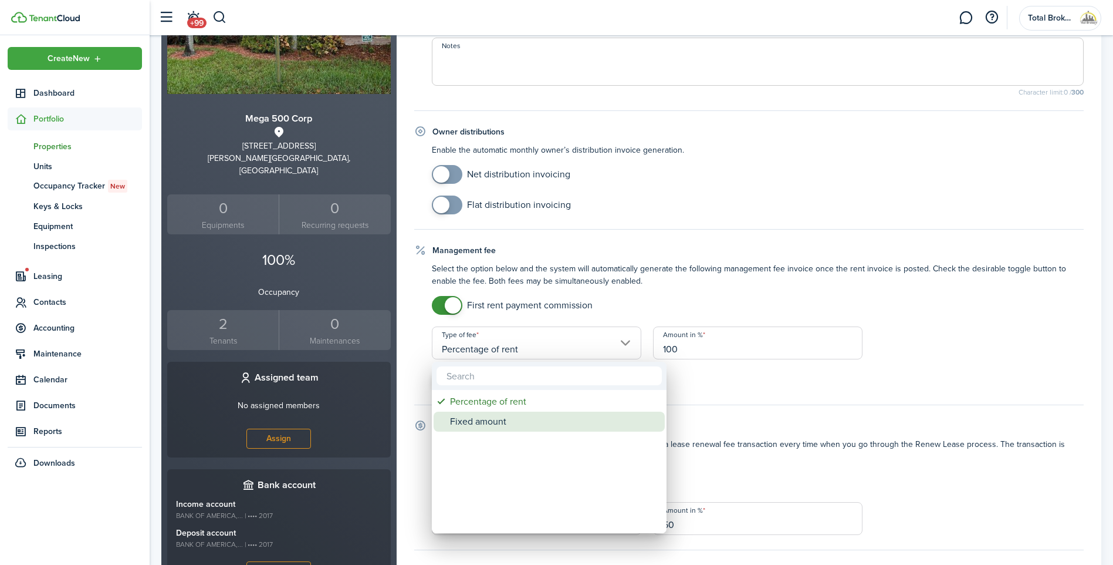
click at [477, 428] on div "Fixed amount" at bounding box center [554, 421] width 208 height 20
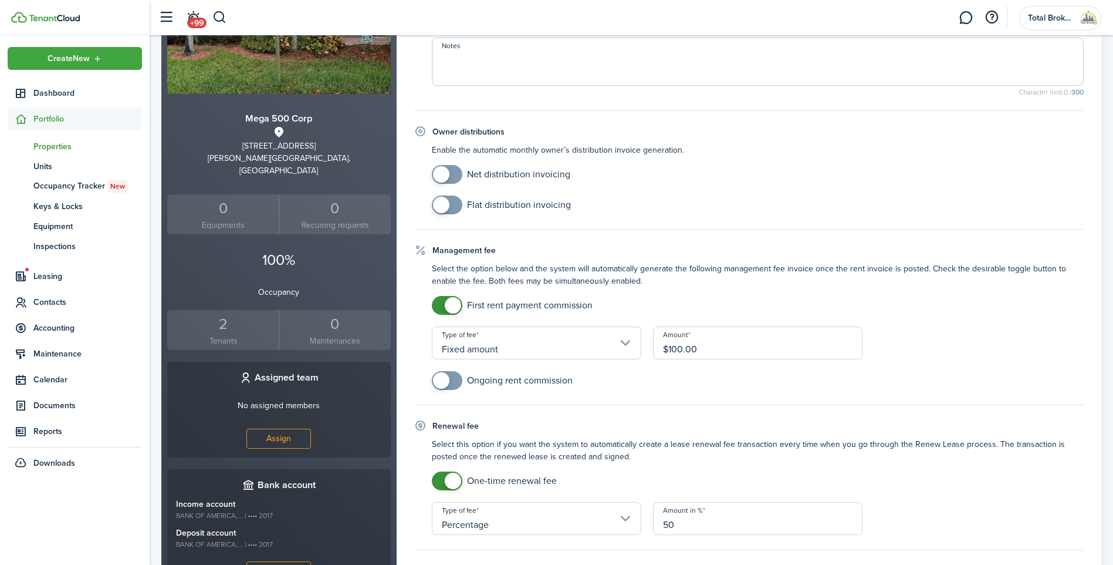
click at [589, 346] on input "Fixed amount" at bounding box center [537, 342] width 210 height 33
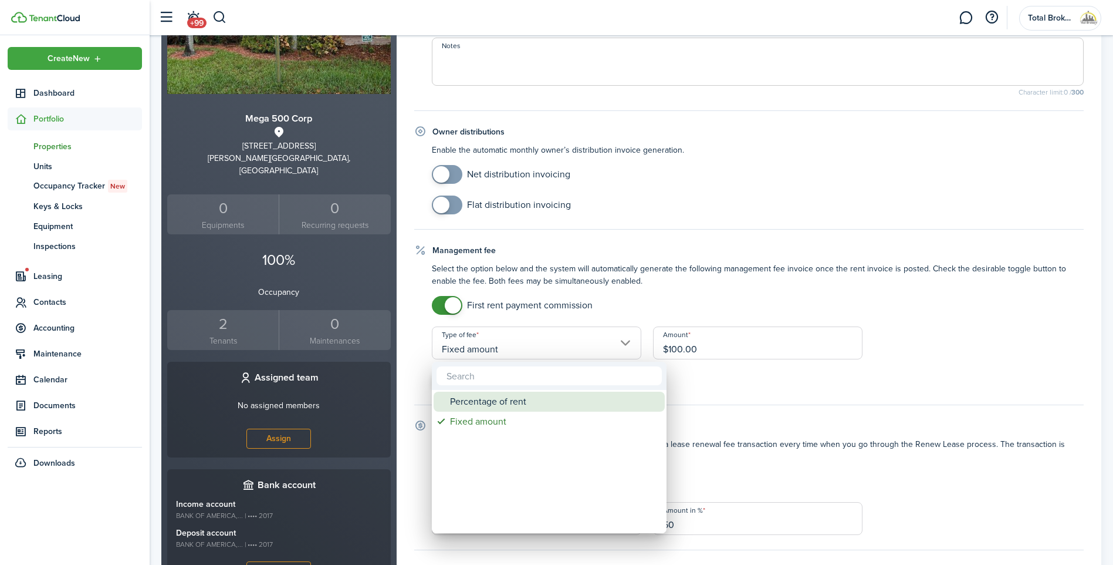
click at [508, 401] on div "Percentage of rent" at bounding box center [554, 402] width 208 height 20
type input "Percentage of rent"
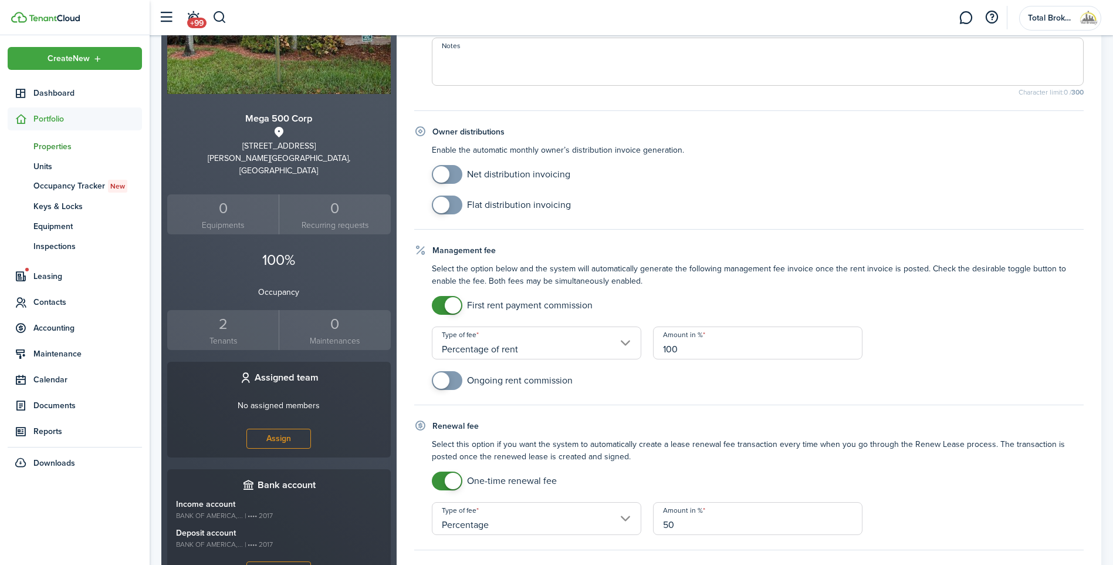
checkbox input "true"
click at [453, 383] on span at bounding box center [447, 380] width 12 height 19
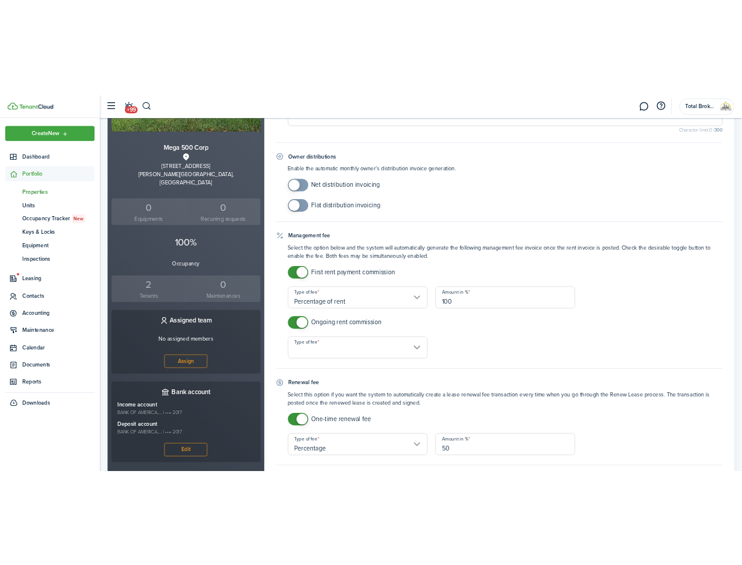
scroll to position [294, 0]
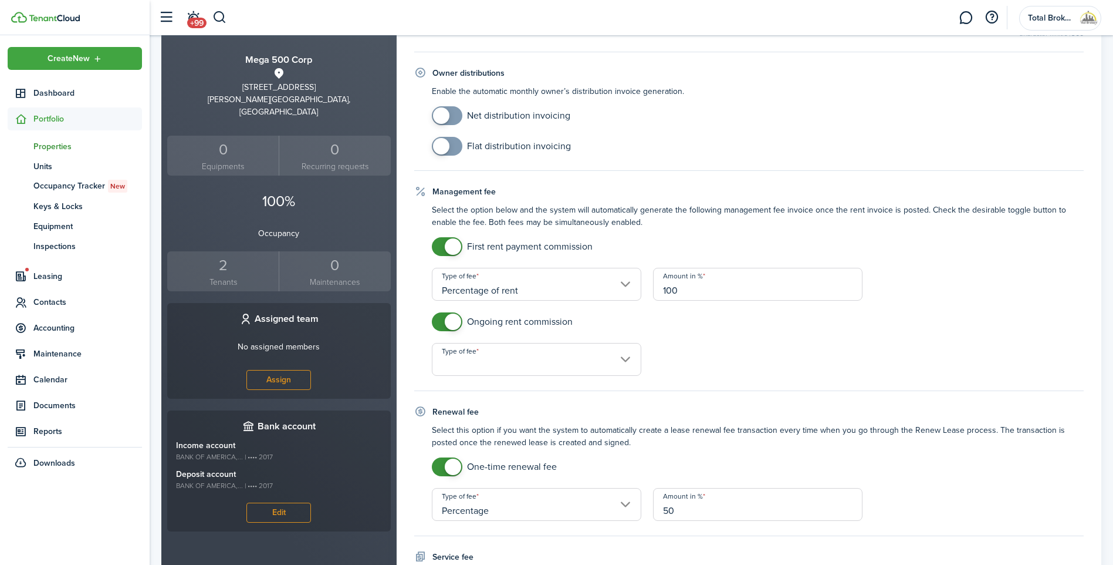
click at [590, 363] on input "Type of fee" at bounding box center [537, 359] width 210 height 33
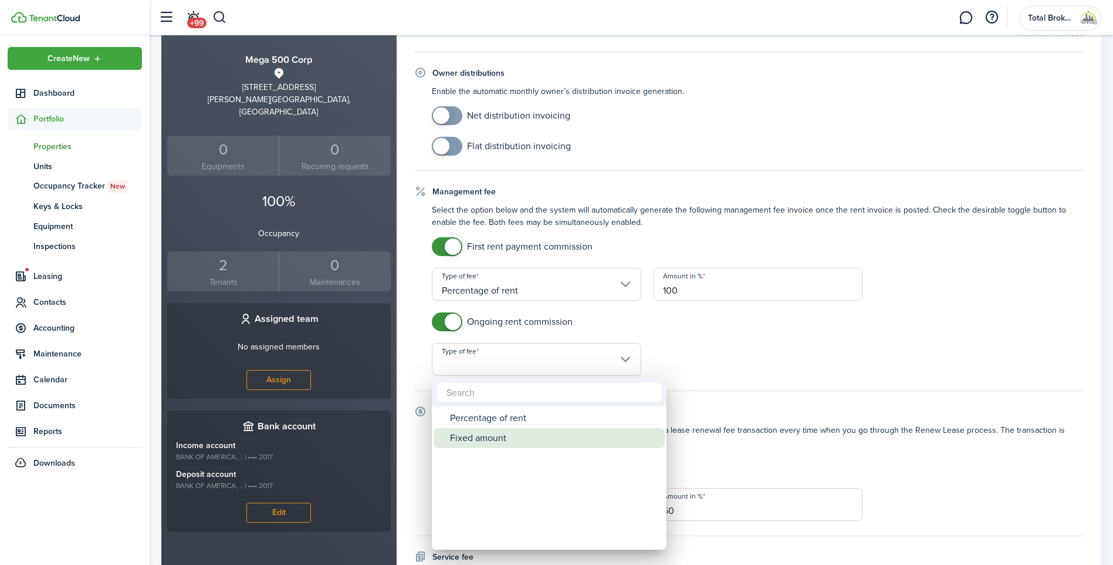
click at [515, 432] on div "Fixed amount" at bounding box center [554, 438] width 208 height 20
type input "Fixed amount"
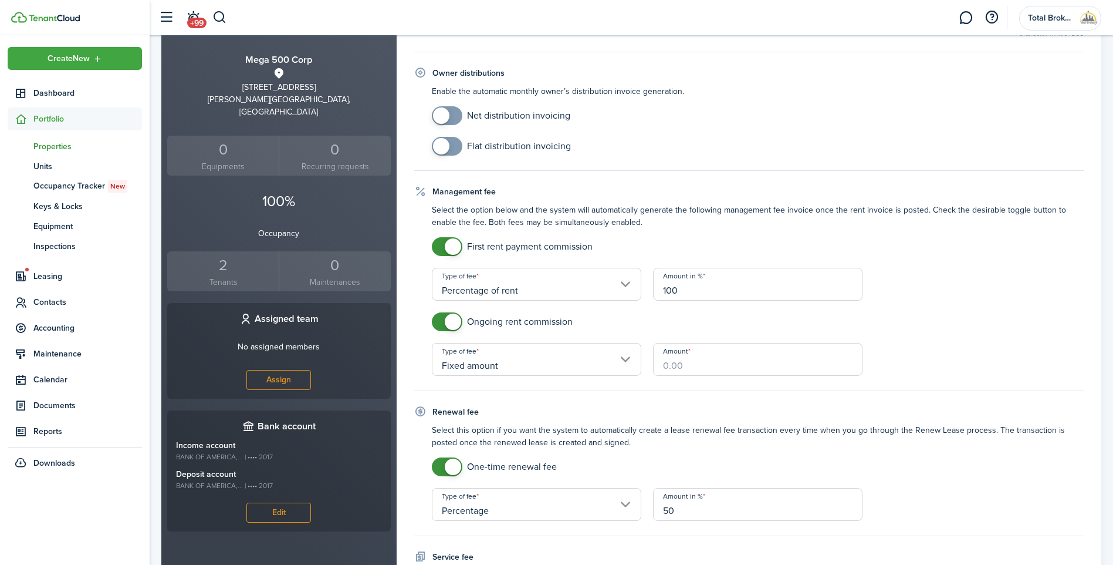
drag, startPoint x: 583, startPoint y: 319, endPoint x: 474, endPoint y: 319, distance: 108.6
click at [474, 319] on mobiscroll-switch "Ongoing rent commission" at bounding box center [758, 321] width 652 height 19
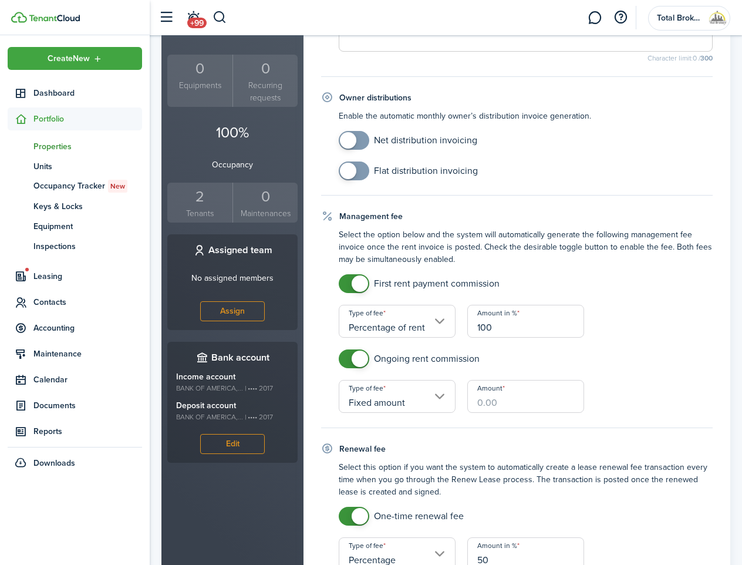
click at [477, 396] on input "Amount" at bounding box center [525, 396] width 117 height 33
type input "$100.00"
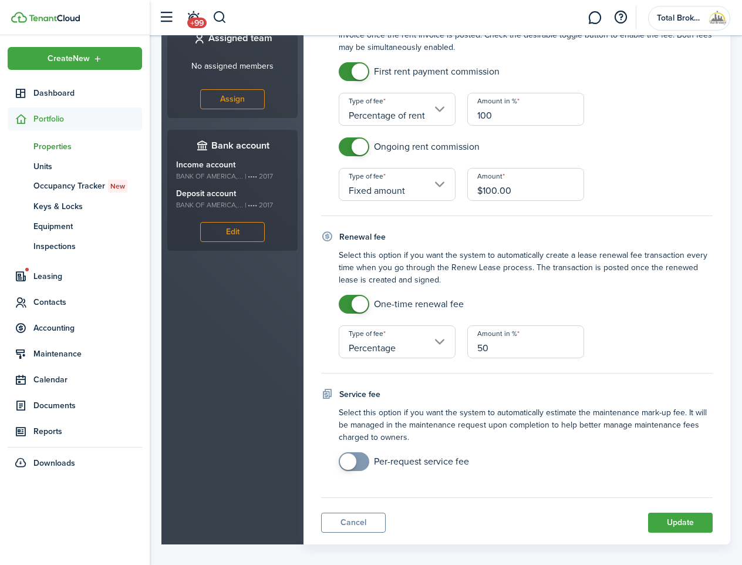
scroll to position [518, 0]
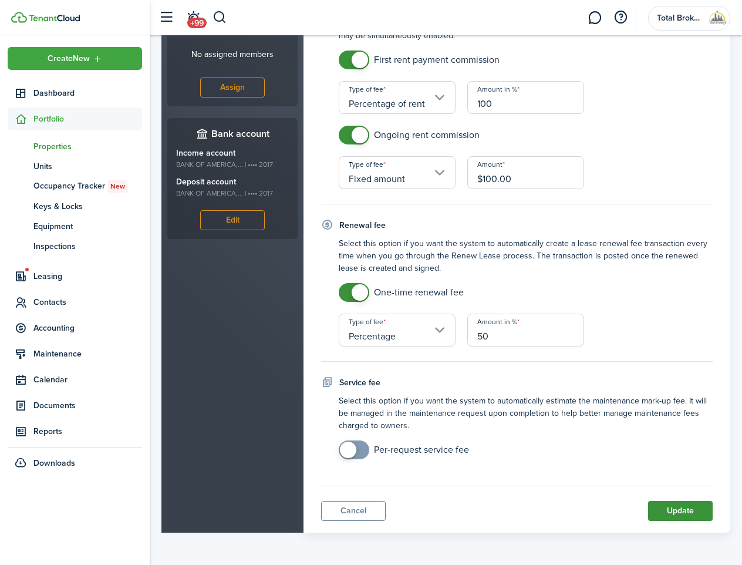
click at [677, 508] on button "Update" at bounding box center [680, 511] width 65 height 20
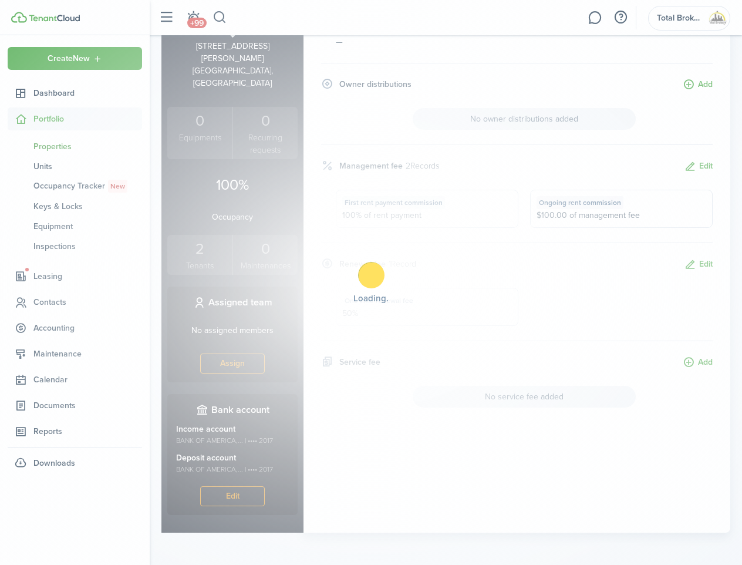
scroll to position [217, 0]
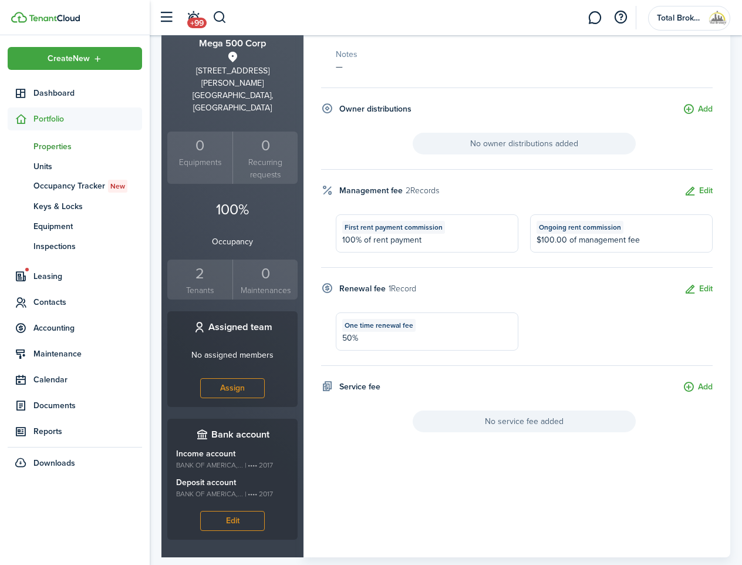
click at [38, 147] on span "Properties" at bounding box center [87, 146] width 109 height 12
